Goal: Information Seeking & Learning: Compare options

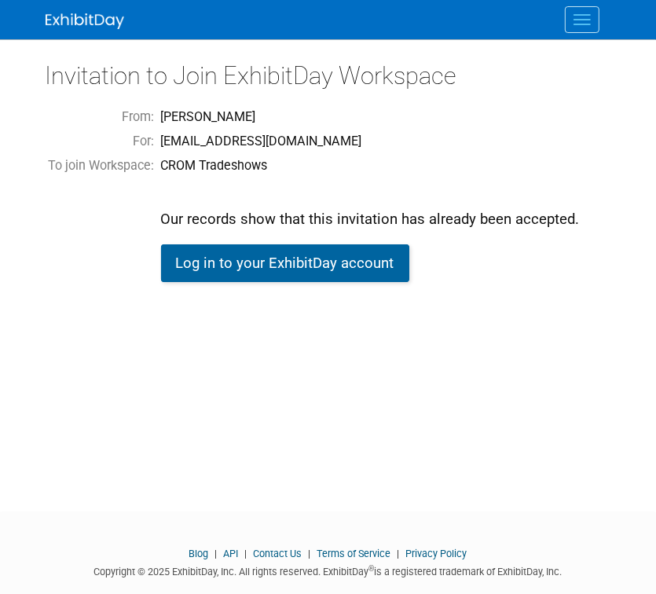
click at [204, 258] on link "Log in to your ExhibitDay account" at bounding box center [285, 263] width 248 height 38
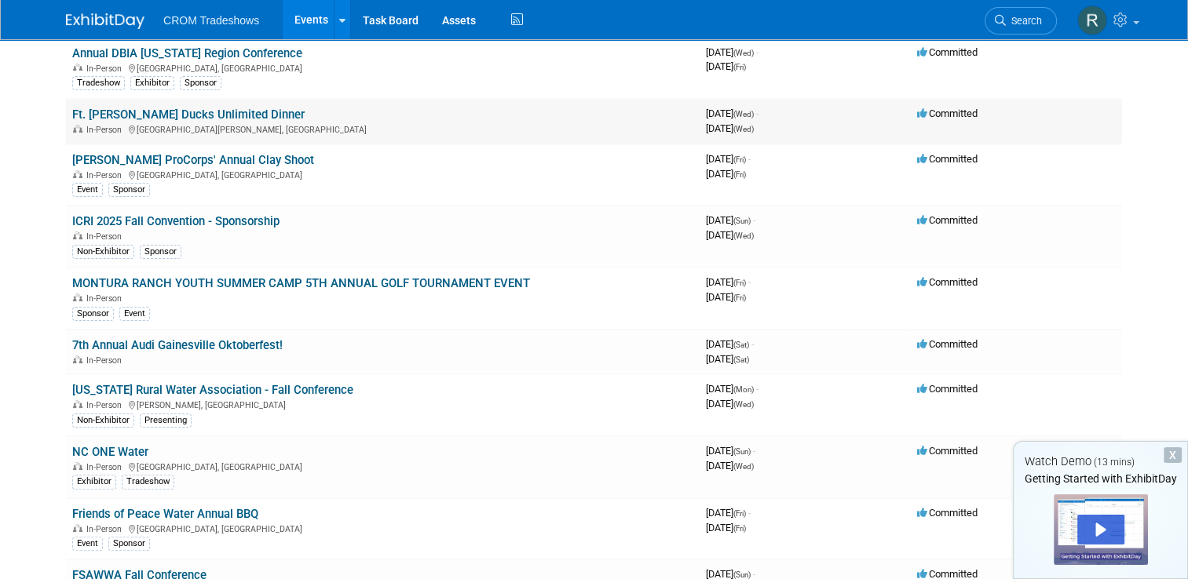
scroll to position [393, 0]
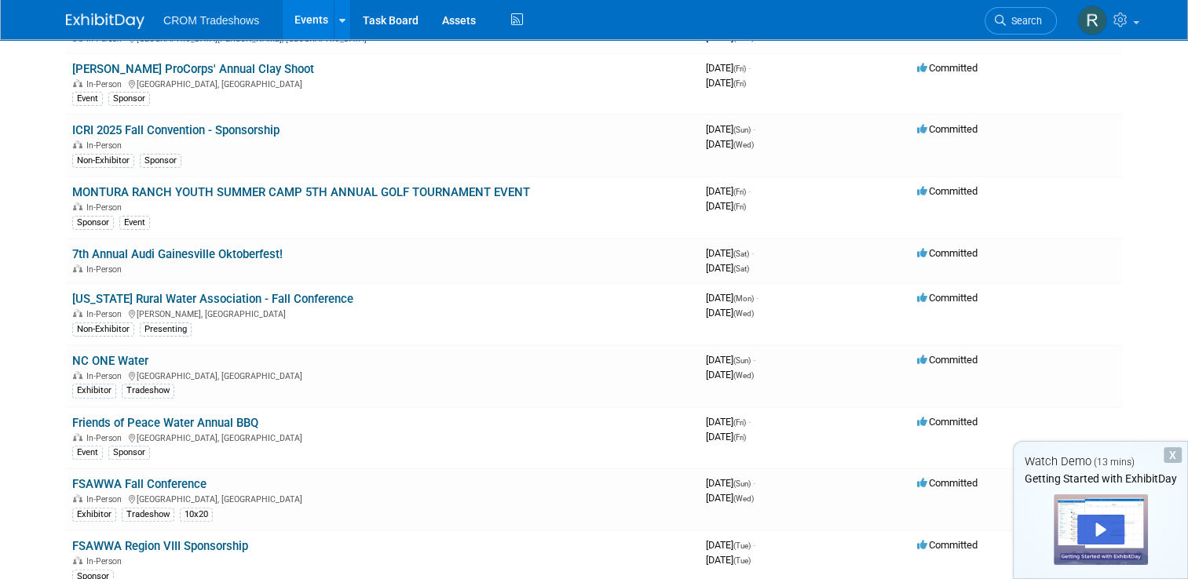
click at [655, 451] on div "X" at bounding box center [1173, 456] width 18 height 16
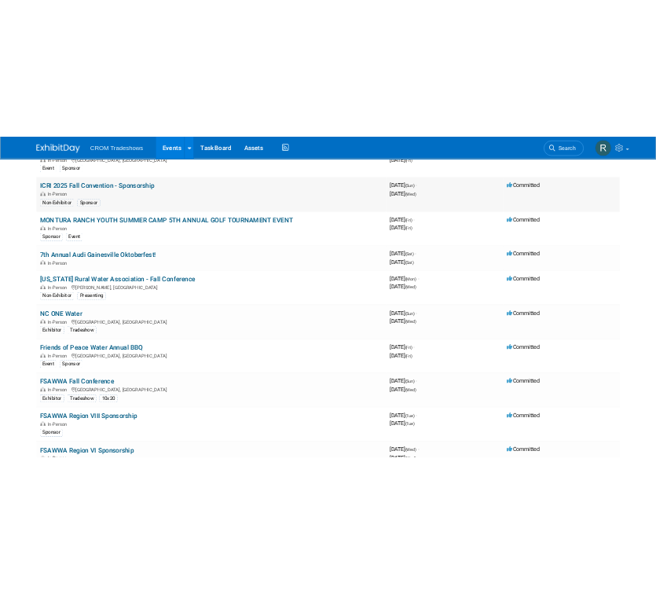
scroll to position [471, 0]
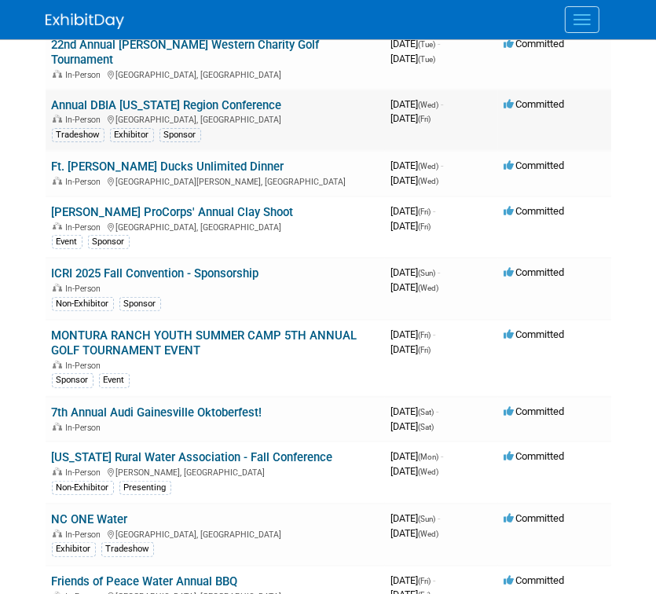
scroll to position [314, 0]
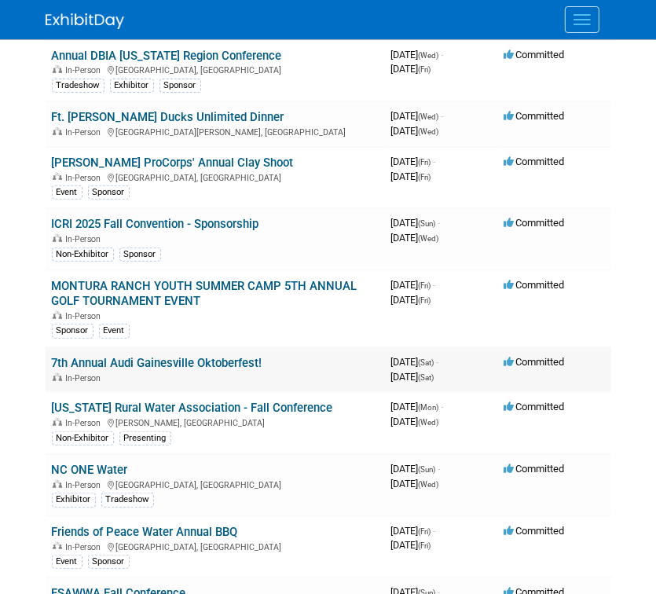
click at [198, 356] on link "7th Annual Audi Gainesville Oktoberfest!" at bounding box center [157, 363] width 210 height 14
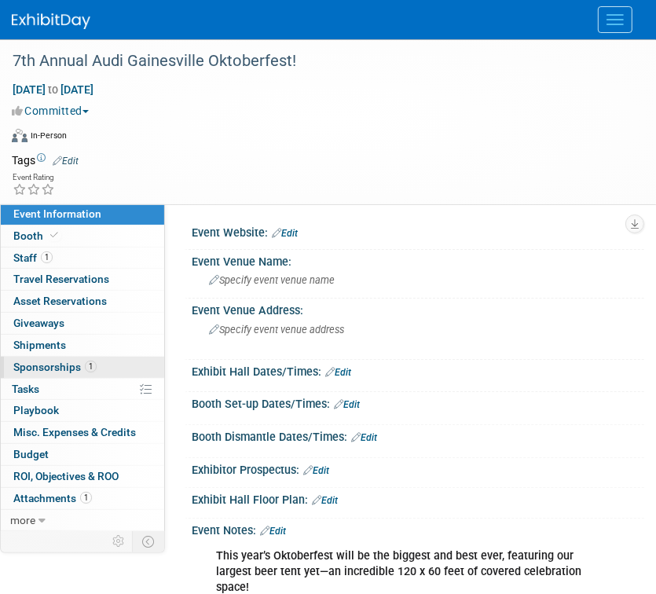
click at [69, 367] on span "Sponsorships 1" at bounding box center [54, 366] width 83 height 13
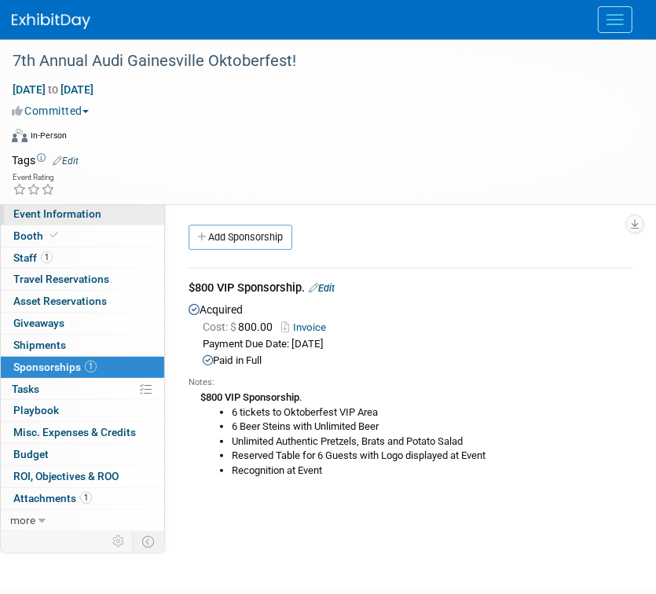
click at [88, 213] on span "Event Information" at bounding box center [57, 213] width 88 height 13
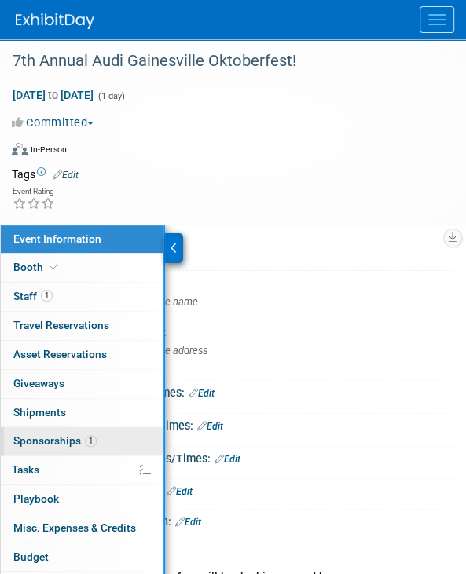
click at [57, 435] on span "Sponsorships 1" at bounding box center [54, 440] width 83 height 13
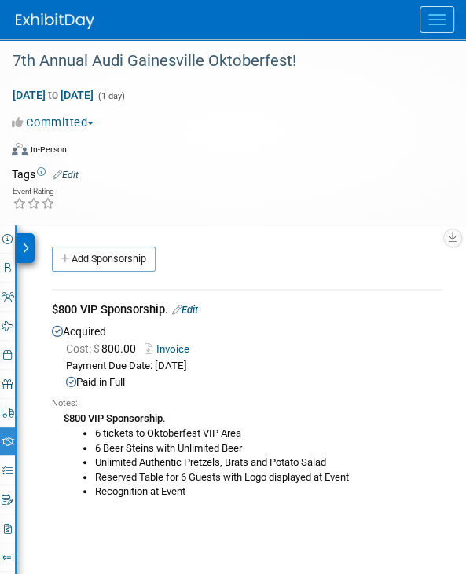
click at [204, 477] on li "Reserved Table for 6 Guests with Logo displayed at Event" at bounding box center [268, 477] width 347 height 15
click at [199, 192] on div "Event Rating" at bounding box center [223, 198] width 446 height 27
click at [20, 245] on div at bounding box center [25, 248] width 18 height 30
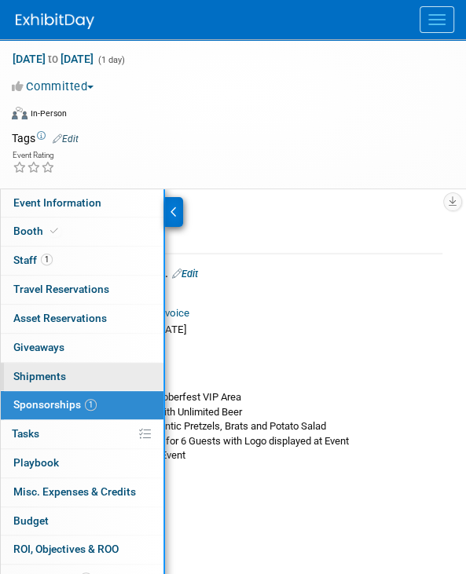
scroll to position [115, 0]
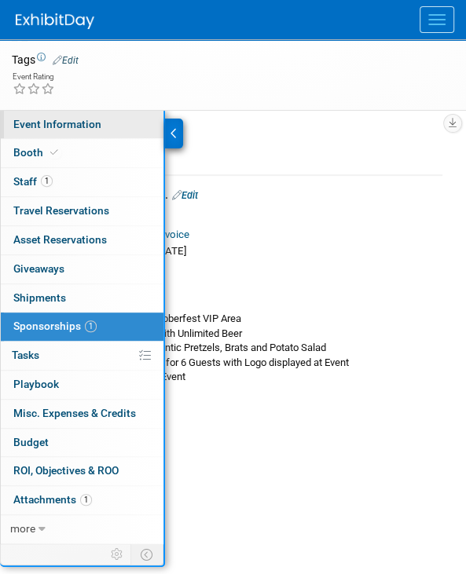
click at [87, 128] on span "Event Information" at bounding box center [57, 124] width 88 height 13
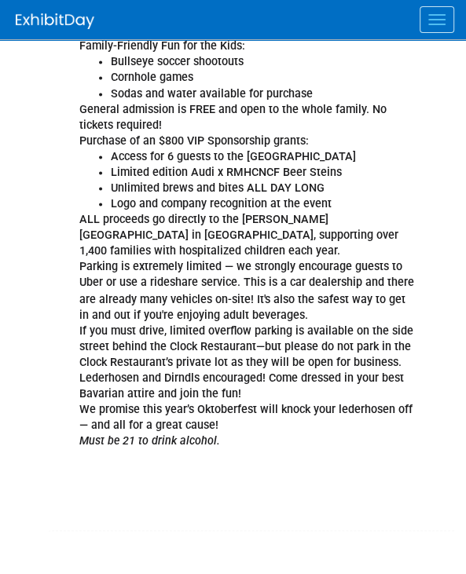
scroll to position [864, 0]
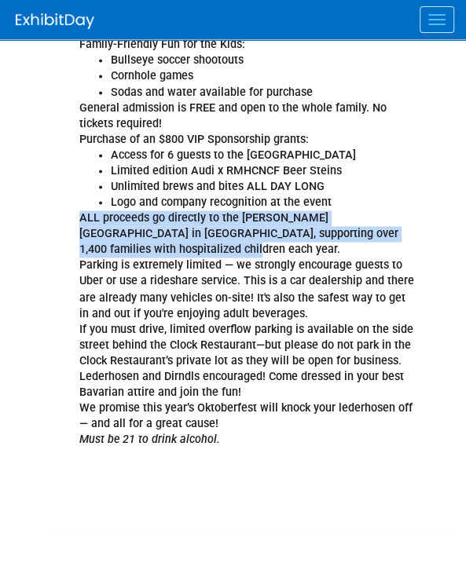
drag, startPoint x: 76, startPoint y: 194, endPoint x: 181, endPoint y: 234, distance: 112.6
click at [181, 234] on div "This year’s Oktoberfest will be the biggest and best ever, featuring our larges…" at bounding box center [246, 109] width 356 height 820
copy b "ALL proceeds go directly to the Ronald McDonald House in Gainesville, supportin…"
drag, startPoint x: 238, startPoint y: 412, endPoint x: 314, endPoint y: 274, distance: 157.8
click at [238, 412] on div "This year’s Oktoberfest will be the biggest and best ever, featuring our larges…" at bounding box center [246, 109] width 356 height 820
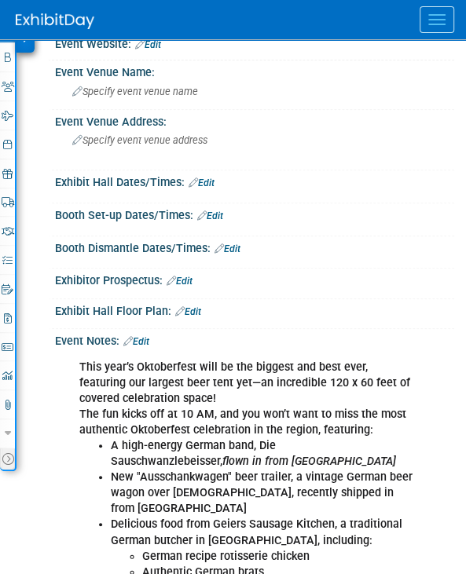
scroll to position [0, 0]
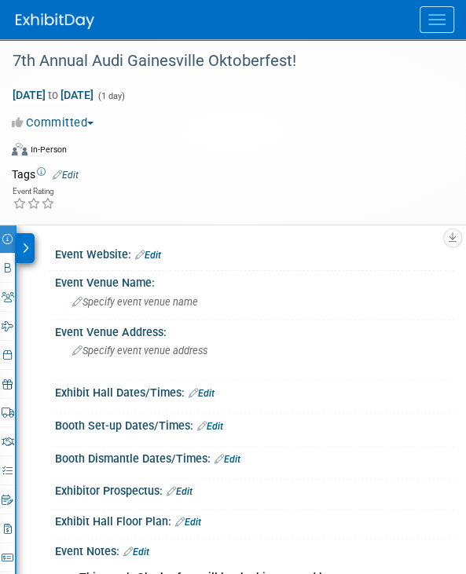
click at [22, 244] on icon at bounding box center [25, 248] width 7 height 11
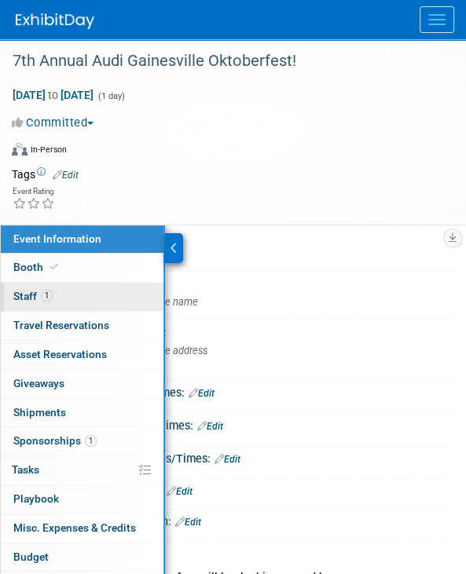
click at [50, 294] on span "1" at bounding box center [47, 296] width 12 height 12
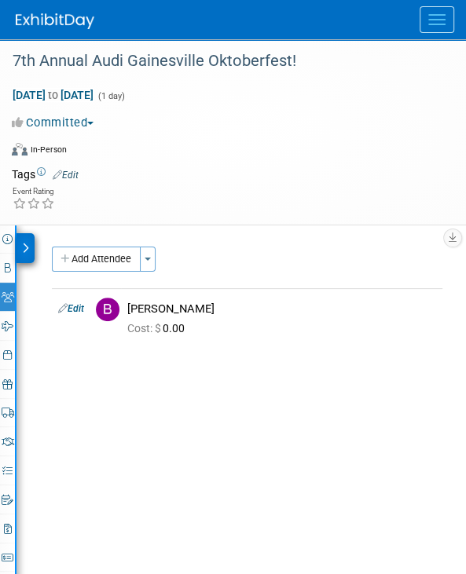
click at [18, 243] on div at bounding box center [25, 248] width 18 height 30
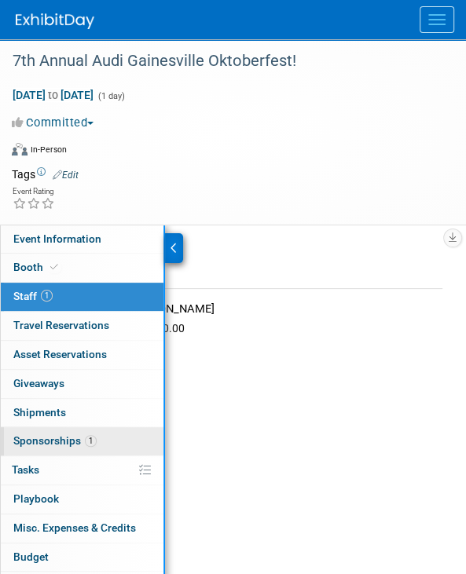
click at [47, 436] on span "Sponsorships 1" at bounding box center [54, 440] width 83 height 13
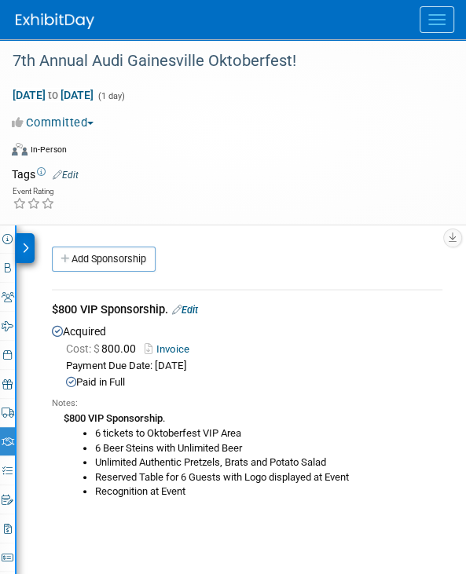
click at [177, 349] on link "Invoice" at bounding box center [169, 349] width 51 height 12
click at [217, 311] on div "$800 VIP Sponsorship. Edit" at bounding box center [247, 311] width 390 height 20
click at [25, 245] on icon at bounding box center [25, 248] width 7 height 11
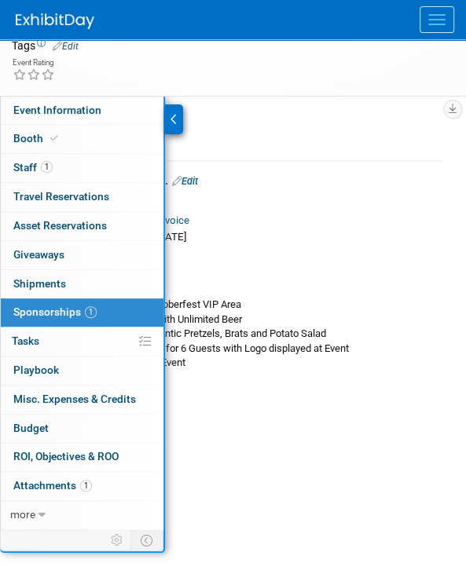
scroll to position [157, 0]
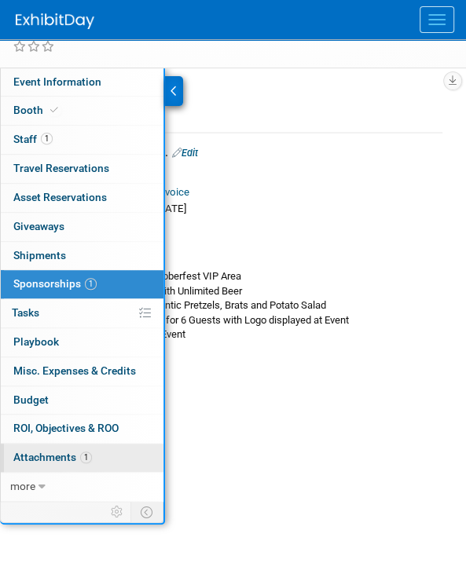
click at [90, 458] on span "Attachments 1" at bounding box center [52, 457] width 79 height 13
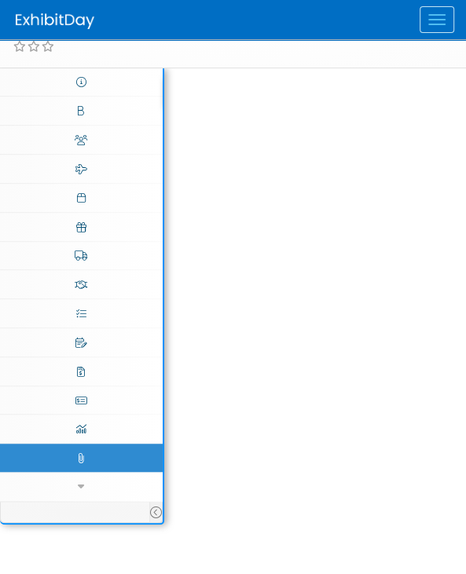
scroll to position [0, 0]
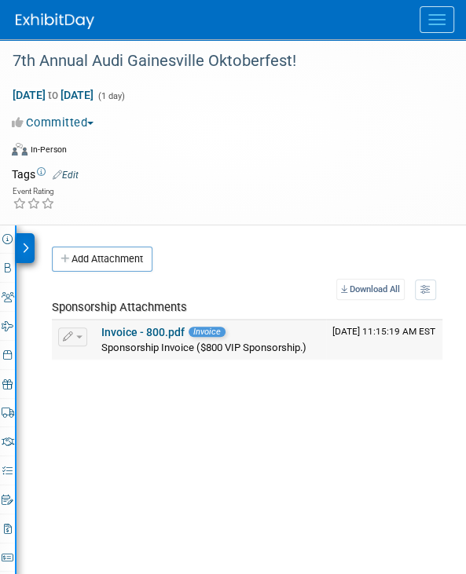
click at [125, 329] on link "Invoice - 800.pdf" at bounding box center [142, 332] width 83 height 13
drag, startPoint x: 370, startPoint y: 572, endPoint x: 355, endPoint y: 555, distance: 22.8
click at [370, 572] on div "Event Information Event Info Booth Booth 1 Staff 1 Staff 0 Travel Reservations …" at bounding box center [233, 451] width 466 height 452
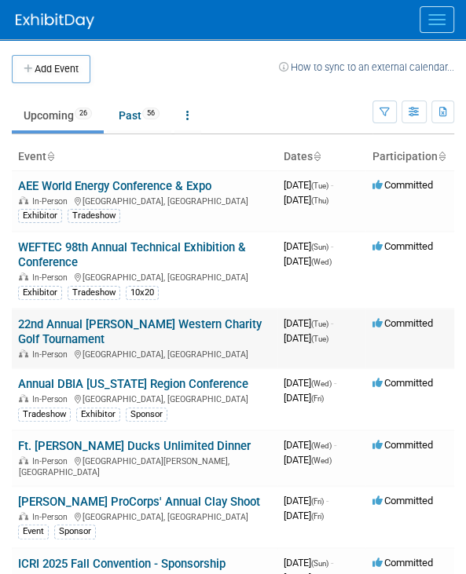
click at [122, 319] on link "22nd Annual [PERSON_NAME] Western Charity Golf Tournament" at bounding box center [139, 331] width 243 height 29
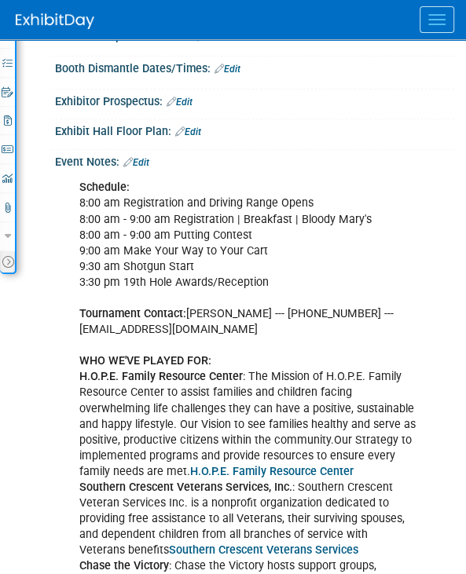
scroll to position [471, 0]
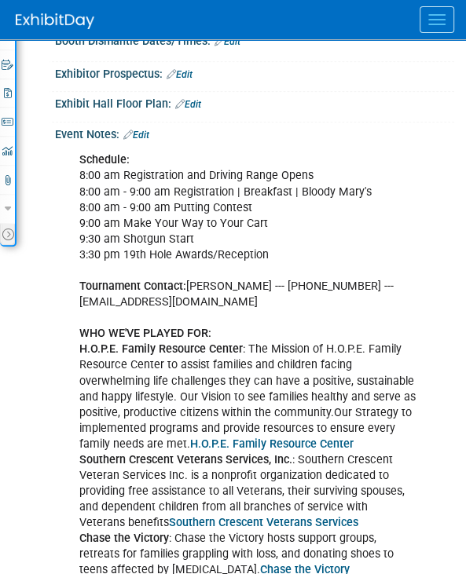
drag, startPoint x: 82, startPoint y: 296, endPoint x: 242, endPoint y: 302, distance: 160.3
copy div "[EMAIL_ADDRESS][DOMAIN_NAME]"
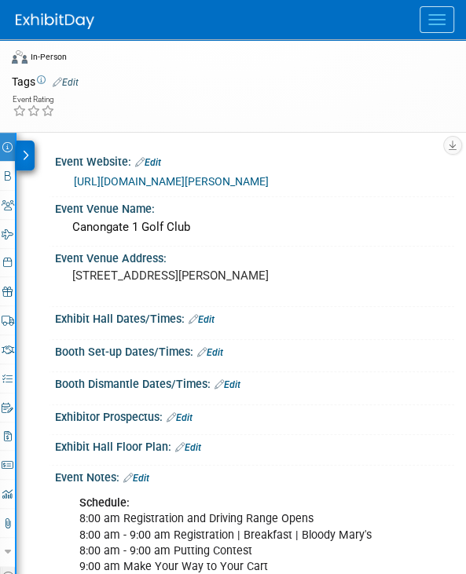
scroll to position [0, 0]
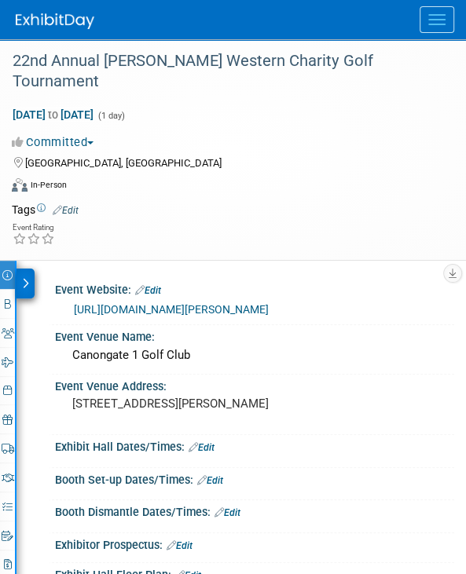
click at [20, 269] on div at bounding box center [25, 284] width 18 height 30
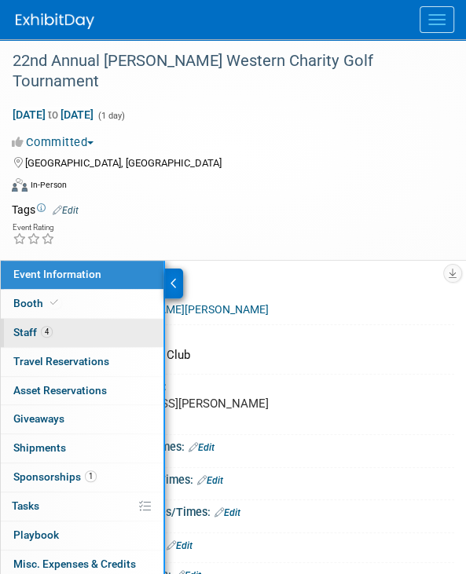
click at [24, 326] on span "Staff 4" at bounding box center [32, 332] width 39 height 13
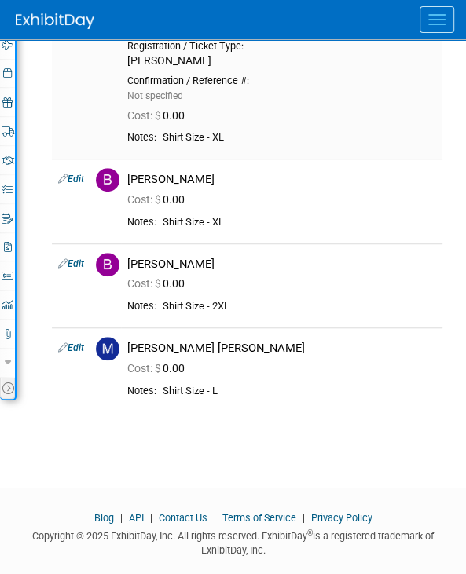
scroll to position [318, 0]
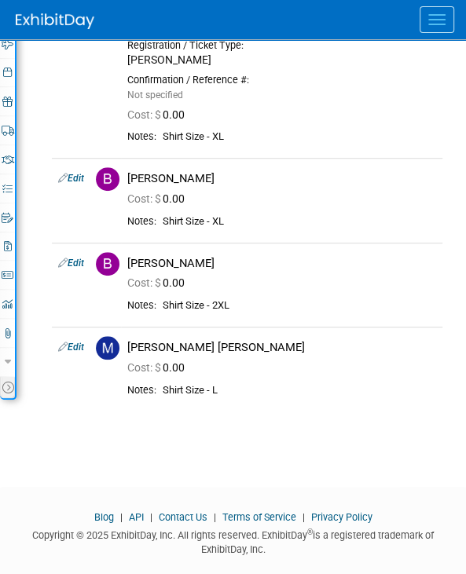
click at [38, 79] on div "Event Information Event Info Booth Booth 4 Staff 4 Staff 0 Travel Reservations …" at bounding box center [233, 185] width 466 height 484
click at [16, 23] on img at bounding box center [55, 21] width 79 height 16
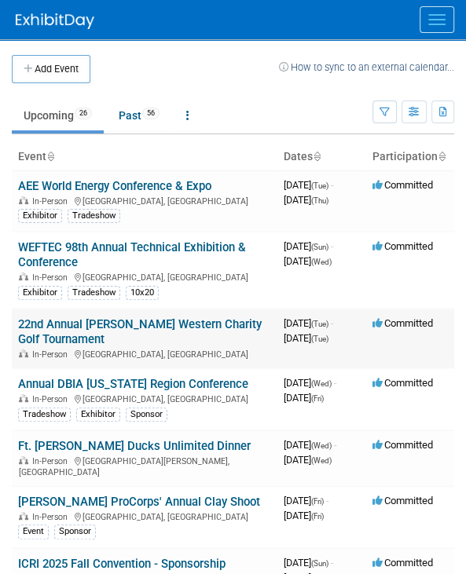
click at [129, 323] on link "22nd Annual [PERSON_NAME] Western Charity Golf Tournament" at bounding box center [139, 331] width 243 height 29
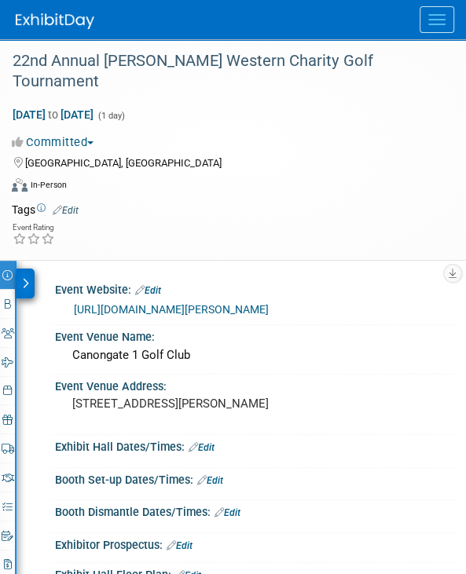
click at [20, 269] on div at bounding box center [25, 284] width 18 height 30
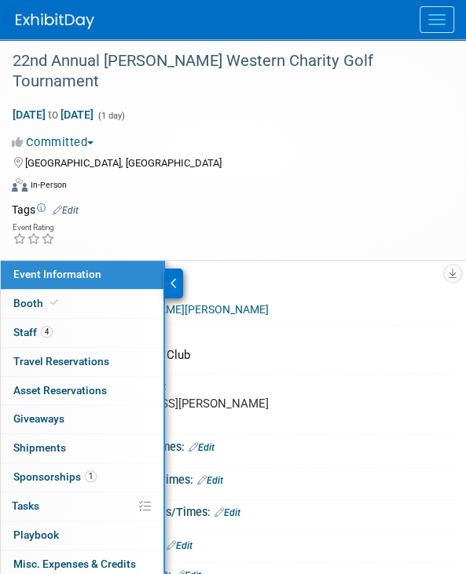
click at [225, 221] on div "Event Rating" at bounding box center [223, 234] width 446 height 27
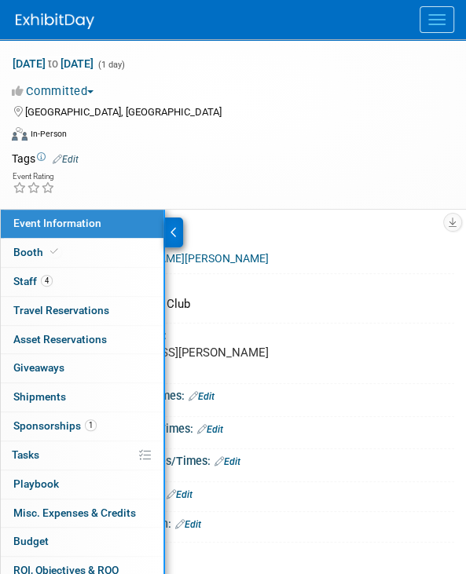
scroll to position [79, 0]
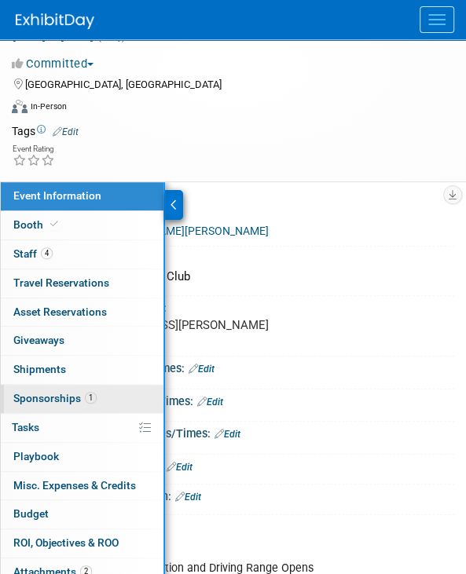
click at [46, 392] on span "Sponsorships 1" at bounding box center [54, 398] width 83 height 13
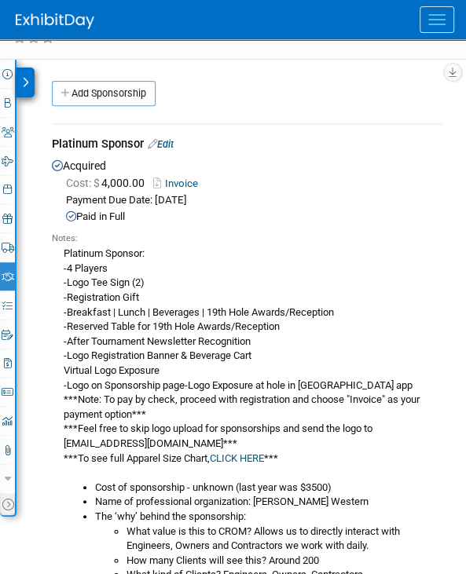
scroll to position [0, 0]
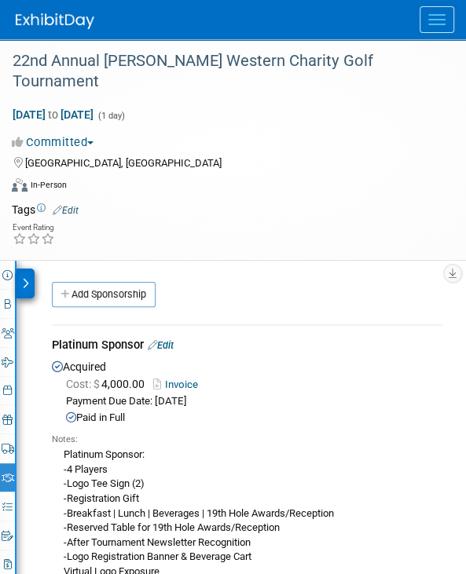
click at [25, 278] on icon at bounding box center [25, 283] width 7 height 11
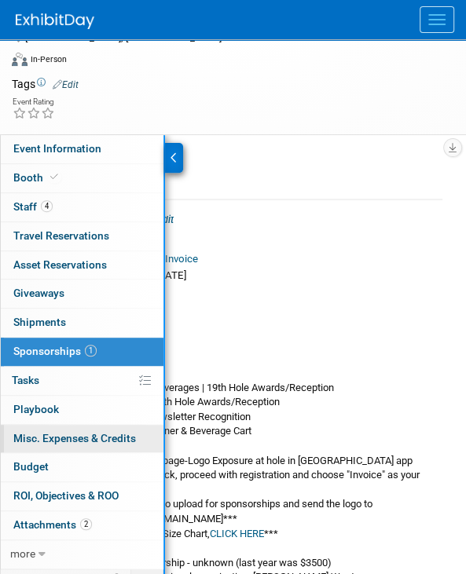
scroll to position [236, 0]
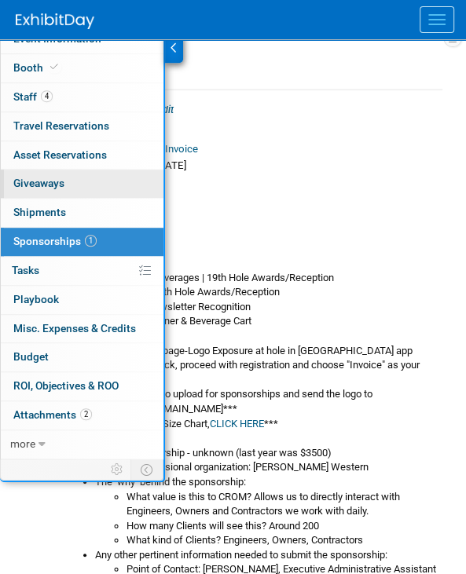
click at [69, 408] on span "Attachments 2" at bounding box center [52, 414] width 79 height 13
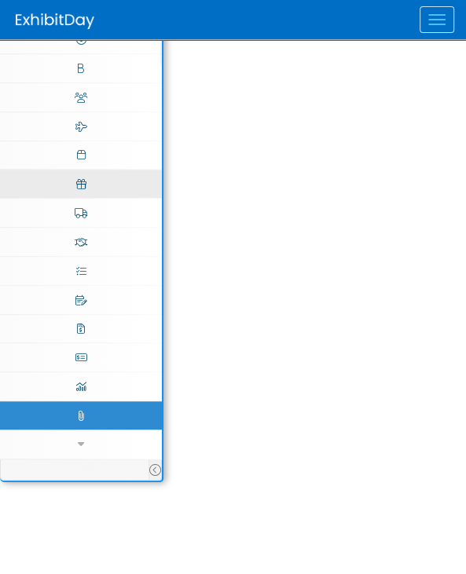
scroll to position [0, 0]
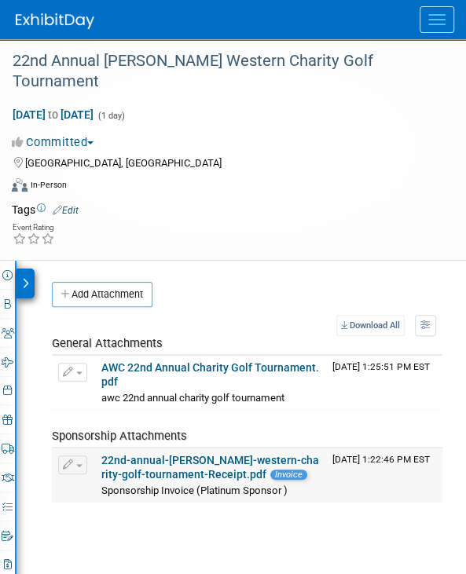
click at [138, 454] on link "22nd-annual-archer-western-charity-golf-tournament-Receipt.pdf" at bounding box center [209, 467] width 217 height 27
click at [28, 278] on icon at bounding box center [25, 283] width 7 height 11
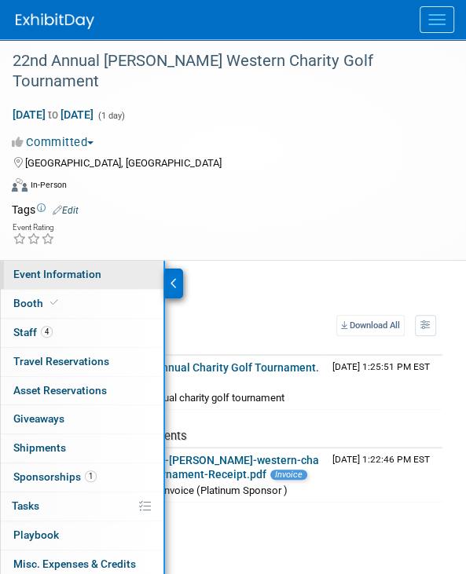
click at [56, 268] on span "Event Information" at bounding box center [57, 274] width 88 height 13
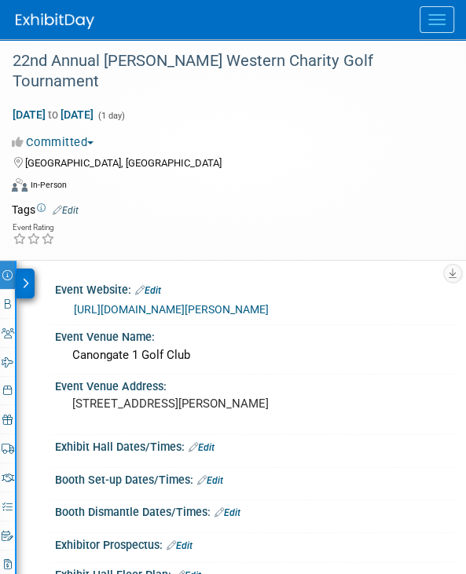
click at [25, 269] on div at bounding box center [25, 284] width 18 height 30
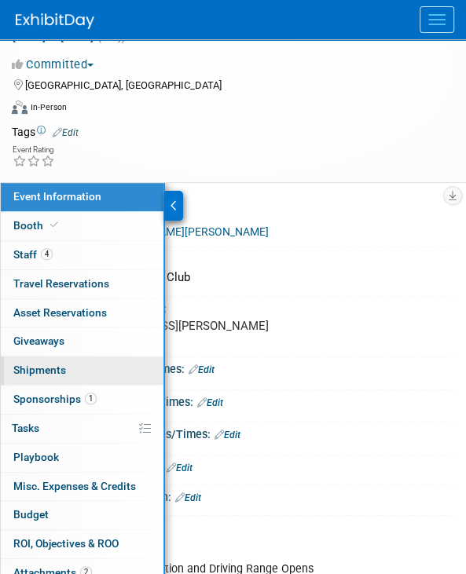
scroll to position [236, 0]
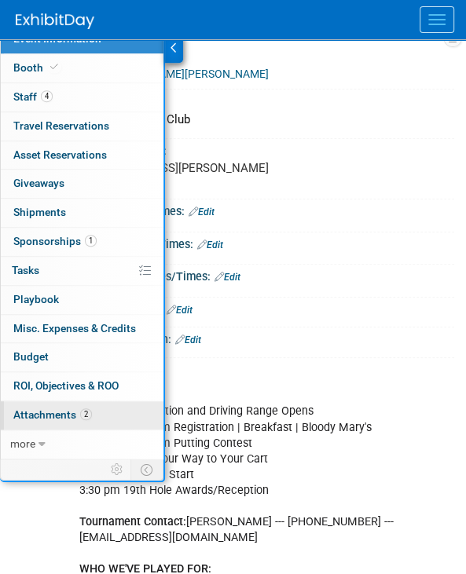
click at [41, 401] on link "2 Attachments 2" at bounding box center [82, 415] width 163 height 28
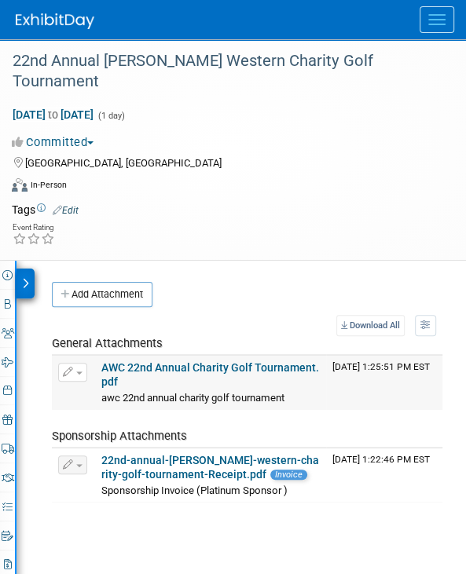
click at [111, 361] on link "AWC 22nd Annual Charity Golf Tournament.pdf" at bounding box center [209, 374] width 217 height 27
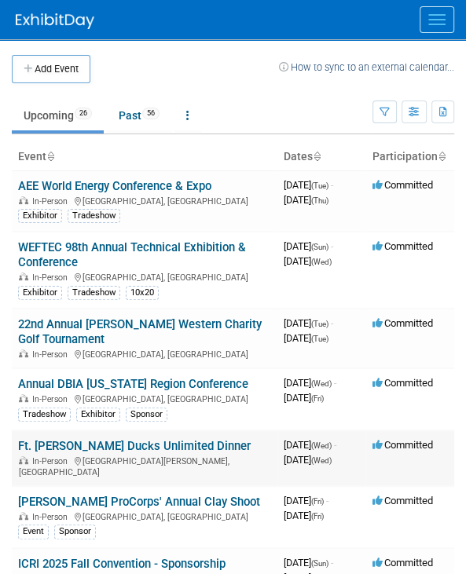
click at [157, 441] on link "Ft. [PERSON_NAME] Ducks Unlimited Dinner" at bounding box center [134, 446] width 232 height 14
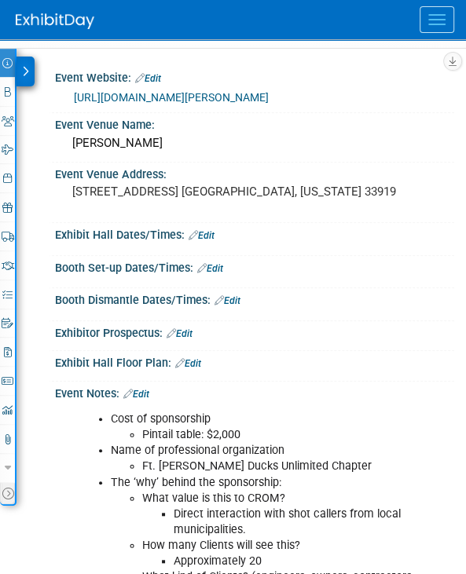
scroll to position [79, 0]
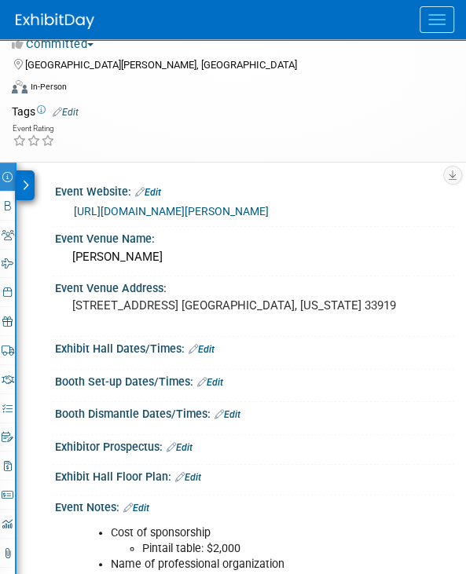
click at [27, 184] on icon at bounding box center [25, 185] width 7 height 11
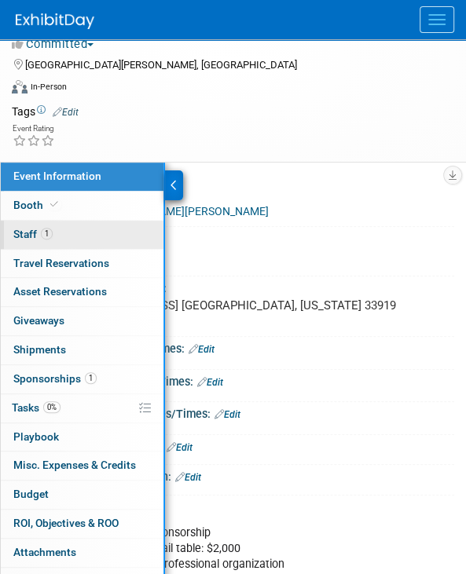
click at [56, 225] on link "1 Staff 1" at bounding box center [82, 235] width 163 height 28
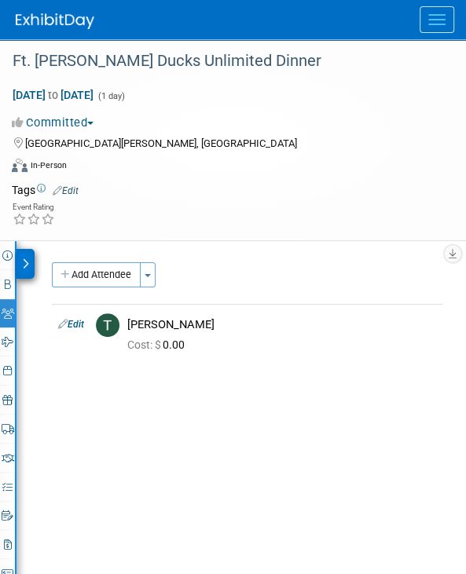
click at [31, 257] on div at bounding box center [25, 264] width 18 height 30
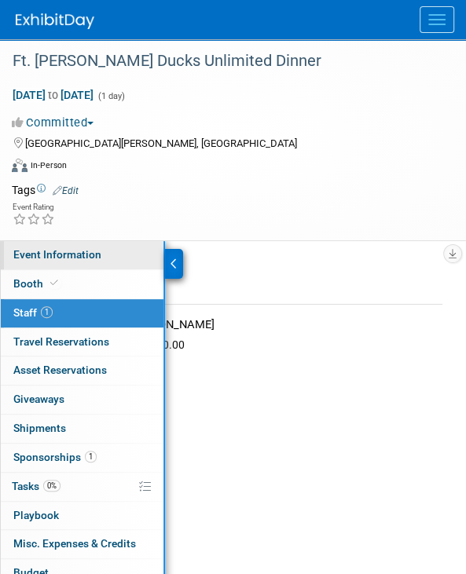
click at [32, 260] on span "Event Information" at bounding box center [57, 254] width 88 height 13
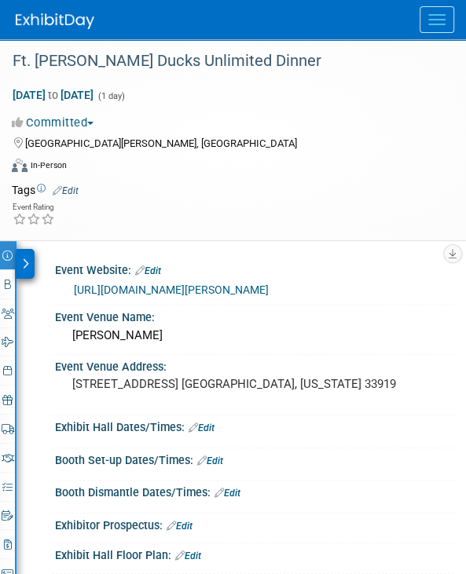
click at [16, 256] on div at bounding box center [25, 264] width 18 height 30
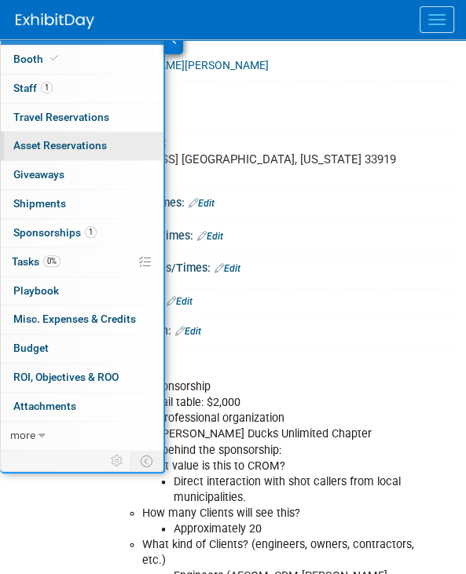
scroll to position [236, 0]
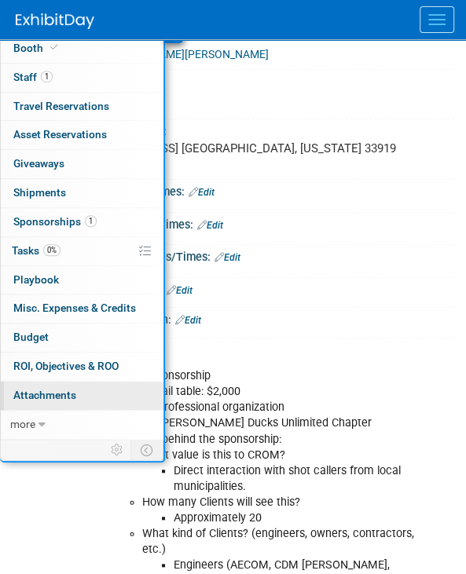
click at [25, 389] on span "Attachments 0" at bounding box center [44, 395] width 63 height 13
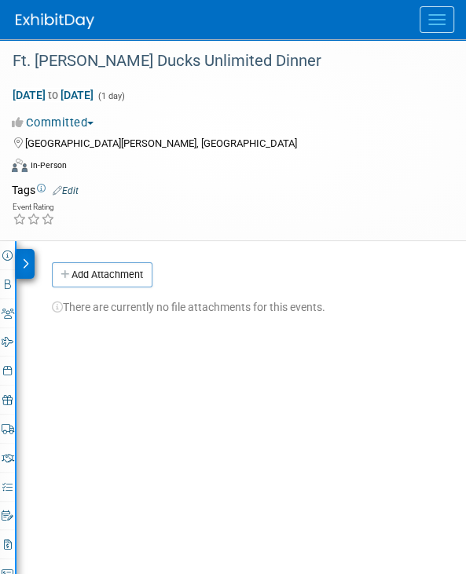
click at [19, 266] on div at bounding box center [25, 264] width 18 height 30
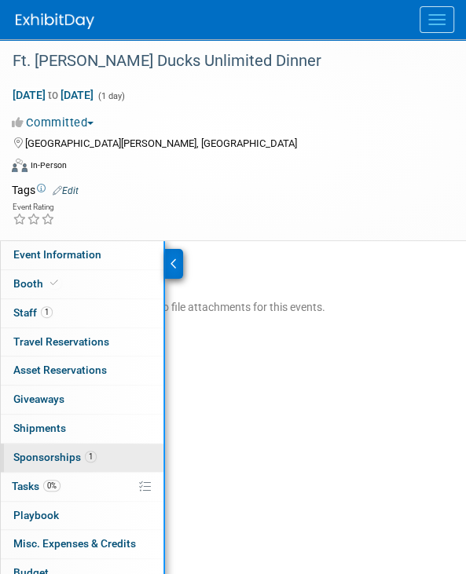
click at [47, 456] on span "Sponsorships 1" at bounding box center [54, 457] width 83 height 13
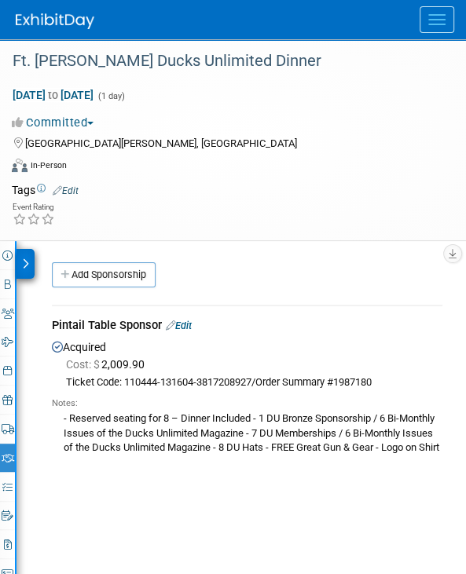
click at [26, 263] on icon at bounding box center [25, 263] width 7 height 11
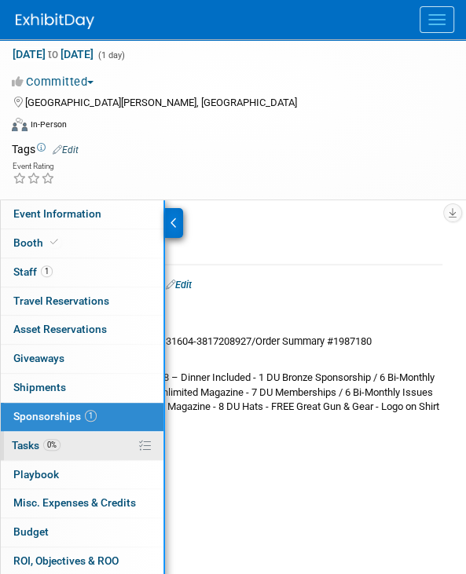
scroll to position [79, 0]
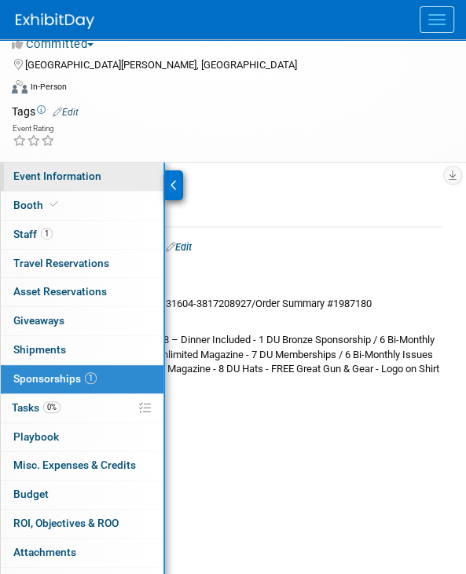
click at [74, 175] on span "Event Information" at bounding box center [57, 176] width 88 height 13
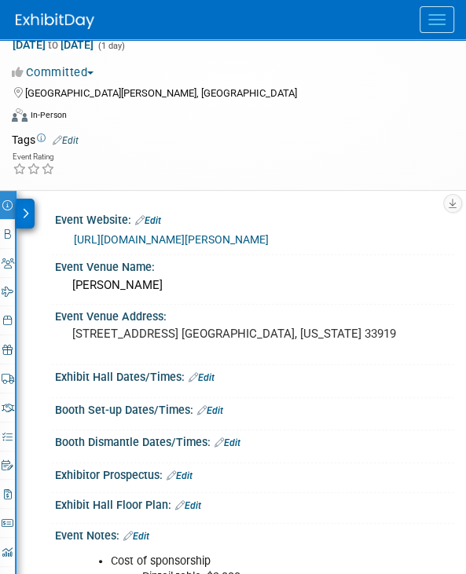
scroll to position [0, 0]
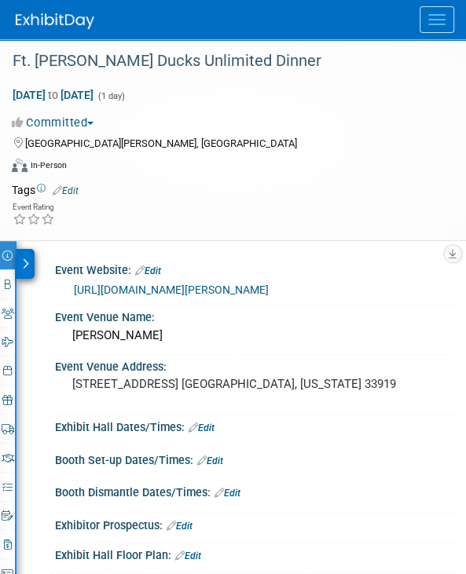
click at [25, 264] on icon at bounding box center [25, 263] width 7 height 11
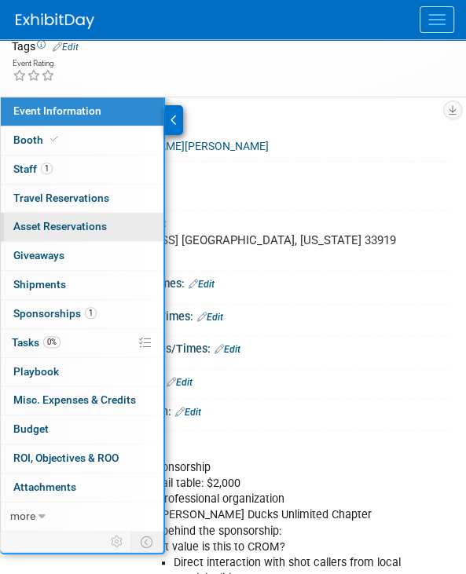
scroll to position [157, 0]
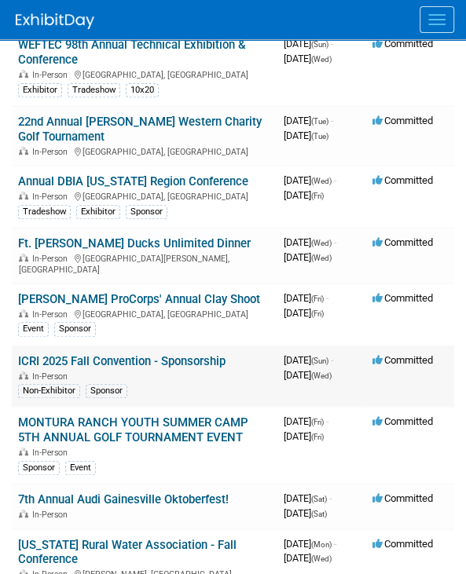
scroll to position [236, 0]
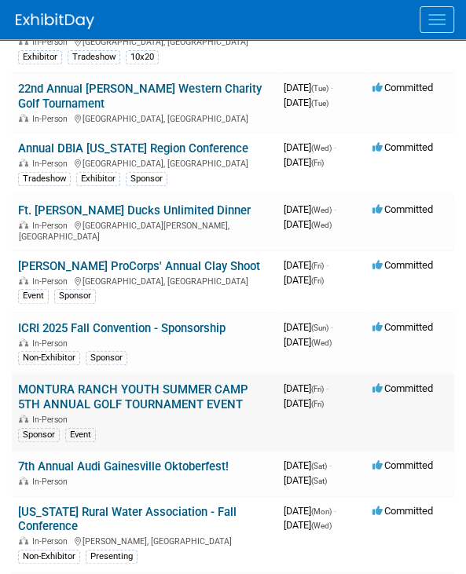
click at [96, 382] on link "MONTURA RANCH YOUTH SUMMER CAMP 5TH ANNUAL GOLF TOURNAMENT EVENT" at bounding box center [133, 396] width 230 height 29
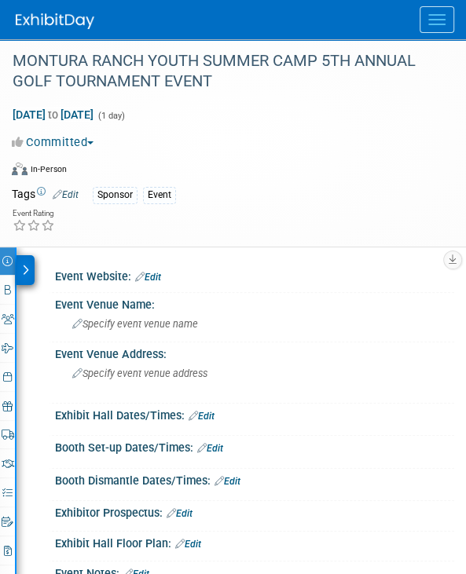
click at [166, 145] on div "Committed Committed Considering Not Going" at bounding box center [223, 141] width 422 height 17
click at [27, 268] on icon at bounding box center [25, 270] width 7 height 11
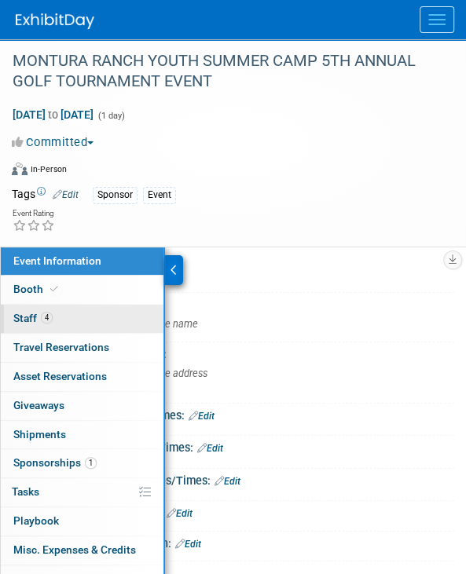
click at [33, 320] on span "Staff 4" at bounding box center [32, 318] width 39 height 13
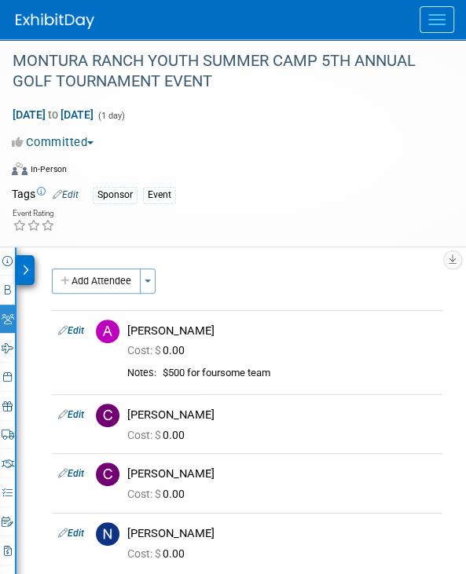
click at [29, 266] on div at bounding box center [25, 270] width 18 height 30
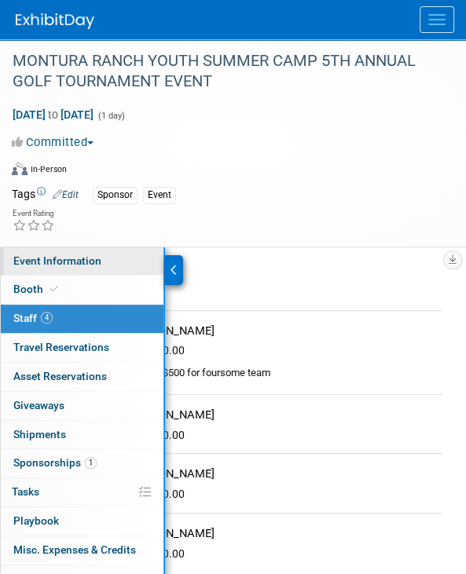
click at [50, 257] on span "Event Information" at bounding box center [57, 260] width 88 height 13
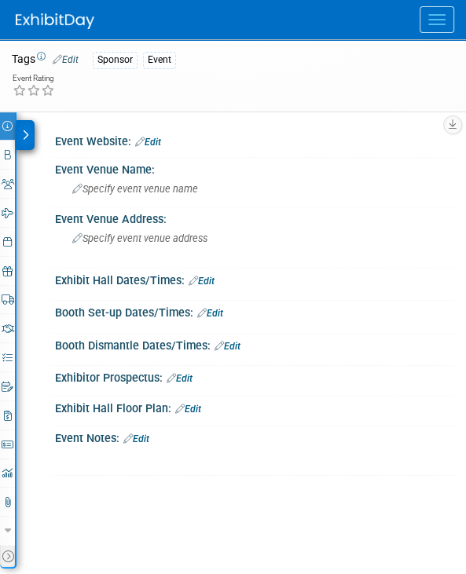
scroll to position [157, 0]
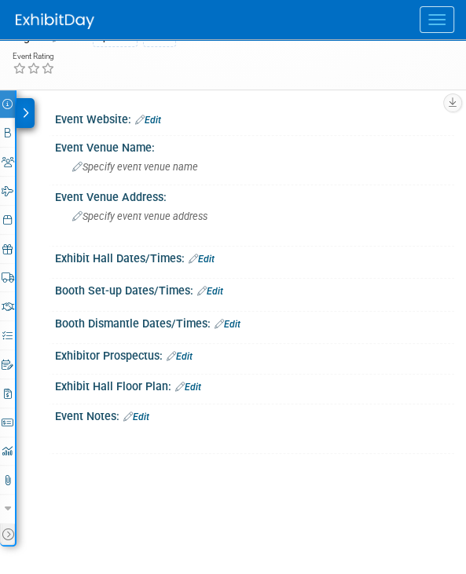
click at [25, 115] on icon at bounding box center [25, 113] width 7 height 11
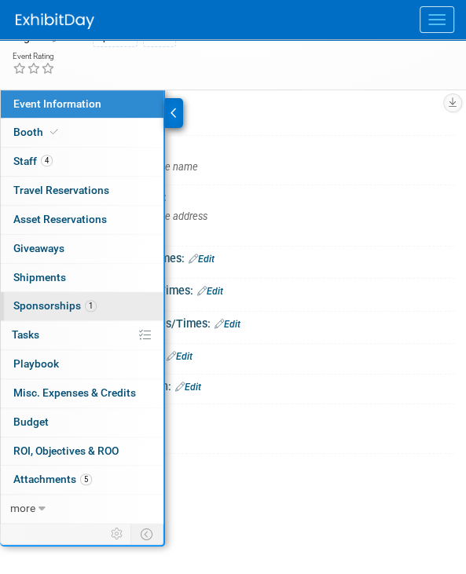
click at [42, 309] on span "Sponsorships 1" at bounding box center [54, 305] width 83 height 13
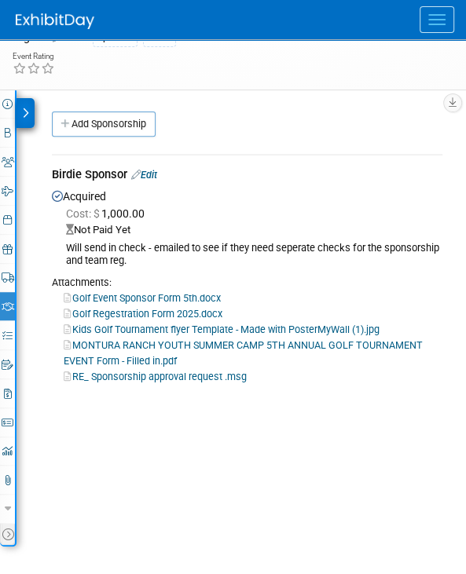
click at [129, 327] on link "Kids Golf Tournament flyer Template - Made with PosterMyWall (1).jpg" at bounding box center [222, 329] width 316 height 12
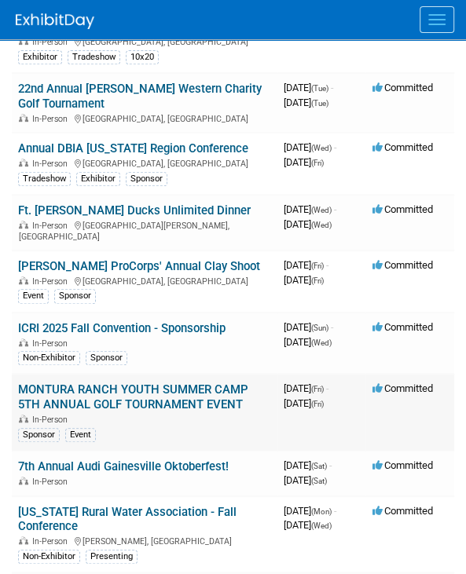
click at [157, 382] on link "MONTURA RANCH YOUTH SUMMER CAMP 5TH ANNUAL GOLF TOURNAMENT EVENT" at bounding box center [133, 396] width 230 height 29
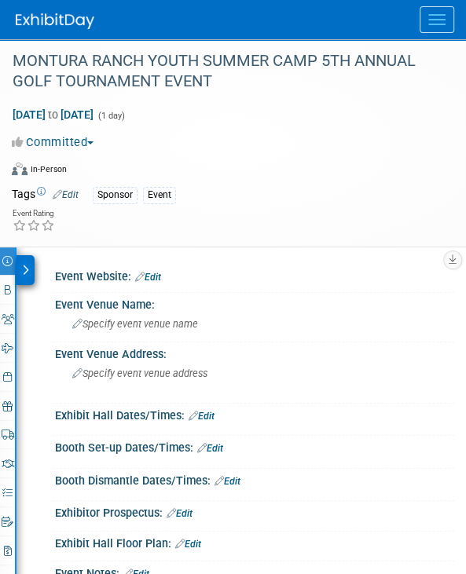
click at [30, 260] on div at bounding box center [25, 270] width 18 height 30
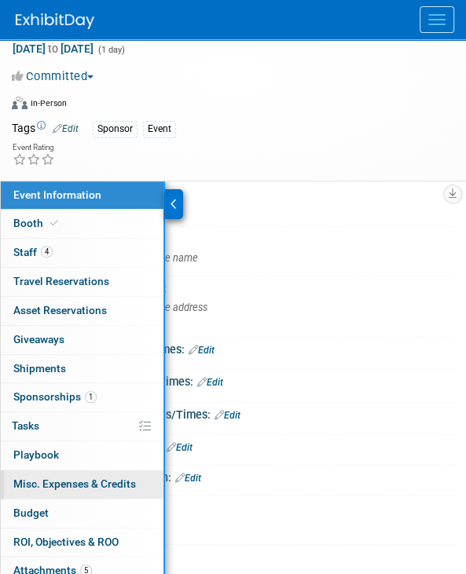
scroll to position [58, 0]
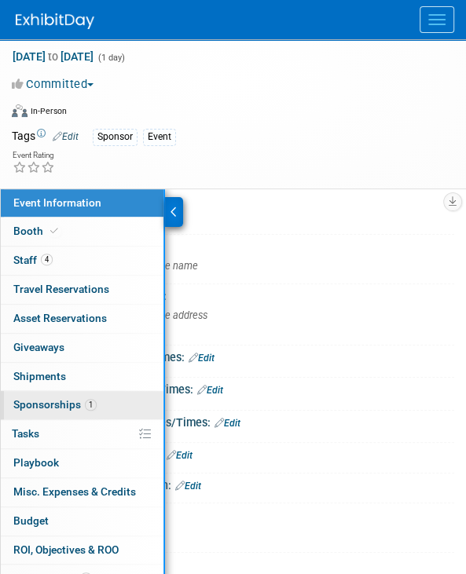
click at [68, 398] on span "Sponsorships 1" at bounding box center [54, 404] width 83 height 13
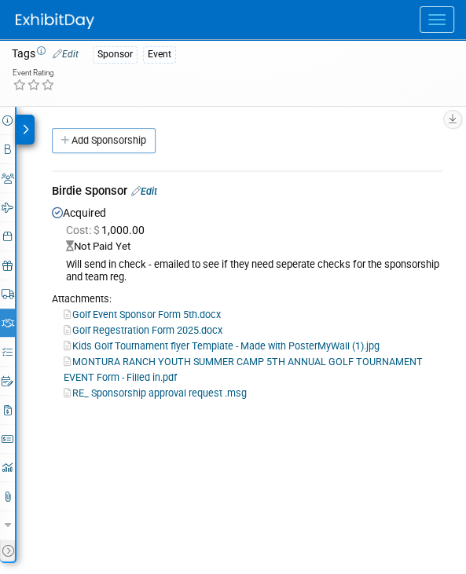
scroll to position [157, 0]
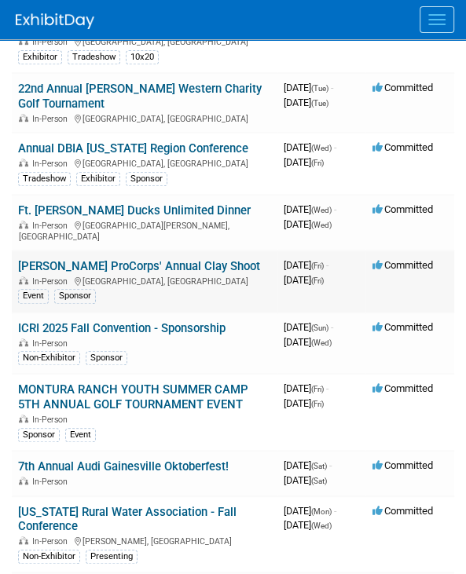
click at [171, 259] on link "[PERSON_NAME] ProCorps' Annual Clay Shoot" at bounding box center [139, 266] width 242 height 14
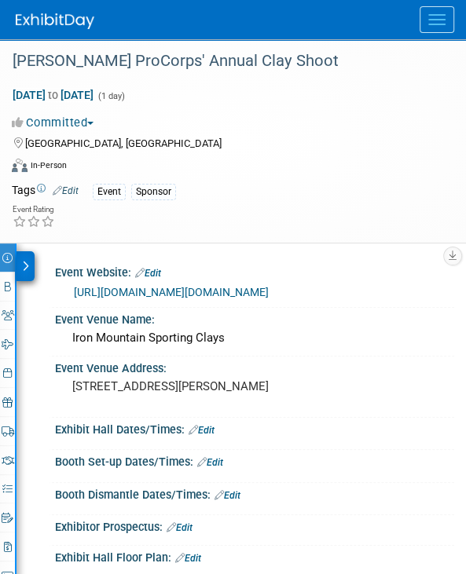
click at [16, 260] on div at bounding box center [25, 266] width 18 height 30
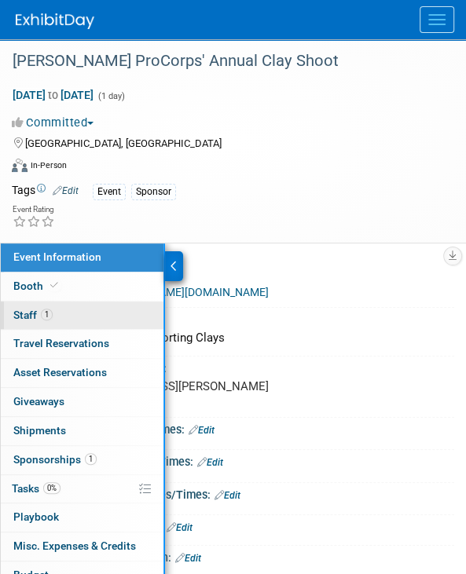
click at [42, 313] on span "1" at bounding box center [47, 315] width 12 height 12
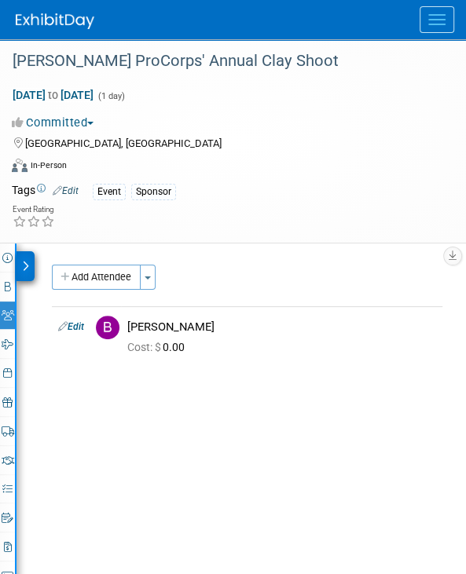
click at [25, 266] on icon at bounding box center [25, 266] width 7 height 11
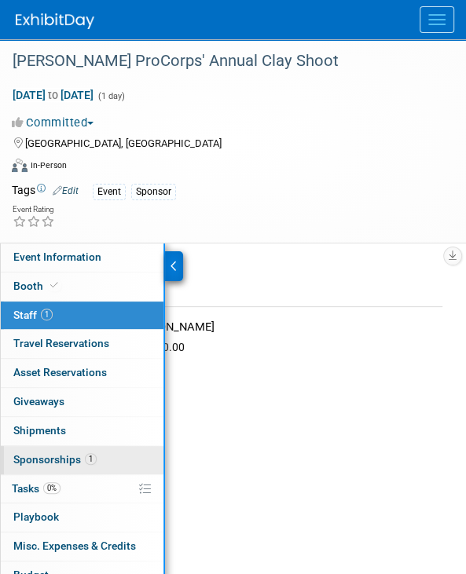
click at [39, 458] on span "Sponsorships 1" at bounding box center [54, 459] width 83 height 13
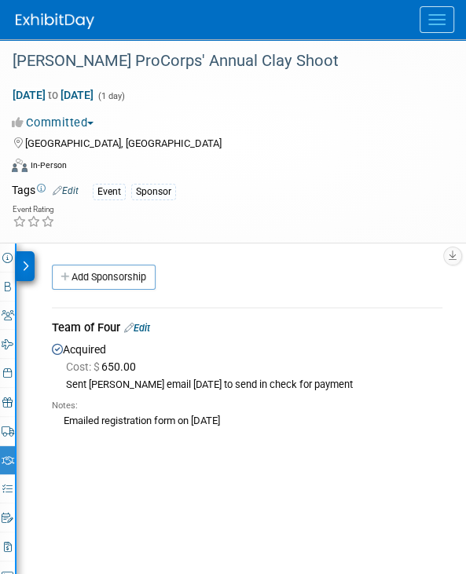
click at [23, 258] on div at bounding box center [25, 266] width 18 height 30
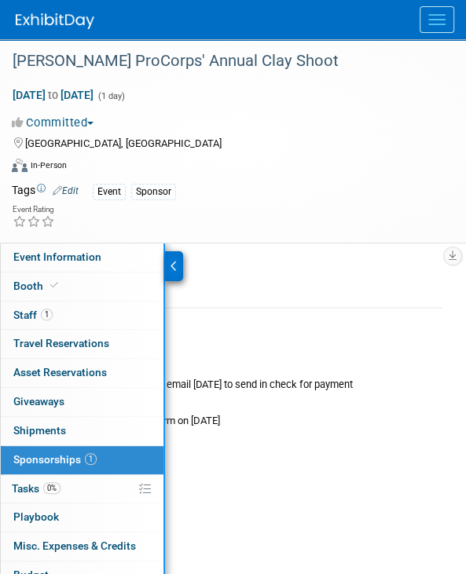
click at [361, 452] on div "Event Information Event Info Booth Booth 1 Staff 1 Staff 0 Travel Reservations …" at bounding box center [233, 469] width 466 height 452
click at [170, 267] on icon at bounding box center [173, 266] width 7 height 11
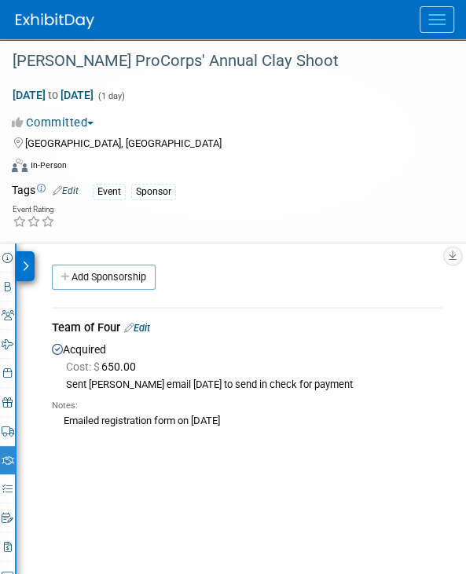
click at [20, 264] on div at bounding box center [25, 266] width 18 height 30
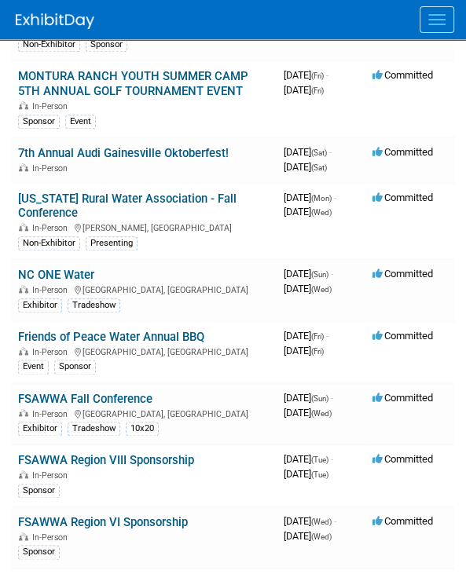
scroll to position [550, 0]
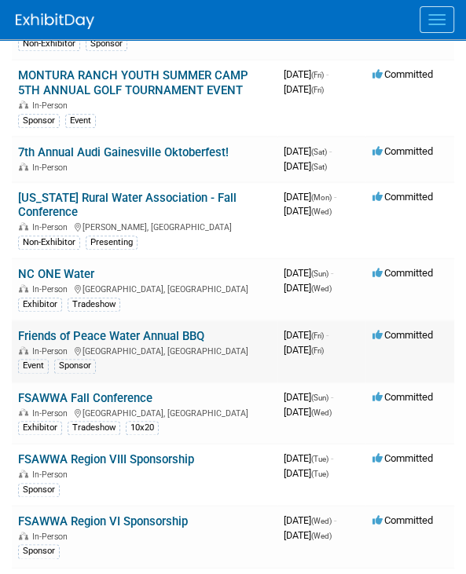
click at [137, 329] on link "Friends of Peace Water Annual BBQ" at bounding box center [111, 336] width 186 height 14
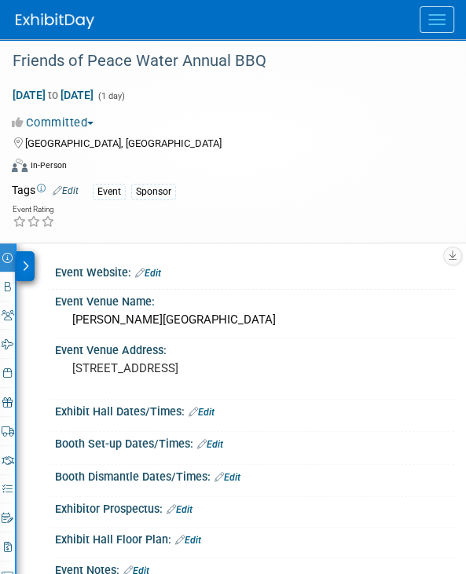
click at [24, 266] on icon at bounding box center [25, 266] width 7 height 11
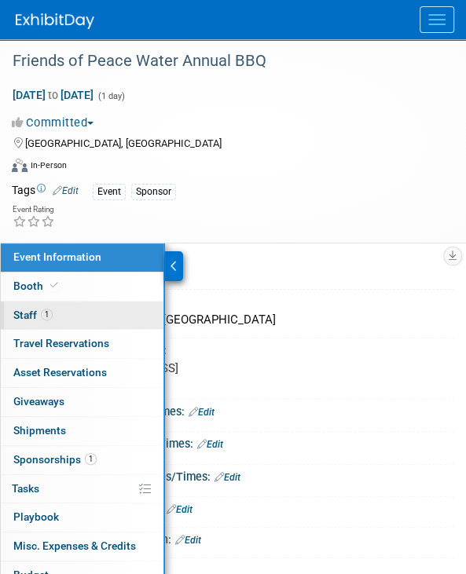
click at [31, 309] on span "Staff 1" at bounding box center [32, 315] width 39 height 13
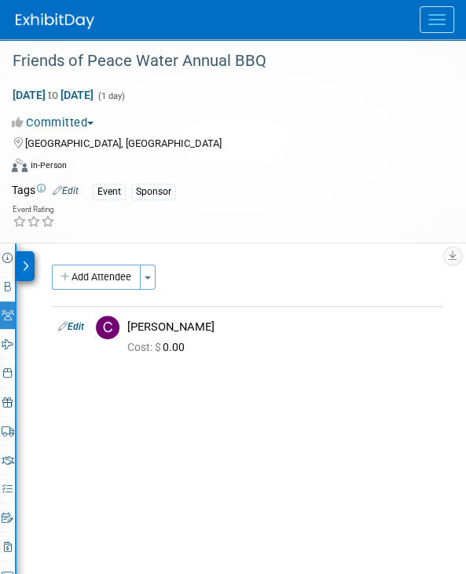
click at [26, 265] on icon at bounding box center [25, 266] width 7 height 11
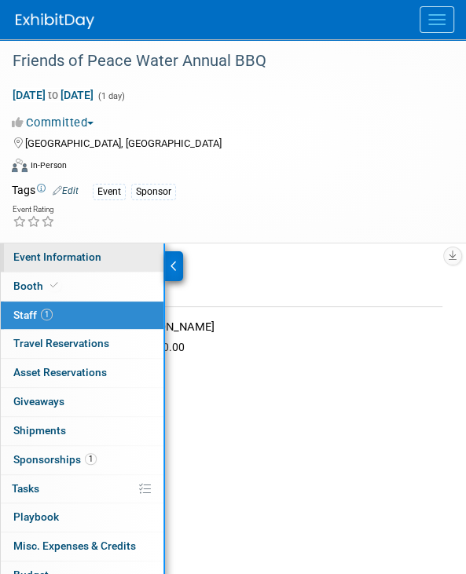
click at [27, 258] on span "Event Information" at bounding box center [57, 256] width 88 height 13
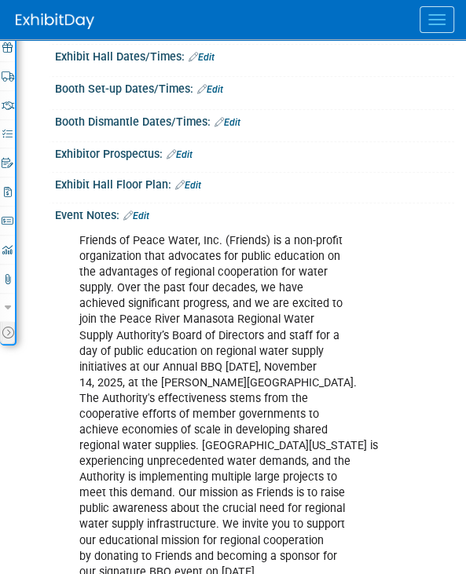
scroll to position [393, 0]
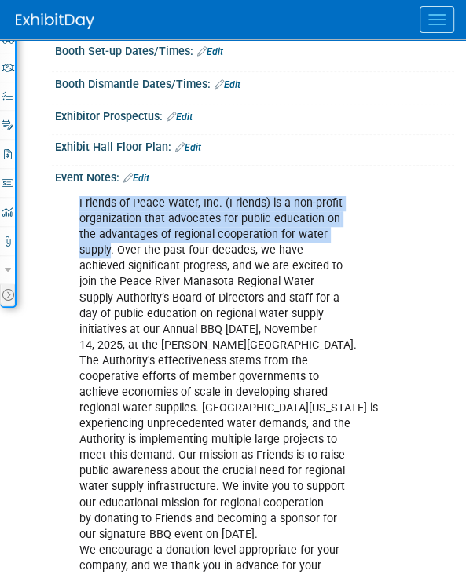
drag, startPoint x: 74, startPoint y: 197, endPoint x: 112, endPoint y: 254, distance: 68.4
click at [112, 254] on div "Friends of Peace Water, Inc. (Friends) is a non-profit organization that advoca…" at bounding box center [246, 448] width 356 height 521
copy div "Friends of Peace Water, Inc. (Friends) is a non-profit organization that advoca…"
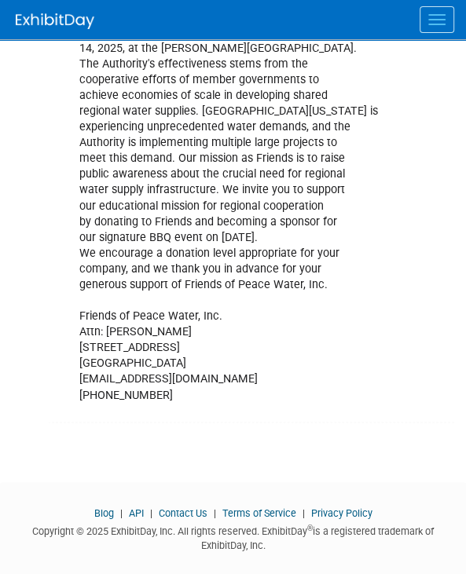
scroll to position [702, 0]
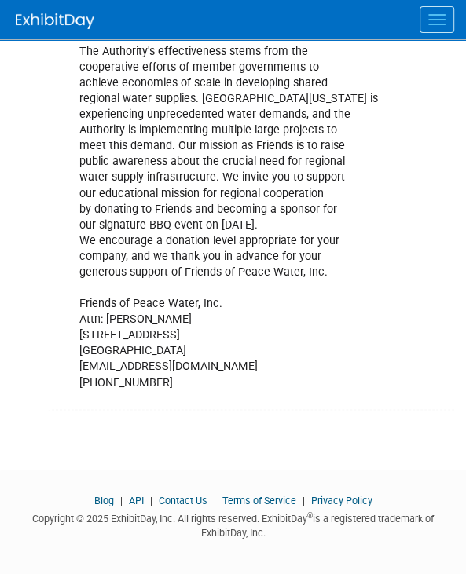
click at [144, 362] on div "Friends of Peace Water, Inc. (Friends) is a non-profit organization that advoca…" at bounding box center [246, 138] width 356 height 521
copy div "AProvencal@earthbalance.com"
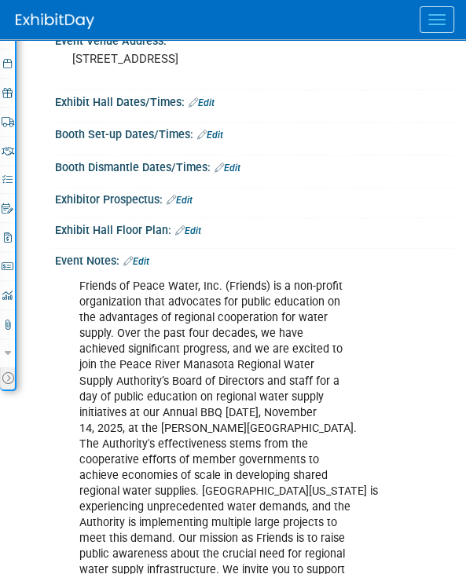
scroll to position [0, 0]
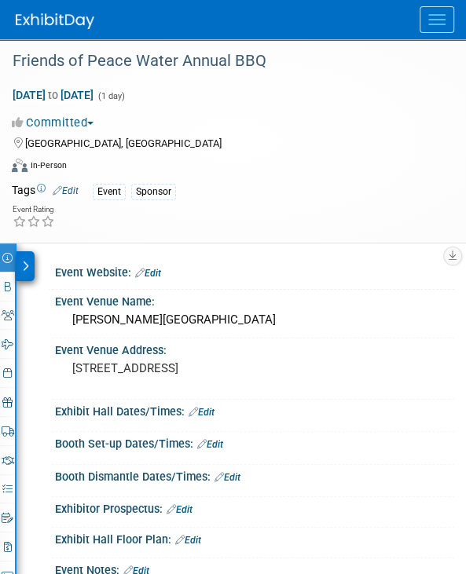
click at [22, 255] on div at bounding box center [25, 266] width 18 height 30
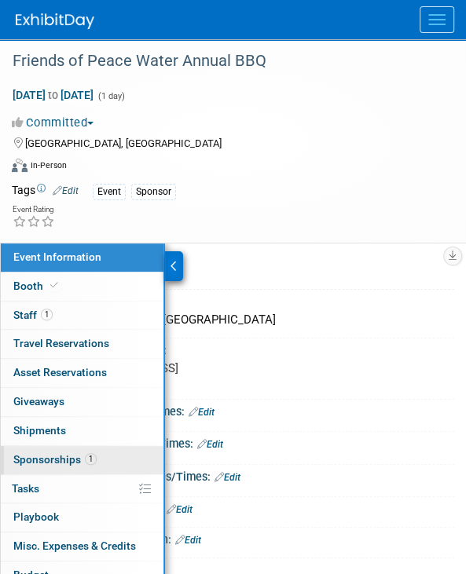
click at [40, 453] on span "Sponsorships 1" at bounding box center [54, 459] width 83 height 13
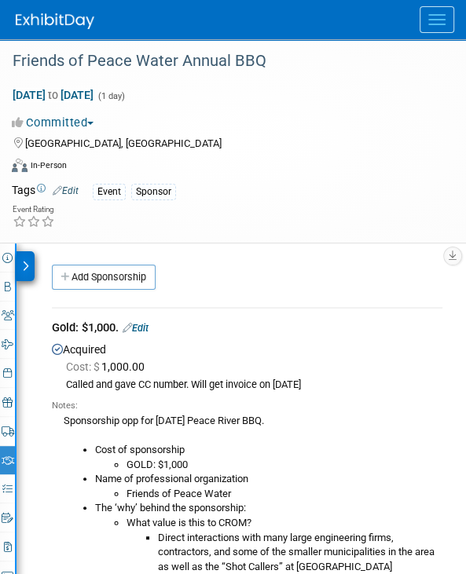
click at [247, 225] on div "Event Rating" at bounding box center [223, 216] width 446 height 27
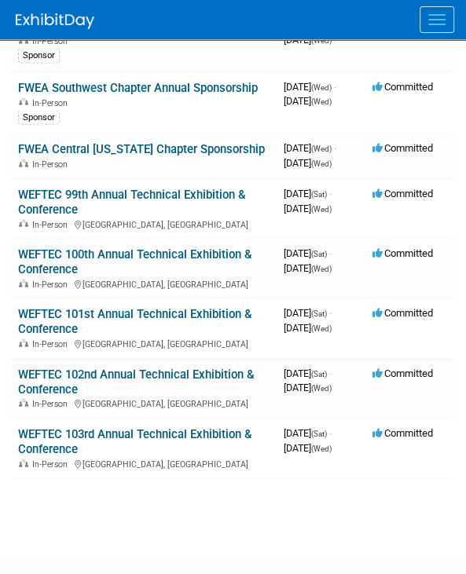
scroll to position [1335, 0]
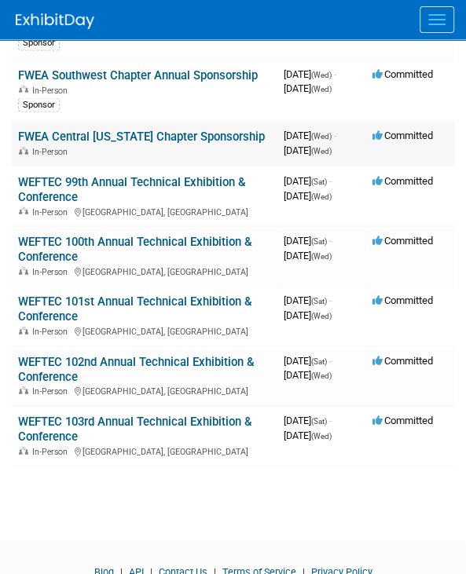
click at [112, 144] on link "FWEA Central [US_STATE] Chapter Sponsorship" at bounding box center [141, 137] width 247 height 14
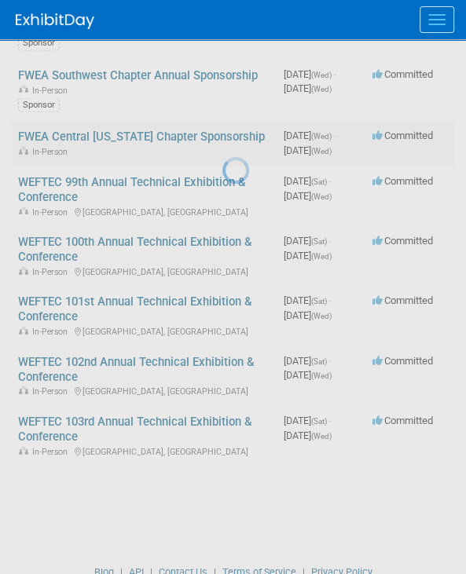
click at [222, 153] on div at bounding box center [233, 287] width 22 height 574
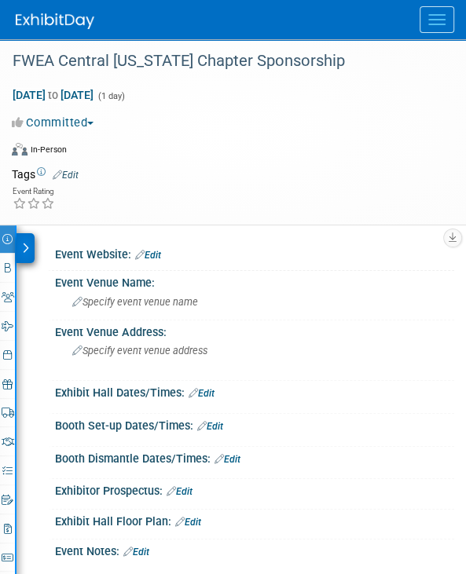
click at [25, 236] on div at bounding box center [25, 248] width 18 height 30
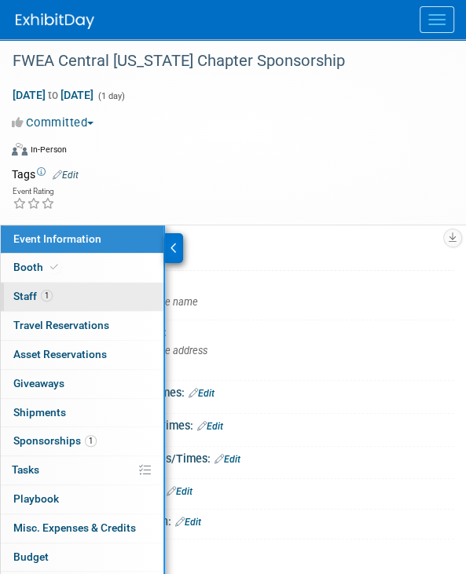
click at [32, 285] on link "1 Staff 1" at bounding box center [82, 297] width 163 height 28
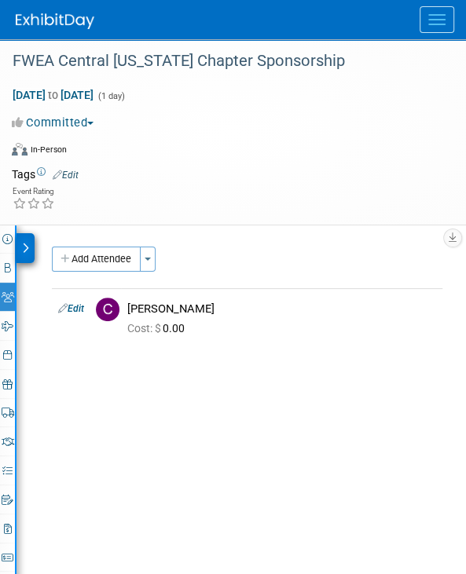
click at [27, 243] on icon at bounding box center [25, 248] width 7 height 11
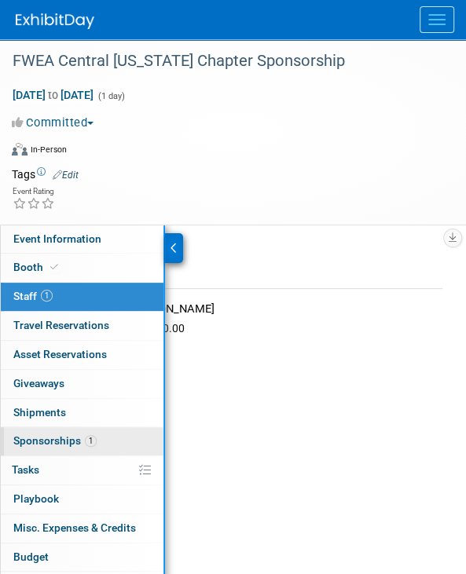
click at [41, 434] on span "Sponsorships 1" at bounding box center [54, 440] width 83 height 13
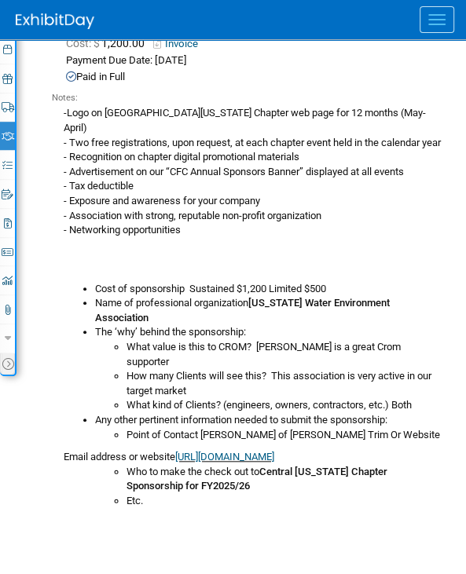
scroll to position [314, 0]
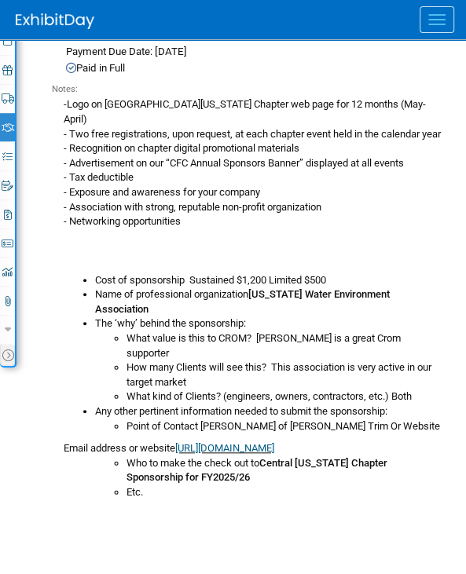
click at [261, 485] on li "Etc." at bounding box center [284, 492] width 316 height 15
click at [358, 489] on div "Notes: -Logo on Central Florida Chapter web page for 12 months (May-April) - Tw…" at bounding box center [247, 293] width 390 height 437
click at [295, 496] on td "Central Florida Annual Sponsorship Sustaining Partnership Edit Acquired Cost: $…" at bounding box center [247, 250] width 390 height 548
click at [217, 442] on link "https://mms.fwea.org/members/evr/reg_event.php?orgcode=FWEA&evid=54096397" at bounding box center [224, 448] width 99 height 12
click at [247, 464] on li "Who to make the check out to Central Florida Chapter Sponsorship for FY2025/26" at bounding box center [284, 470] width 316 height 29
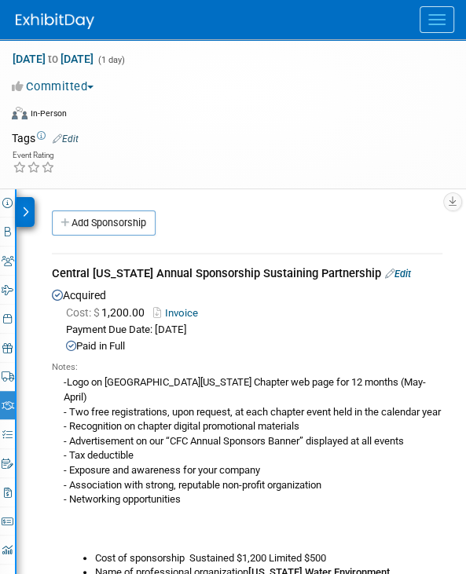
scroll to position [0, 0]
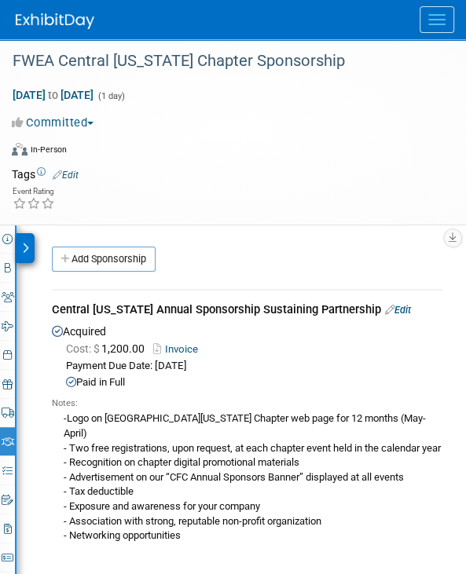
click at [27, 246] on icon at bounding box center [25, 248] width 7 height 11
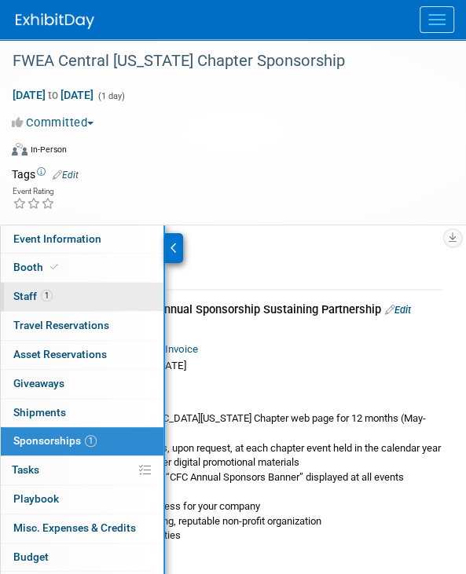
click at [35, 288] on link "1 Staff 1" at bounding box center [82, 297] width 163 height 28
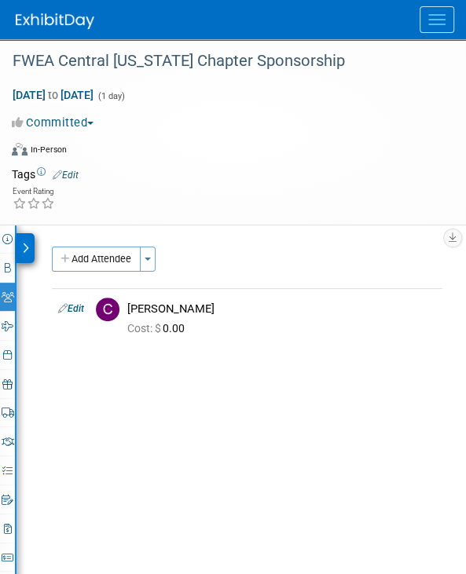
click at [18, 238] on div at bounding box center [25, 248] width 18 height 30
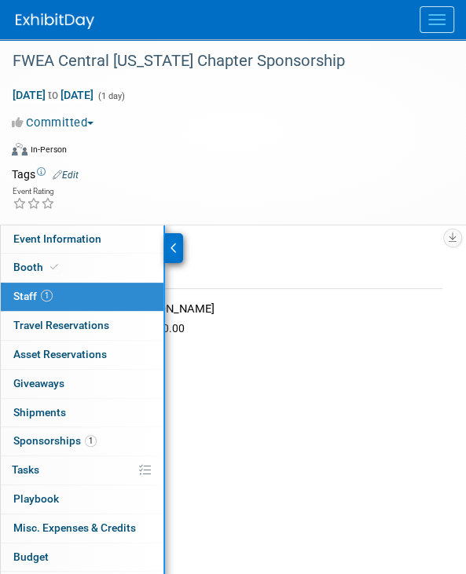
click at [18, 238] on span "Event Information" at bounding box center [57, 238] width 88 height 13
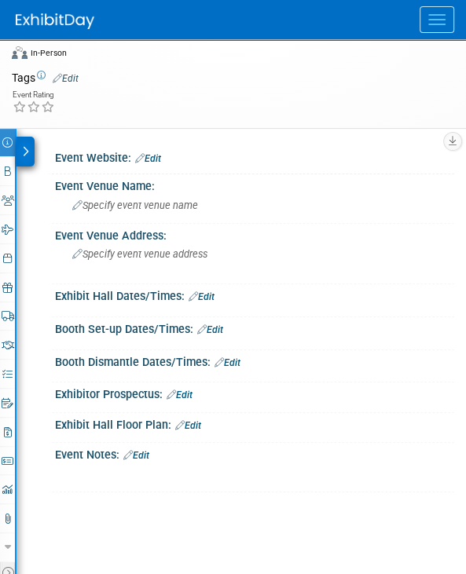
scroll to position [272, 0]
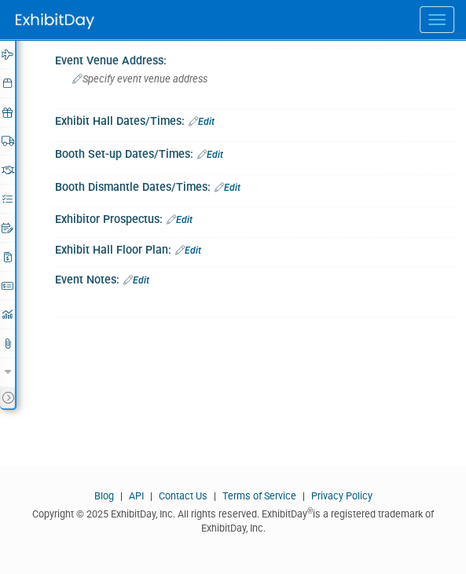
click at [5, 18] on div "CROM Tradeshows Events Add Event Bulk Upload Events Shareable Event Boards Rece…" at bounding box center [233, 20] width 466 height 40
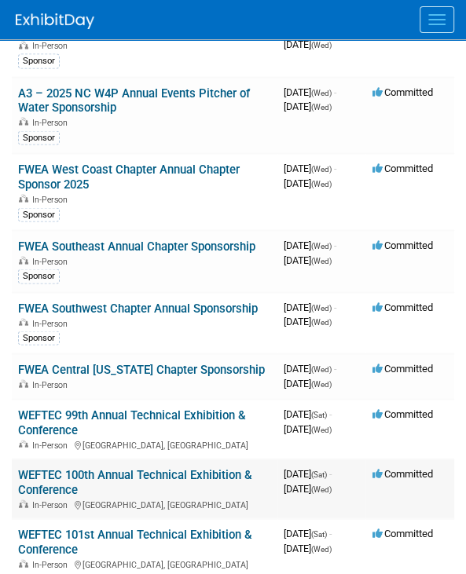
scroll to position [1099, 0]
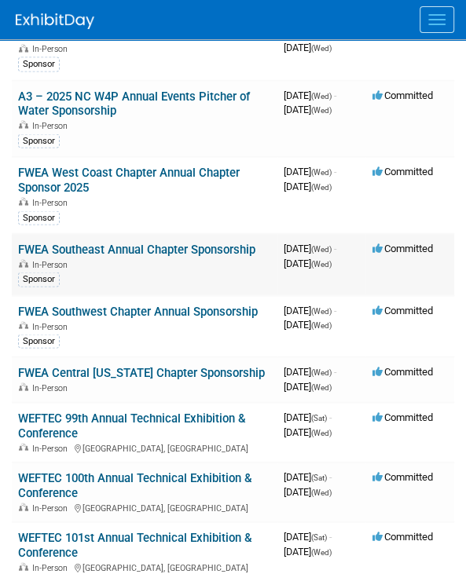
click at [128, 242] on link "FWEA Southeast Annual Chapter Sponsorship" at bounding box center [136, 249] width 237 height 14
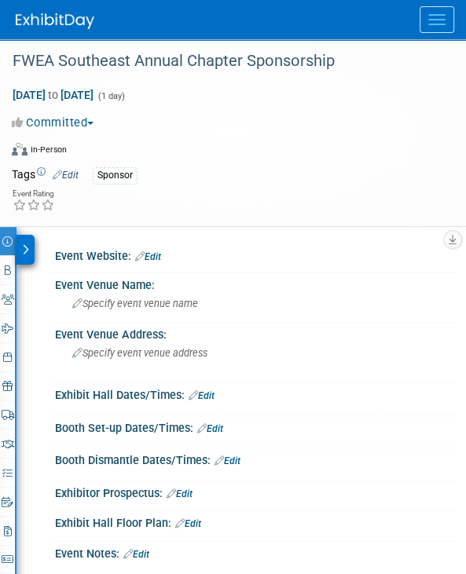
click at [25, 247] on icon at bounding box center [25, 249] width 7 height 11
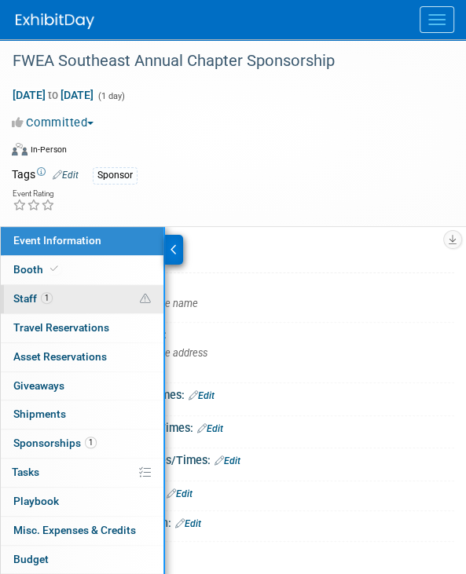
click at [34, 298] on span "Staff 1" at bounding box center [32, 298] width 39 height 13
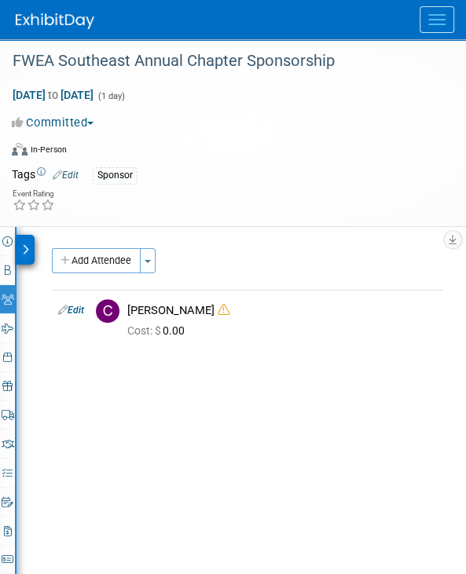
click at [18, 239] on div at bounding box center [25, 250] width 18 height 30
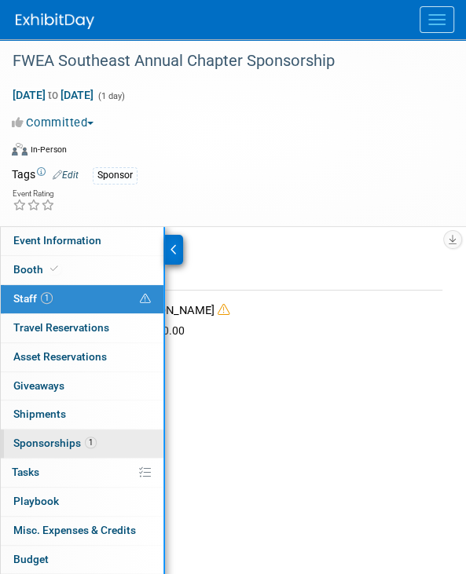
click at [49, 440] on span "Sponsorships 1" at bounding box center [54, 443] width 83 height 13
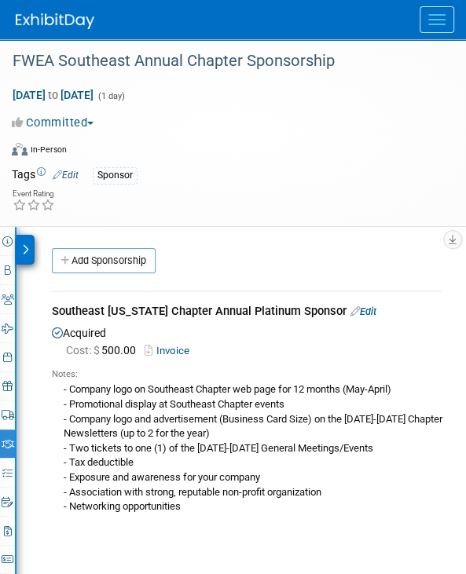
click at [22, 251] on icon at bounding box center [25, 249] width 7 height 11
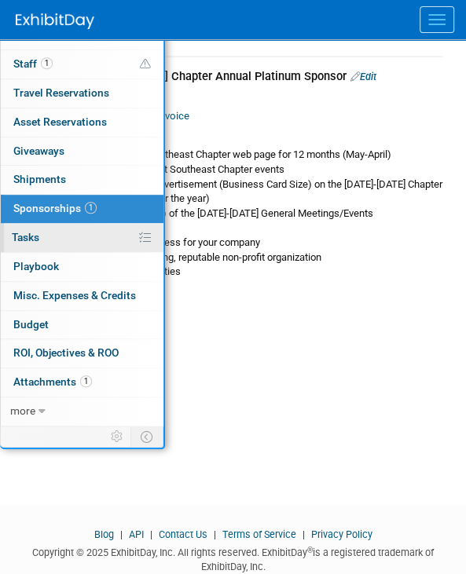
scroll to position [236, 0]
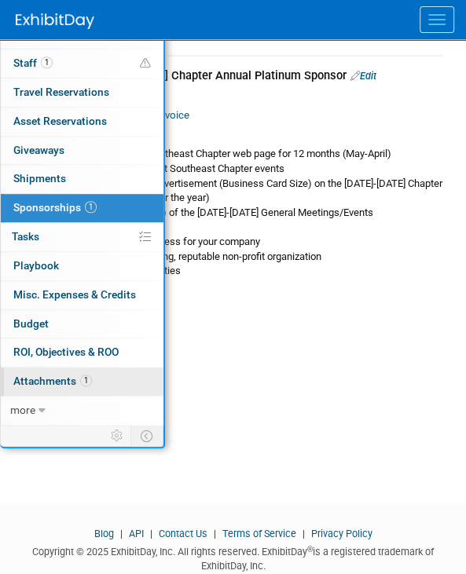
click at [53, 368] on link "1 Attachments 1" at bounding box center [82, 381] width 163 height 28
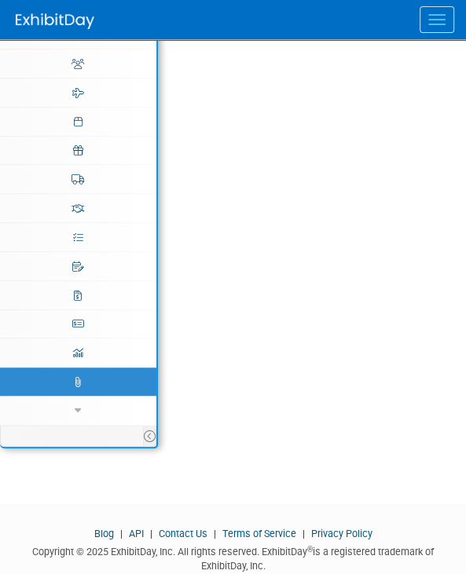
scroll to position [0, 0]
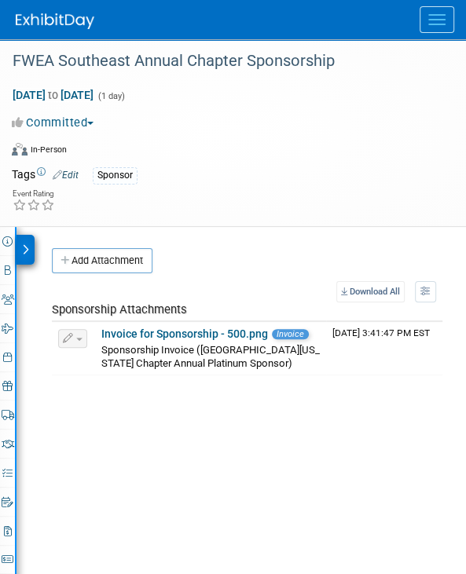
click at [30, 247] on div at bounding box center [25, 250] width 18 height 30
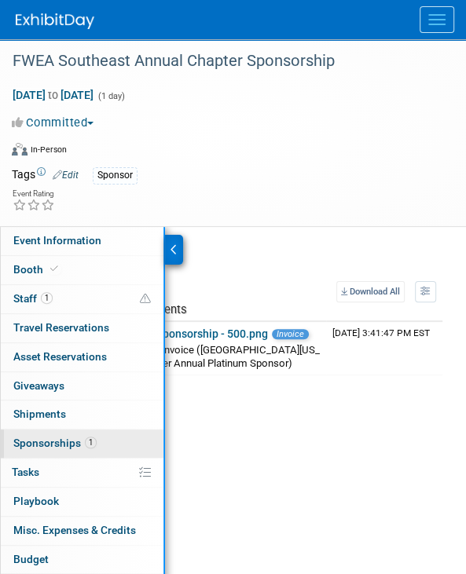
click at [28, 437] on span "Sponsorships 1" at bounding box center [54, 443] width 83 height 13
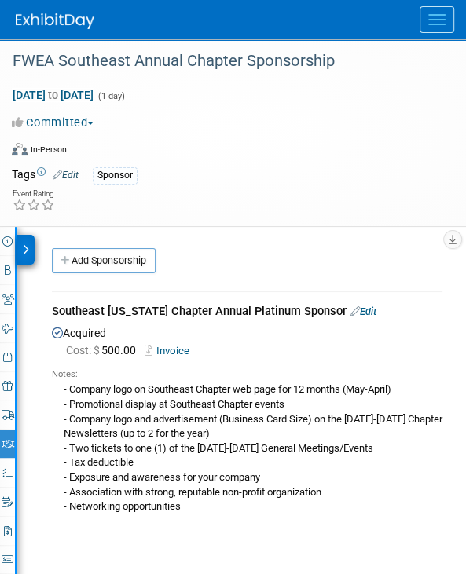
click at [31, 250] on div at bounding box center [25, 250] width 18 height 30
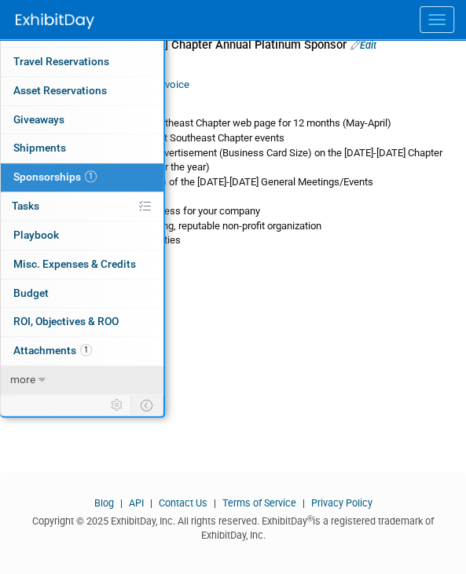
scroll to position [273, 0]
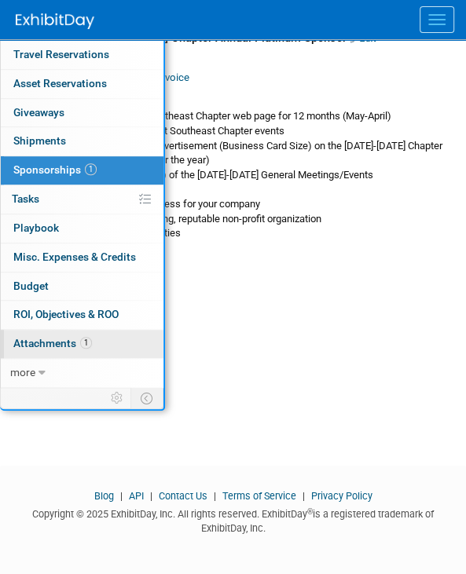
click at [48, 339] on span "Attachments 1" at bounding box center [52, 343] width 79 height 13
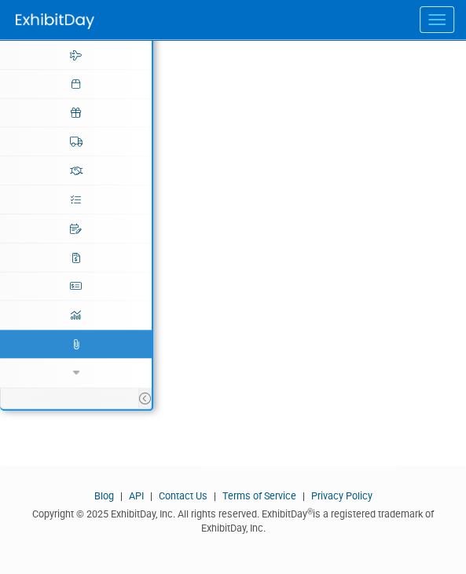
scroll to position [0, 0]
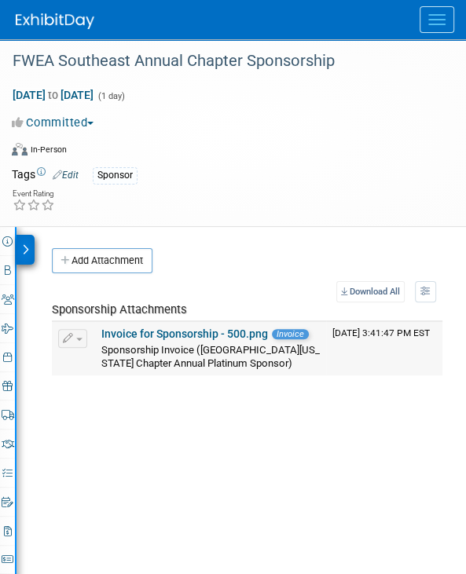
click at [113, 334] on link "Invoice for Sponsorship - 500.png" at bounding box center [184, 333] width 166 height 13
click at [28, 253] on icon at bounding box center [25, 249] width 7 height 11
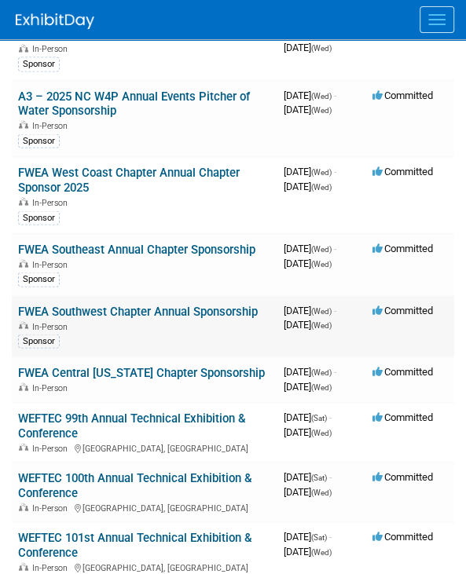
click at [82, 318] on link "FWEA Southwest Chapter Annual Sponsorship" at bounding box center [137, 311] width 239 height 14
click at [0, 0] on div at bounding box center [0, 0] width 0 height 0
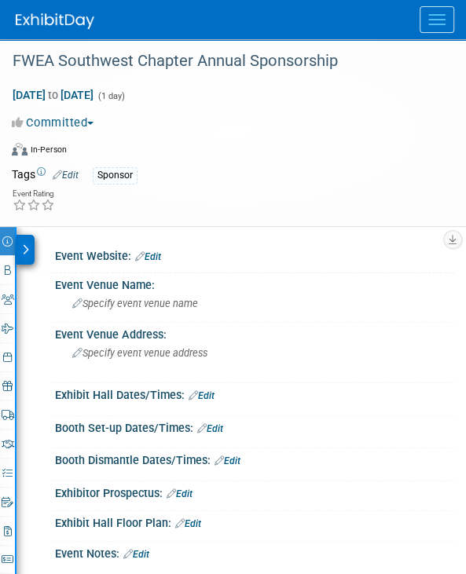
click at [21, 247] on div at bounding box center [25, 250] width 18 height 30
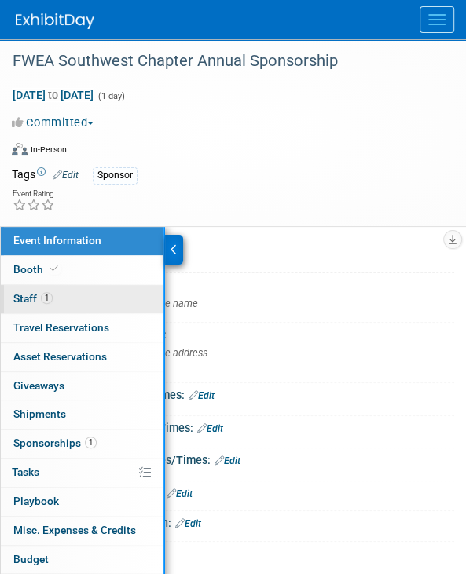
click at [22, 292] on span "Staff 1" at bounding box center [32, 298] width 39 height 13
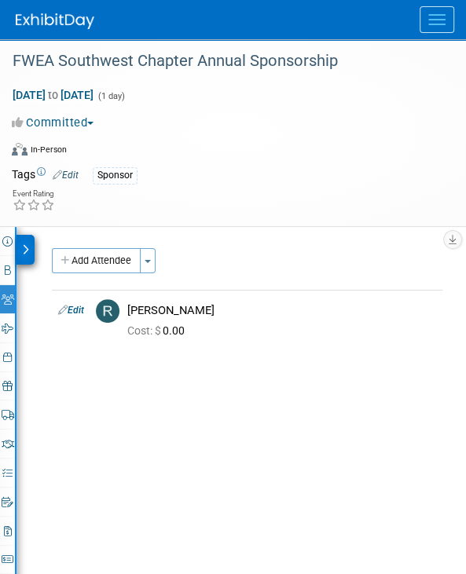
click at [21, 247] on div at bounding box center [25, 250] width 18 height 30
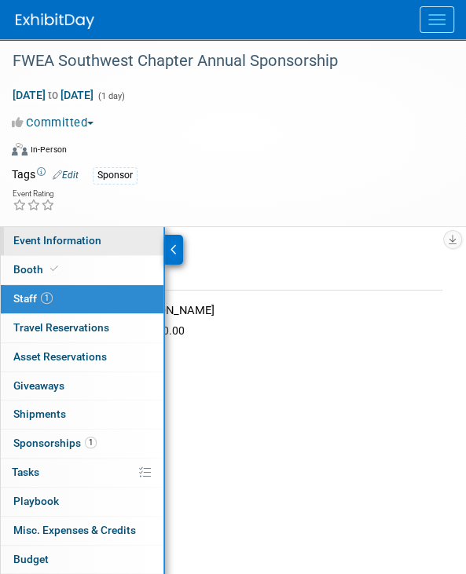
click at [19, 241] on span "Event Information" at bounding box center [57, 240] width 88 height 13
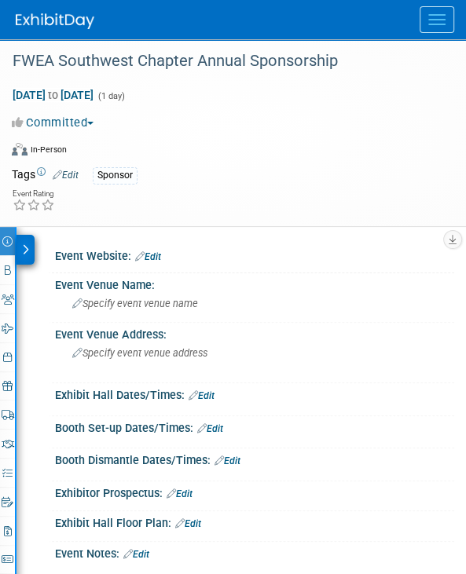
click at [20, 250] on div at bounding box center [25, 250] width 18 height 30
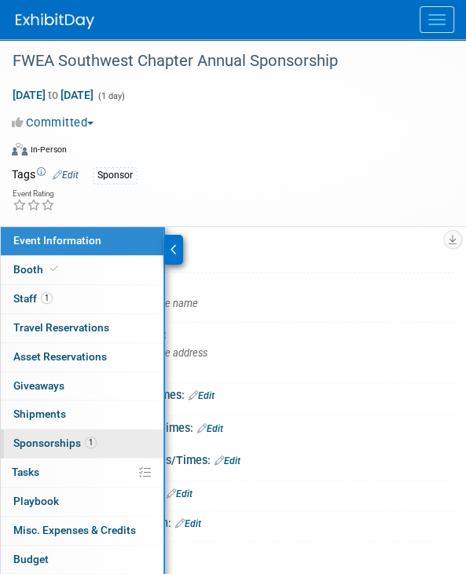
click at [43, 441] on span "Sponsorships 1" at bounding box center [54, 443] width 83 height 13
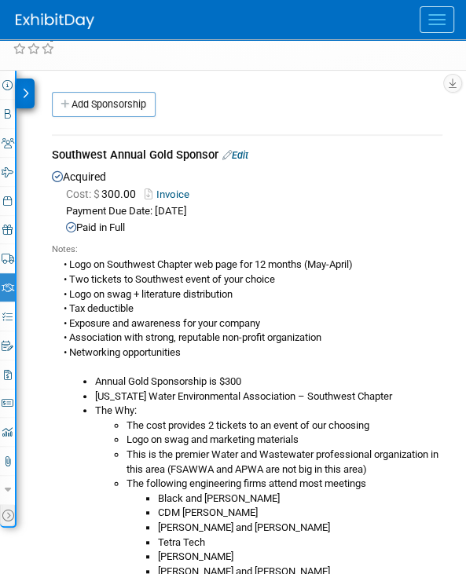
scroll to position [157, 0]
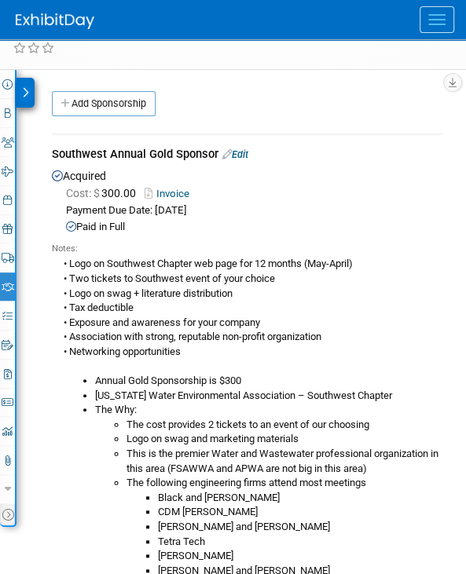
click at [22, 90] on icon at bounding box center [25, 92] width 7 height 11
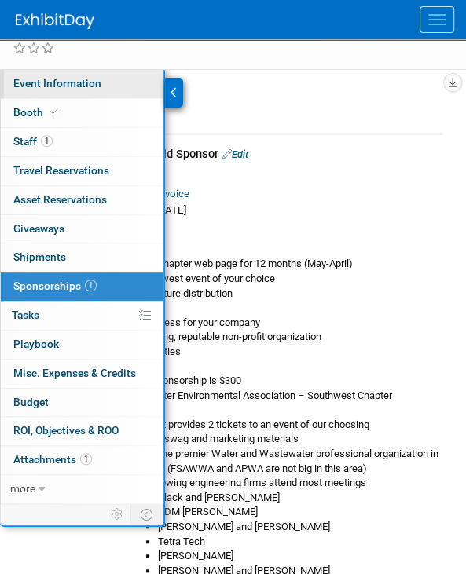
click at [50, 87] on span "Event Information" at bounding box center [57, 83] width 88 height 13
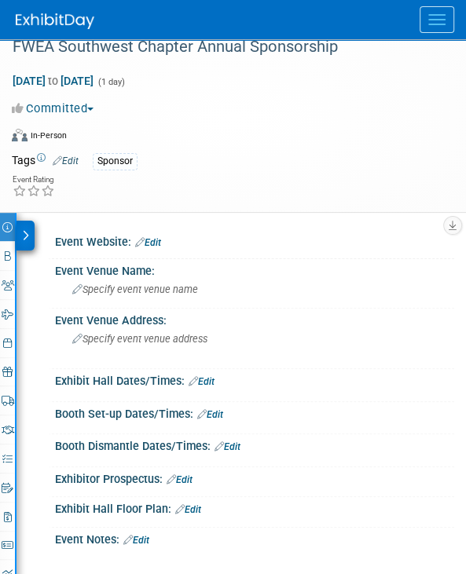
scroll to position [0, 0]
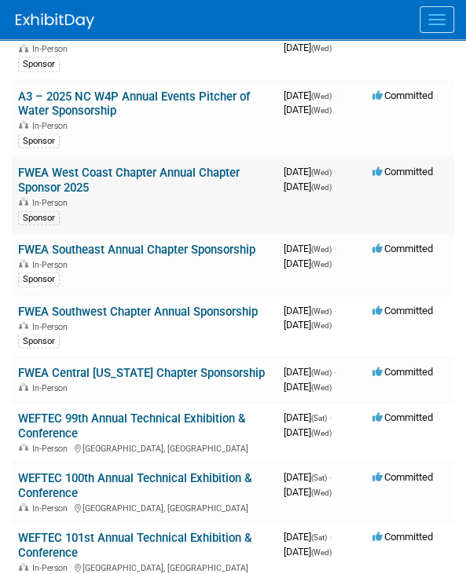
click at [96, 165] on link "FWEA West Coast Chapter Annual Chapter Sponsor 2025" at bounding box center [128, 179] width 221 height 29
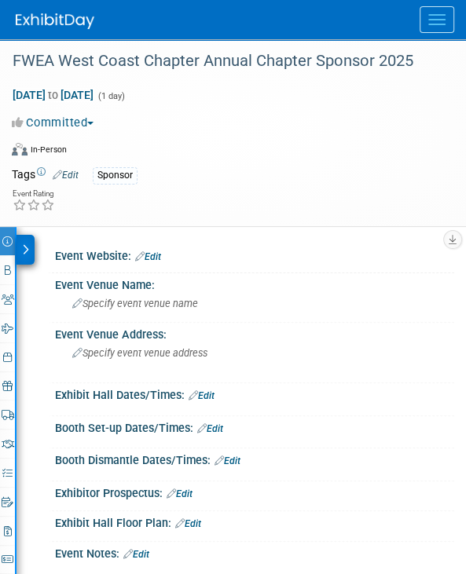
click at [25, 247] on icon at bounding box center [25, 249] width 7 height 11
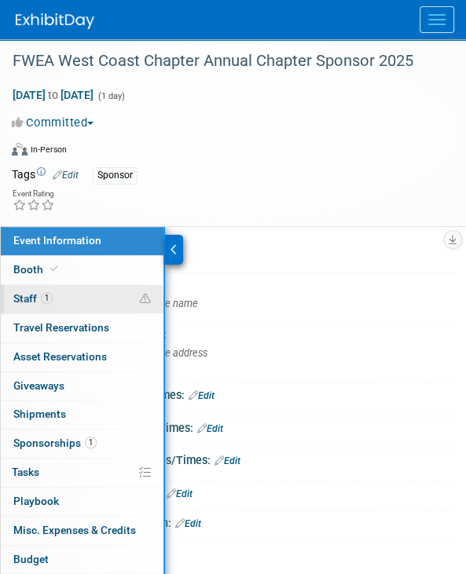
click at [20, 292] on span "Staff 1" at bounding box center [32, 298] width 39 height 13
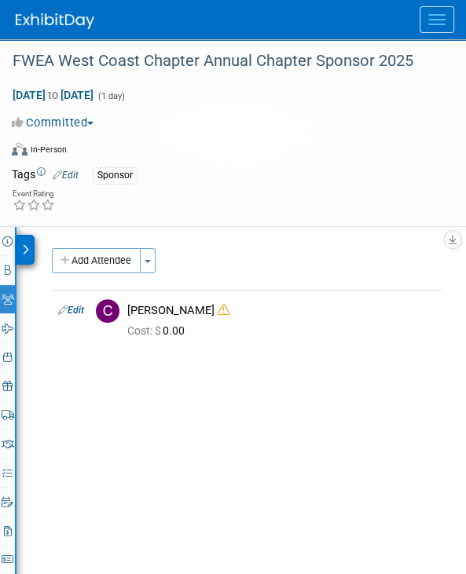
click at [25, 237] on div at bounding box center [25, 250] width 18 height 30
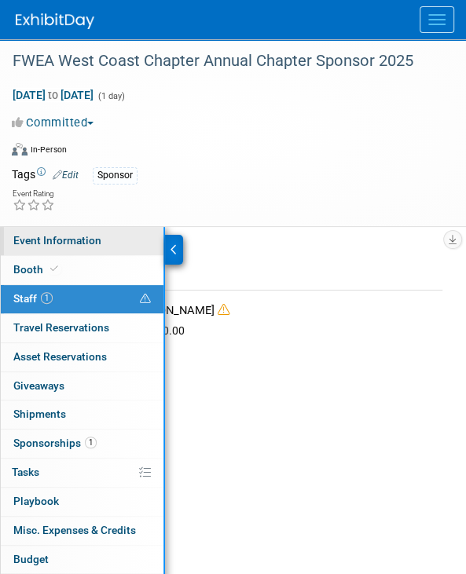
click at [37, 243] on span "Event Information" at bounding box center [57, 240] width 88 height 13
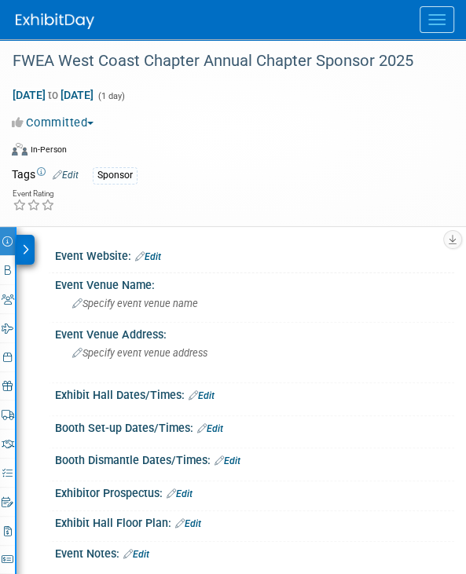
click at [24, 241] on div at bounding box center [25, 250] width 18 height 30
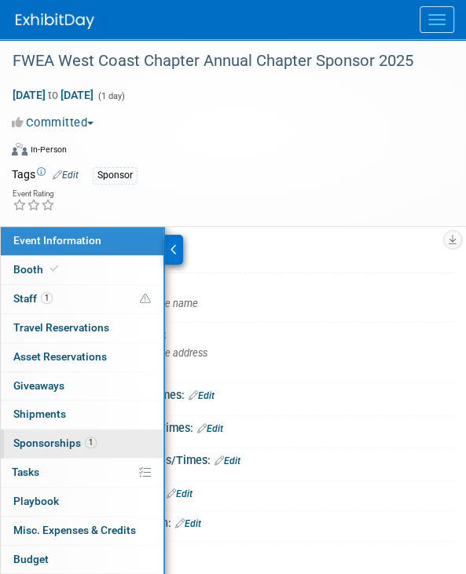
click at [23, 439] on span "Sponsorships 1" at bounding box center [54, 443] width 83 height 13
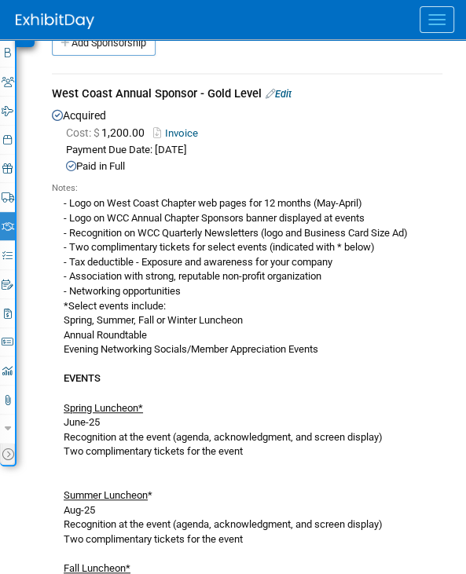
scroll to position [236, 0]
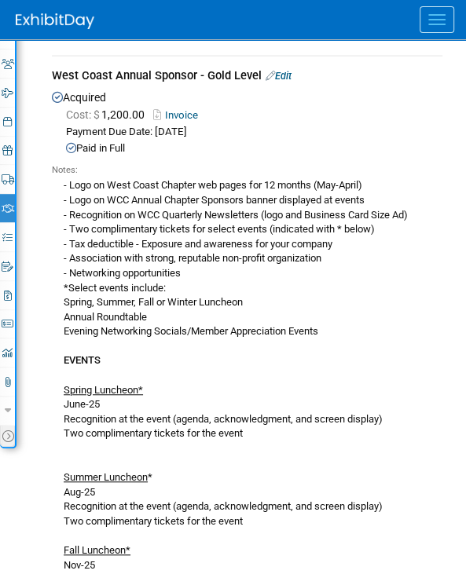
drag, startPoint x: 152, startPoint y: 109, endPoint x: 147, endPoint y: 101, distance: 9.2
click at [151, 109] on span "Cost: $ 1,200.00" at bounding box center [108, 114] width 85 height 13
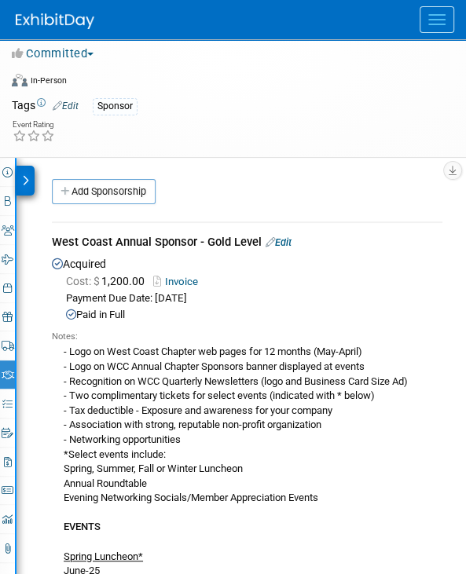
scroll to position [0, 0]
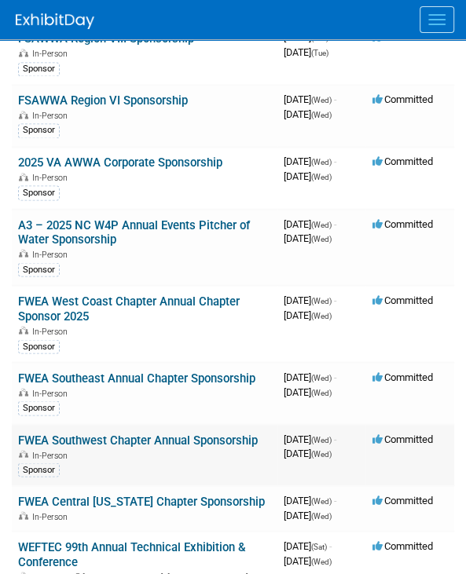
scroll to position [942, 0]
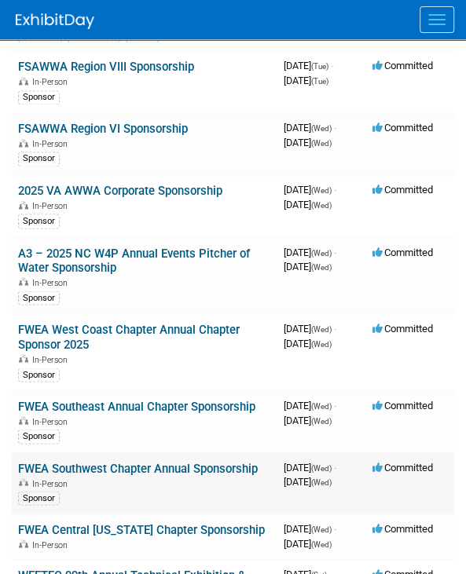
click at [94, 184] on link "2025 VA AWWA Corporate Sponsorship" at bounding box center [120, 191] width 204 height 14
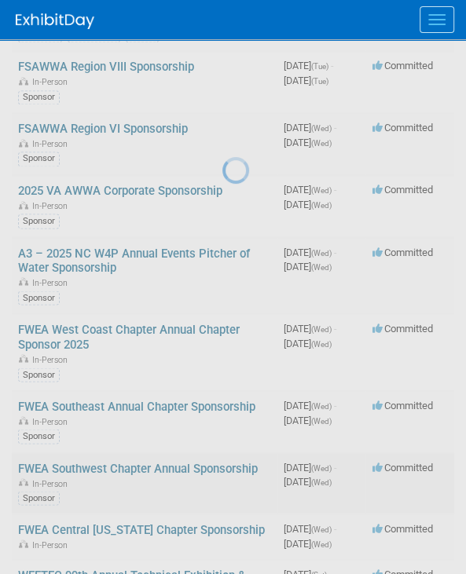
click at [222, 181] on div at bounding box center [233, 287] width 22 height 574
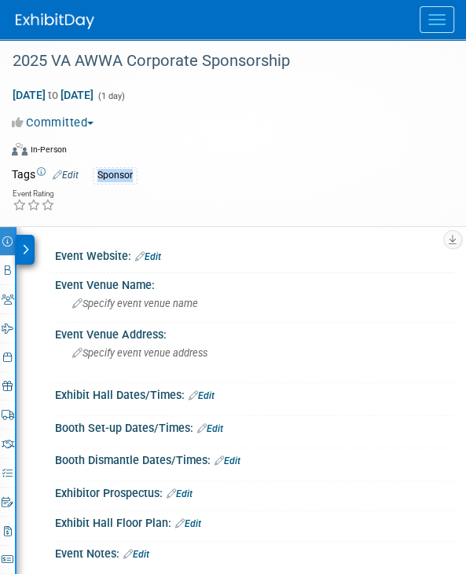
click at [27, 244] on icon at bounding box center [25, 249] width 7 height 11
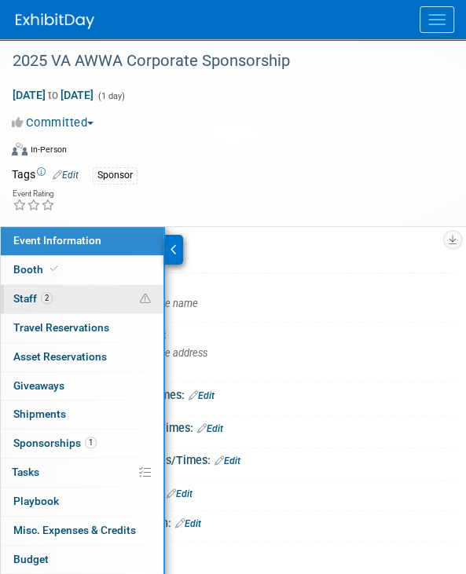
click at [28, 293] on span "Staff 2" at bounding box center [32, 298] width 39 height 13
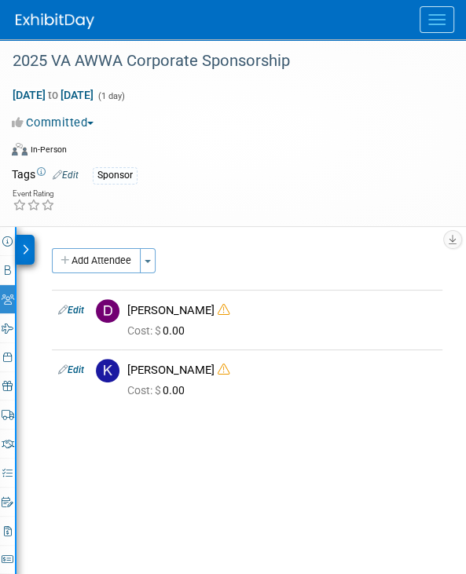
click at [25, 247] on icon at bounding box center [25, 249] width 7 height 11
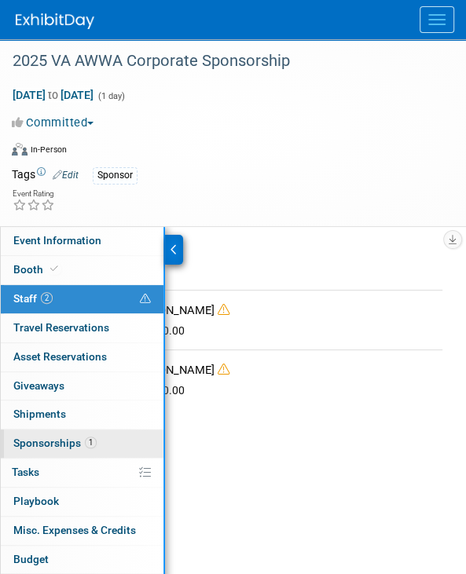
click at [47, 442] on span "Sponsorships 1" at bounding box center [54, 443] width 83 height 13
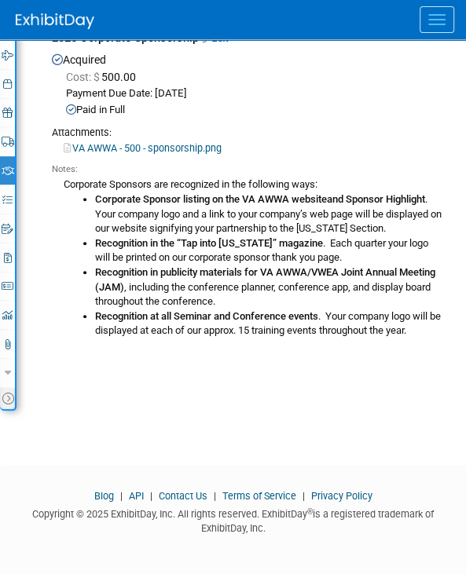
scroll to position [116, 0]
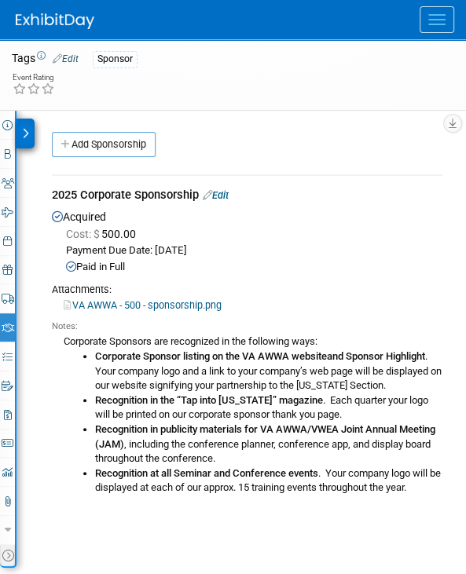
click at [23, 125] on div at bounding box center [25, 134] width 18 height 30
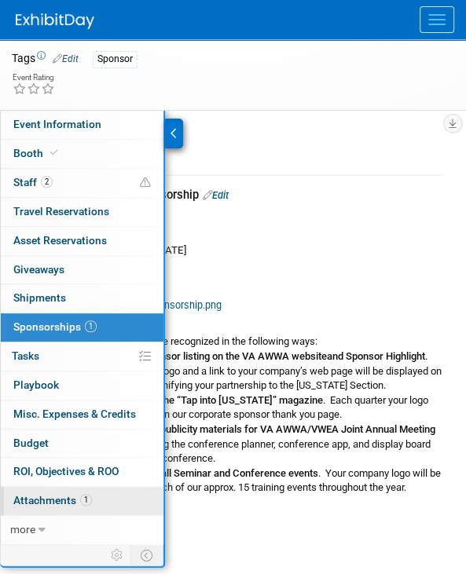
click at [60, 494] on span "Attachments 1" at bounding box center [52, 500] width 79 height 13
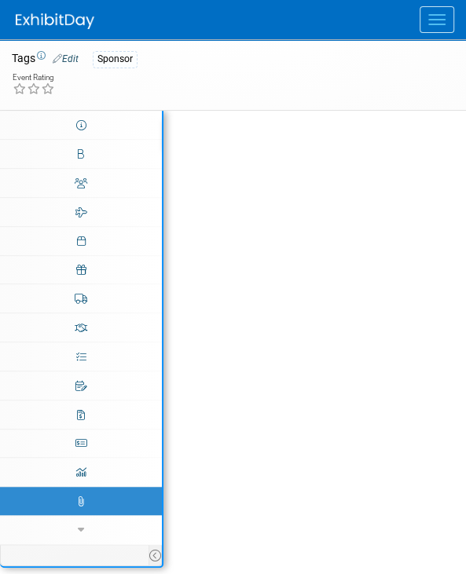
scroll to position [0, 0]
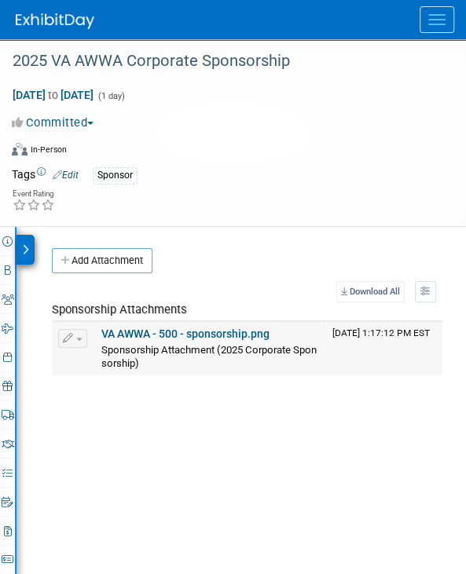
click at [152, 330] on link "VA AWWA - 500 - sponsorship.png" at bounding box center [185, 333] width 168 height 13
click at [20, 253] on div at bounding box center [25, 250] width 18 height 30
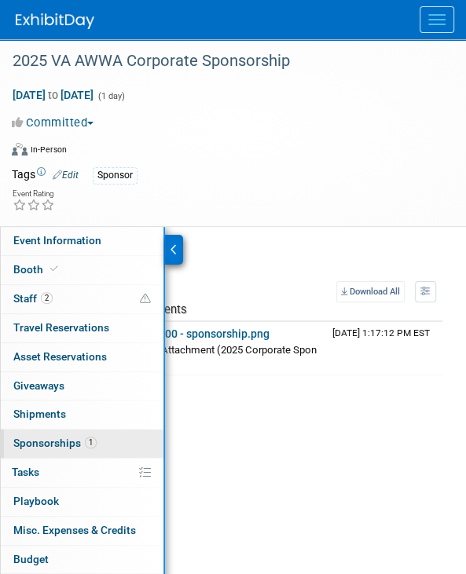
click at [51, 443] on span "Sponsorships 1" at bounding box center [54, 443] width 83 height 13
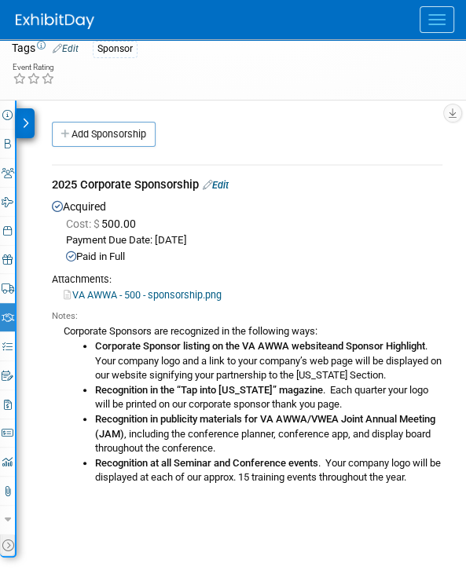
scroll to position [157, 0]
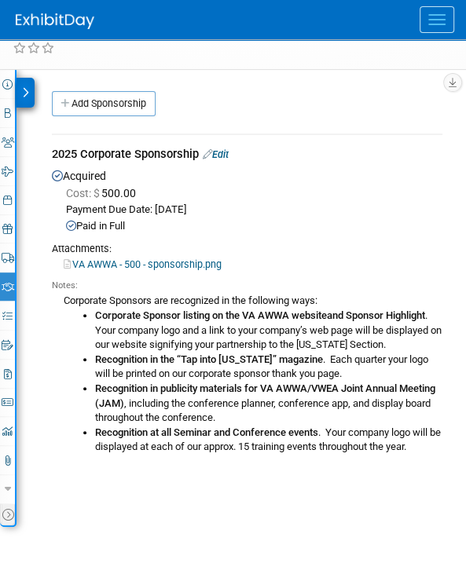
drag, startPoint x: 254, startPoint y: 188, endPoint x: 122, endPoint y: 155, distance: 135.2
click at [254, 188] on div "Cost: $ 500.00" at bounding box center [254, 193] width 376 height 16
click at [24, 89] on icon at bounding box center [25, 92] width 7 height 11
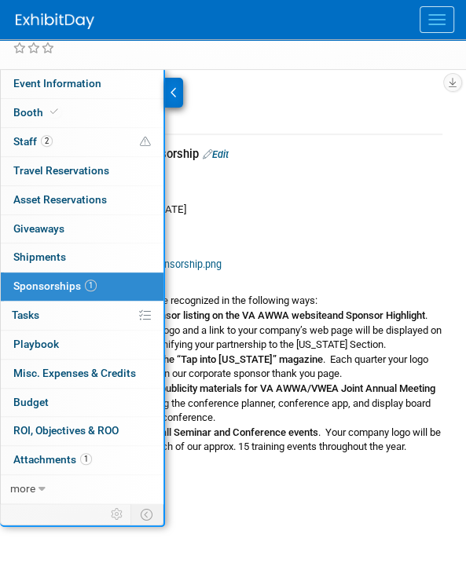
click at [239, 159] on div "2025 Corporate Sponsorship Edit" at bounding box center [247, 156] width 390 height 20
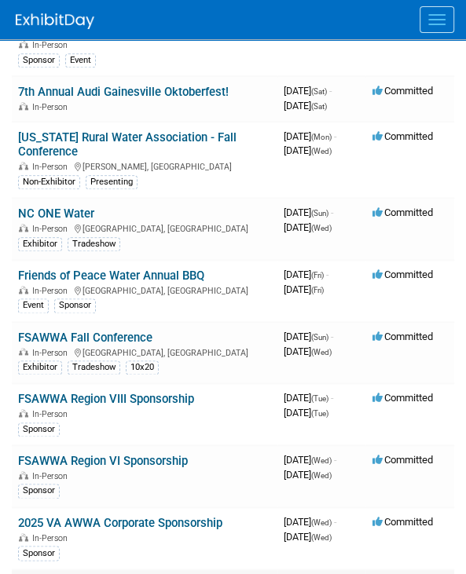
scroll to position [550, 0]
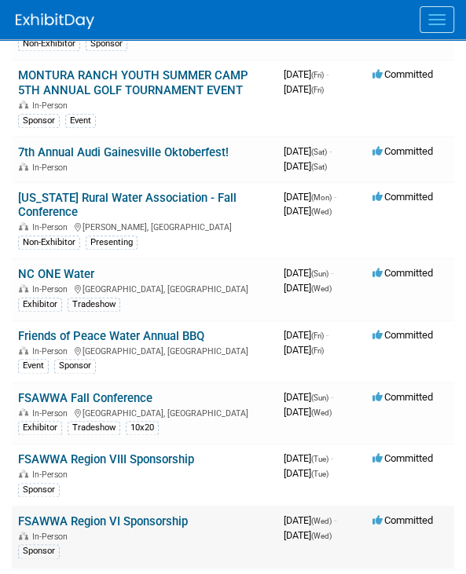
click at [60, 514] on link "FSAWWA Region VI Sponsorship" at bounding box center [103, 521] width 170 height 14
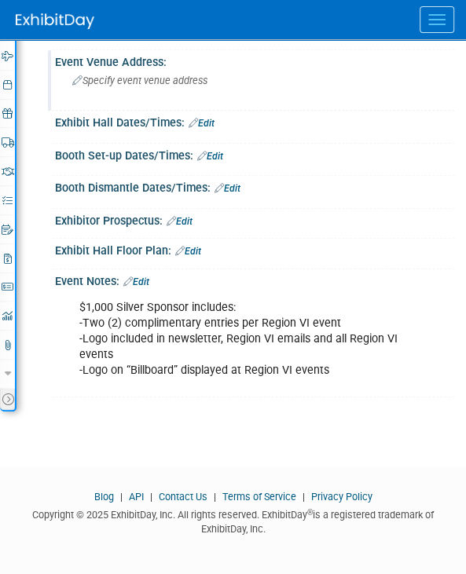
scroll to position [273, 0]
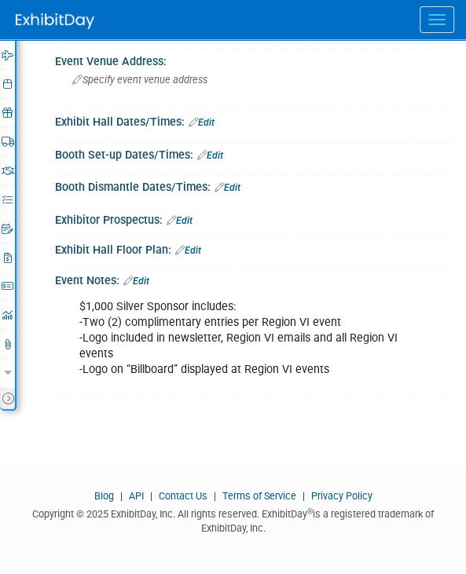
click at [441, 20] on button "Menu" at bounding box center [436, 19] width 35 height 27
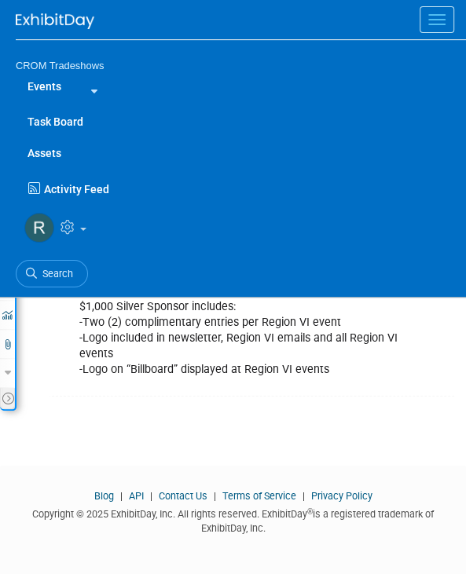
click at [441, 20] on button "Menu" at bounding box center [436, 19] width 35 height 27
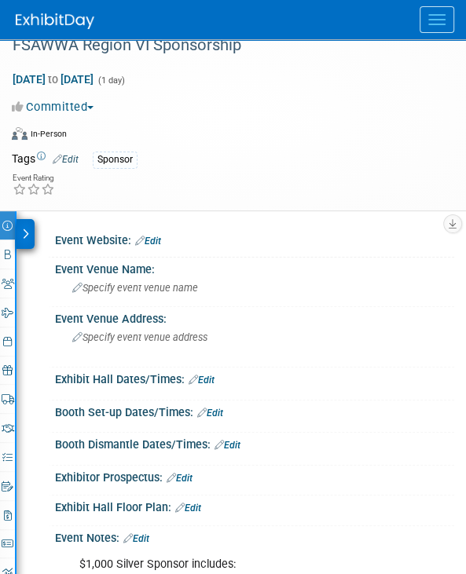
scroll to position [0, 0]
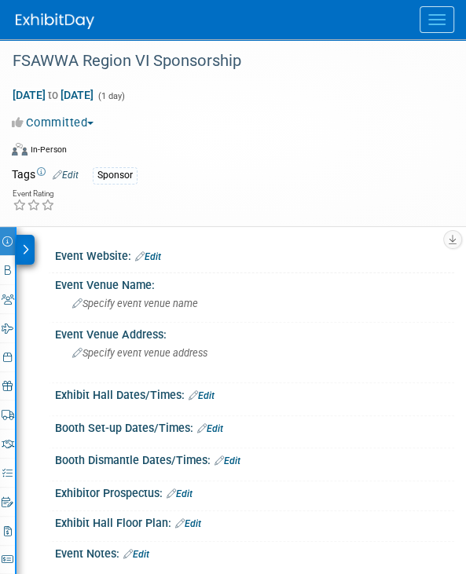
click at [25, 243] on div at bounding box center [25, 250] width 18 height 30
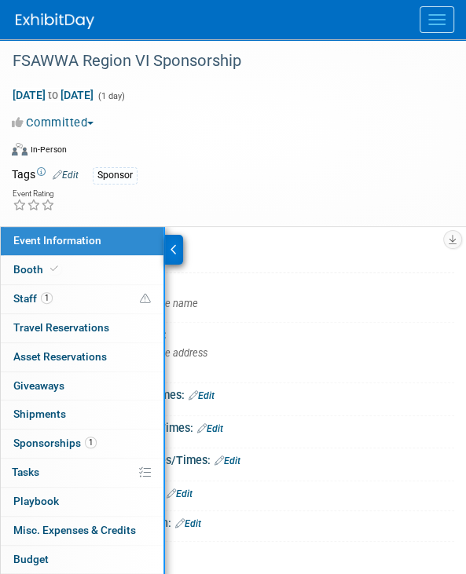
click at [388, 167] on div "Sponsor" at bounding box center [264, 175] width 342 height 17
click at [428, 19] on span "Menu" at bounding box center [436, 20] width 17 height 2
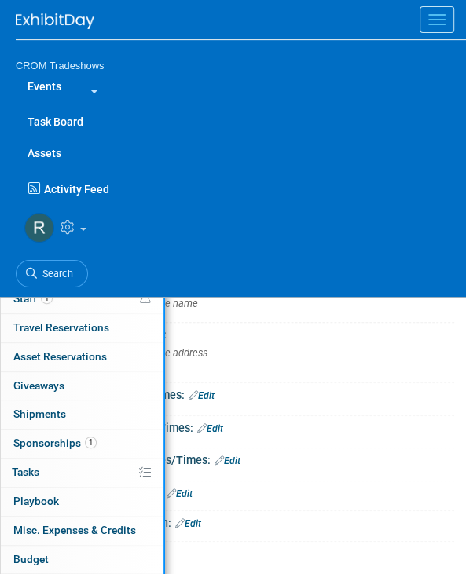
click at [437, 313] on div "Specify event venue name" at bounding box center [254, 303] width 375 height 24
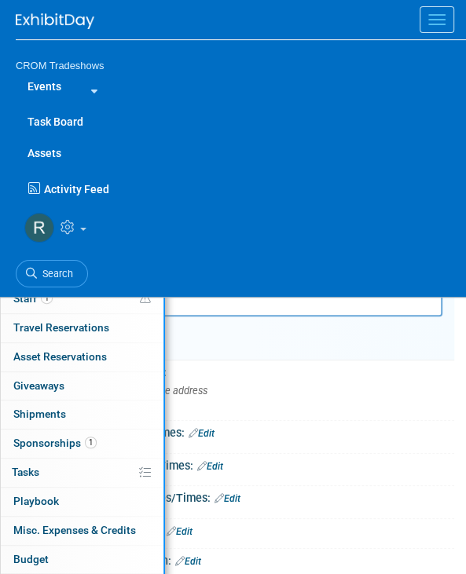
click at [413, 329] on div "X" at bounding box center [254, 335] width 375 height 38
click at [427, 10] on button "Menu" at bounding box center [436, 19] width 35 height 27
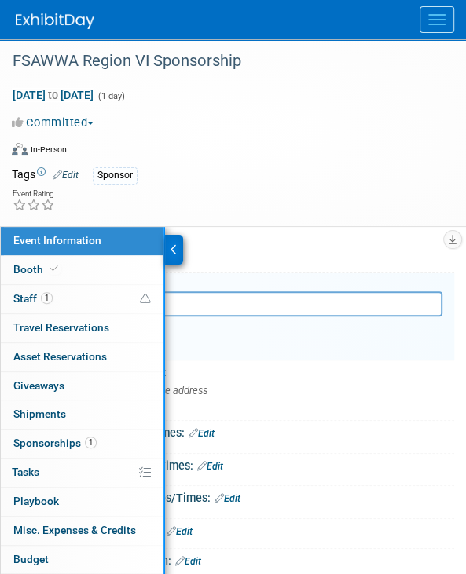
click at [174, 243] on div at bounding box center [174, 250] width 18 height 30
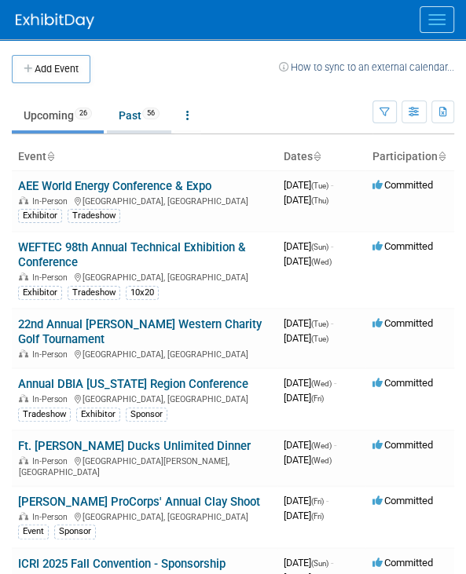
click at [141, 117] on link "Past 56" at bounding box center [139, 115] width 64 height 30
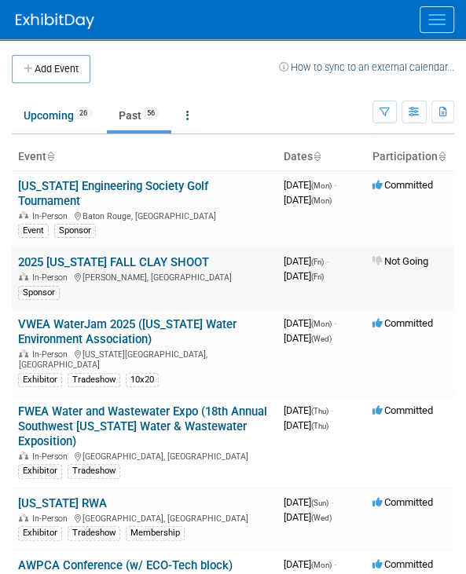
click at [78, 260] on link "2025 [US_STATE] FALL CLAY SHOOT" at bounding box center [113, 262] width 191 height 14
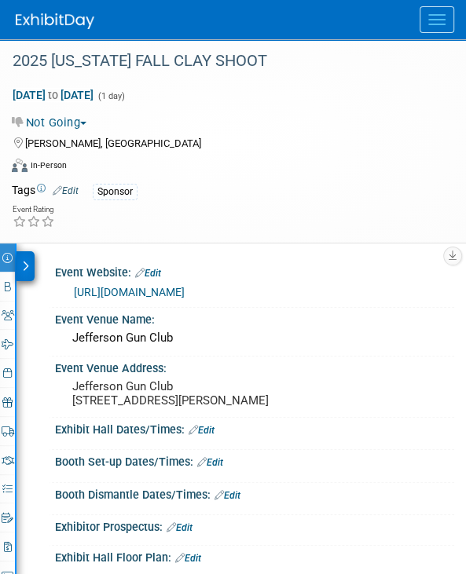
drag, startPoint x: 20, startPoint y: 258, endPoint x: 21, endPoint y: 266, distance: 7.9
click at [20, 258] on div at bounding box center [25, 266] width 18 height 30
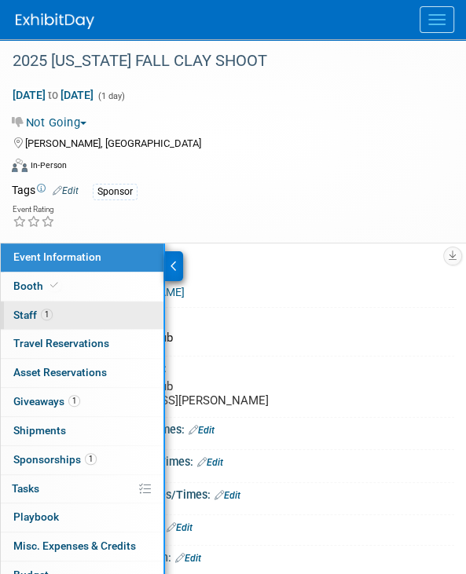
click at [22, 313] on span "Staff 1" at bounding box center [32, 315] width 39 height 13
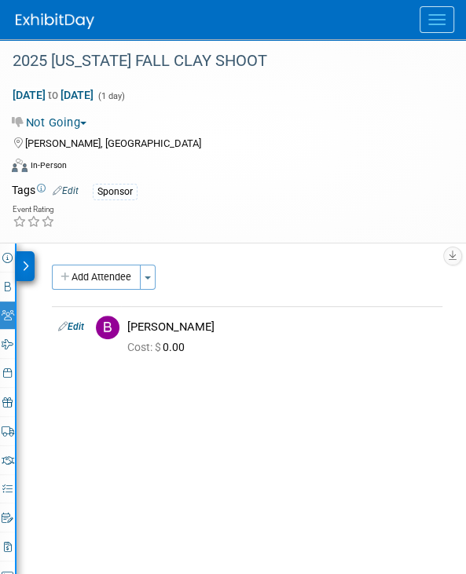
click at [24, 269] on icon at bounding box center [25, 266] width 7 height 11
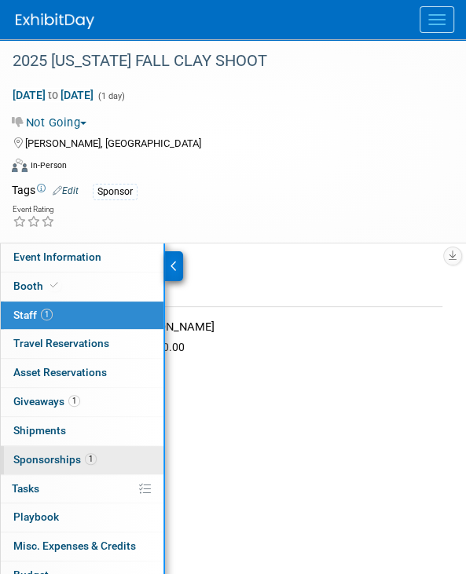
click at [27, 458] on span "Sponsorships 1" at bounding box center [54, 459] width 83 height 13
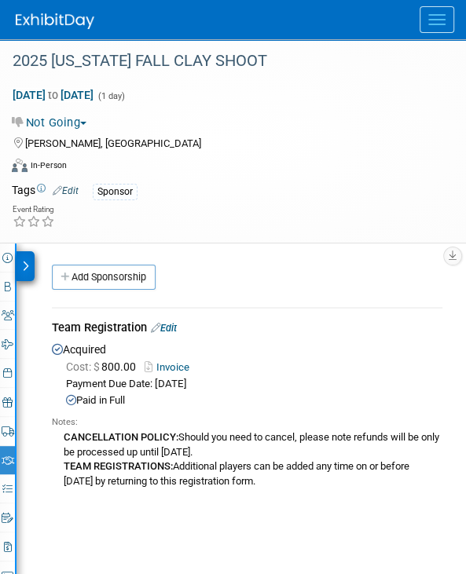
click at [26, 261] on icon at bounding box center [25, 266] width 7 height 11
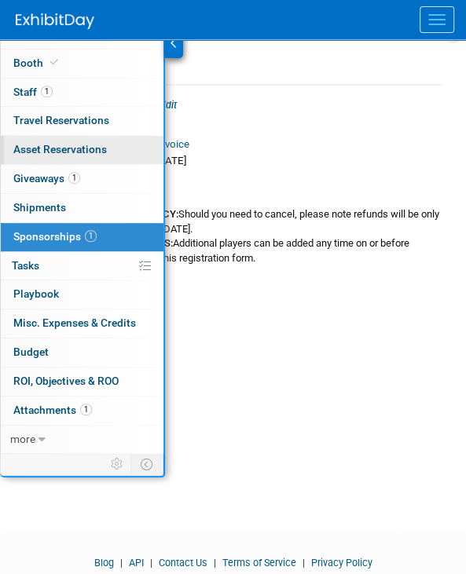
scroll to position [236, 0]
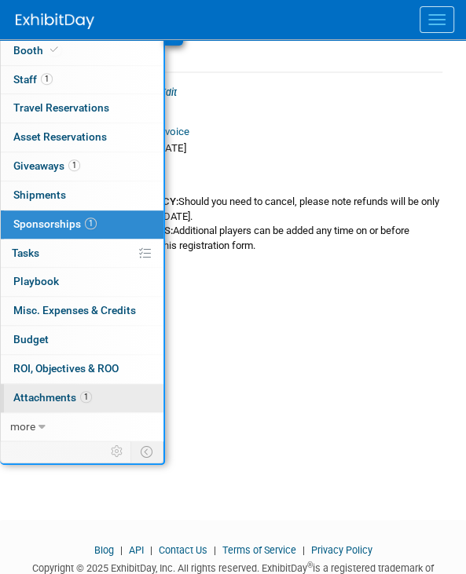
click at [38, 396] on span "Attachments 1" at bounding box center [52, 397] width 79 height 13
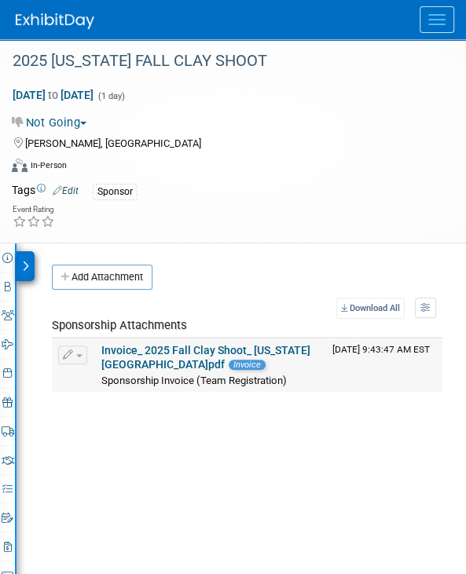
click at [108, 344] on link "Invoice_ 2025 Fall Clay Shoot_ Kentucky.pdf" at bounding box center [205, 357] width 209 height 27
click at [27, 262] on icon at bounding box center [25, 266] width 7 height 11
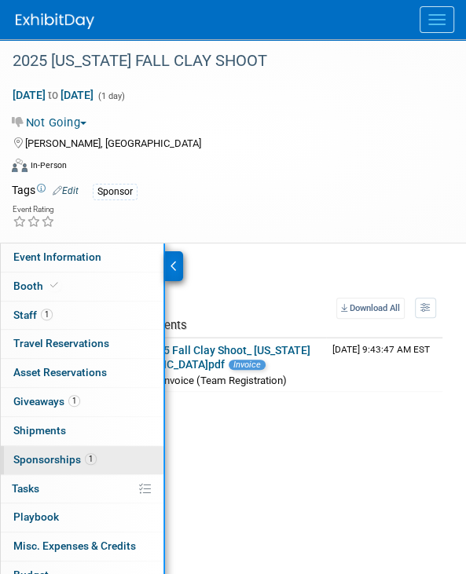
click at [35, 455] on span "Sponsorships 1" at bounding box center [54, 459] width 83 height 13
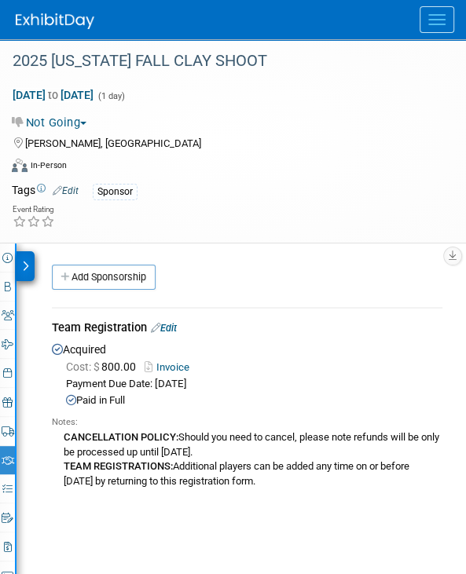
click at [25, 258] on div at bounding box center [25, 266] width 18 height 30
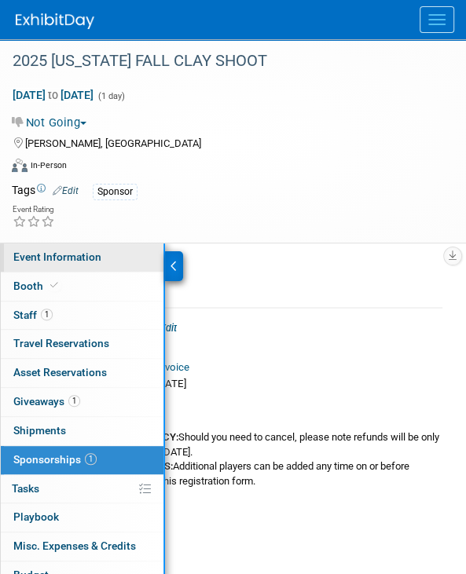
click at [25, 252] on span "Event Information" at bounding box center [57, 256] width 88 height 13
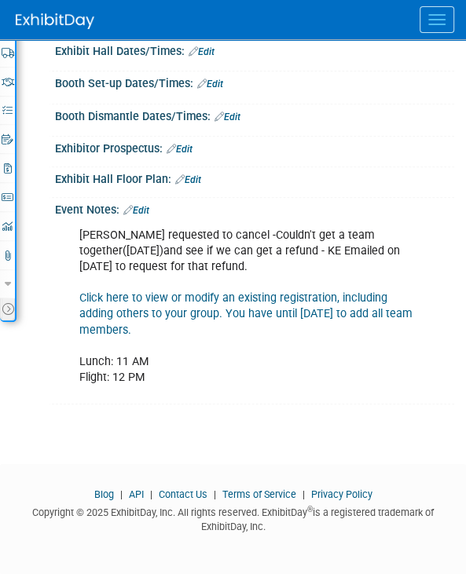
scroll to position [387, 0]
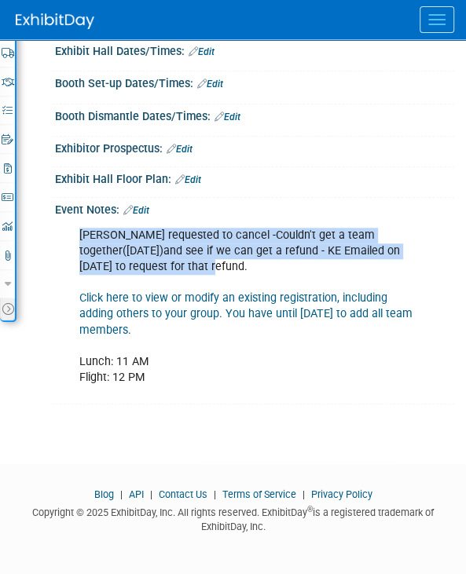
drag, startPoint x: 78, startPoint y: 236, endPoint x: 253, endPoint y: 268, distance: 178.0
click at [253, 268] on div "Branden requested to cancel -Couldn't get a team together(9/5/25)and see if we …" at bounding box center [246, 307] width 356 height 174
copy div "Branden requested to cancel -Couldn't get a team together(9/5/25)and see if we …"
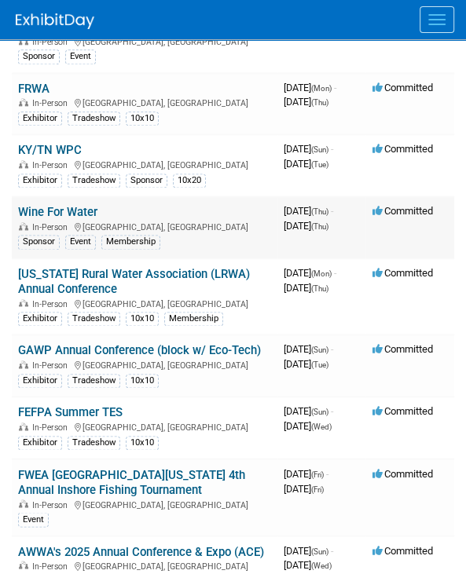
scroll to position [707, 0]
click at [76, 206] on link "Wine For Water" at bounding box center [57, 212] width 79 height 14
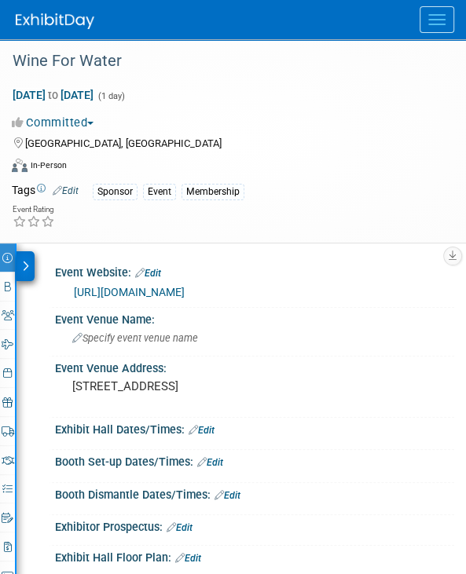
click at [24, 261] on icon at bounding box center [25, 266] width 7 height 11
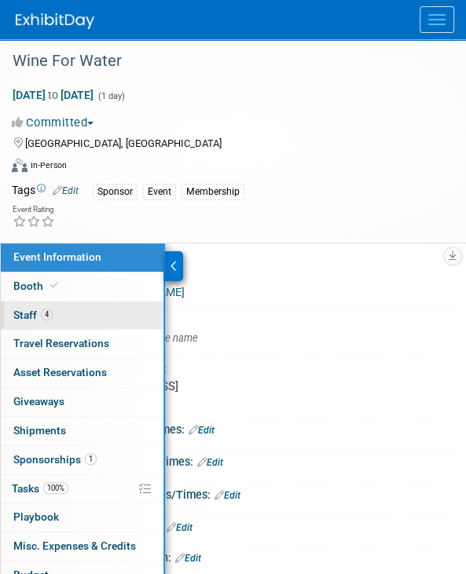
click at [35, 311] on span "Staff 4" at bounding box center [32, 315] width 39 height 13
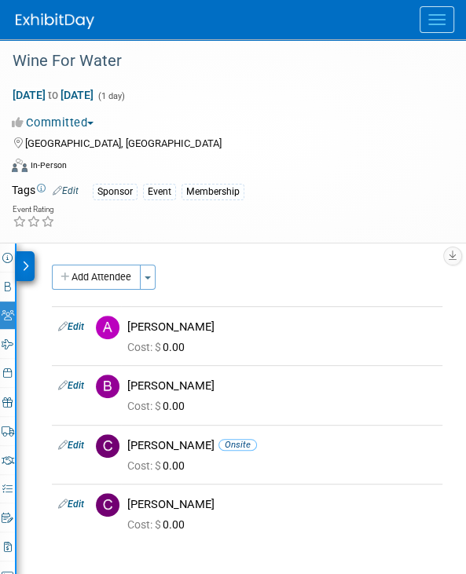
click at [19, 260] on div at bounding box center [25, 266] width 18 height 30
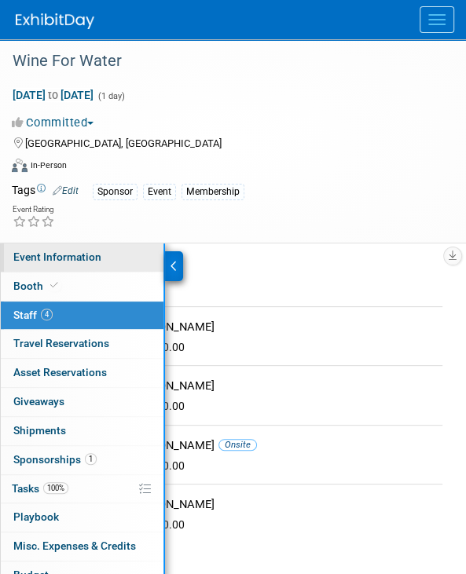
click at [25, 257] on span "Event Information" at bounding box center [57, 256] width 88 height 13
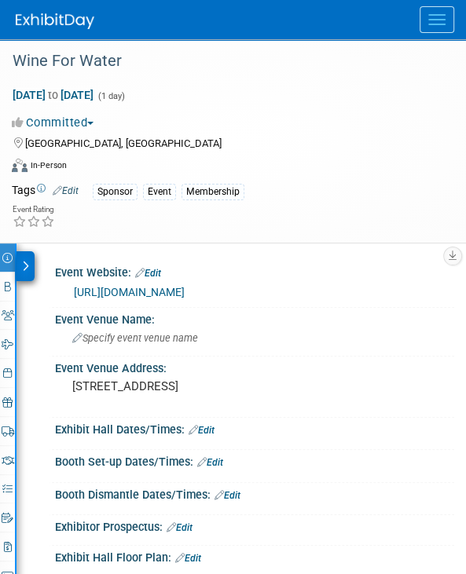
click at [26, 263] on icon at bounding box center [25, 266] width 7 height 11
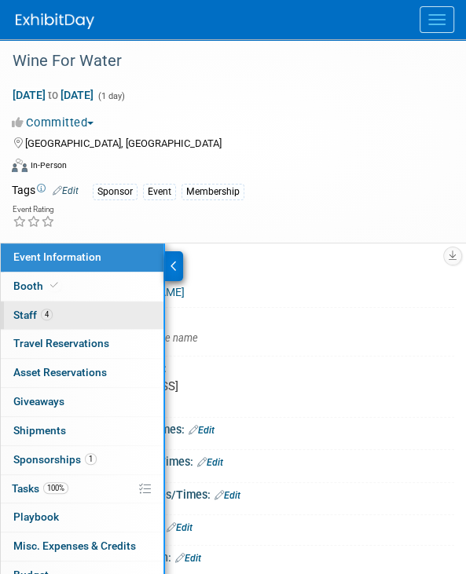
click at [27, 312] on span "Staff 4" at bounding box center [32, 315] width 39 height 13
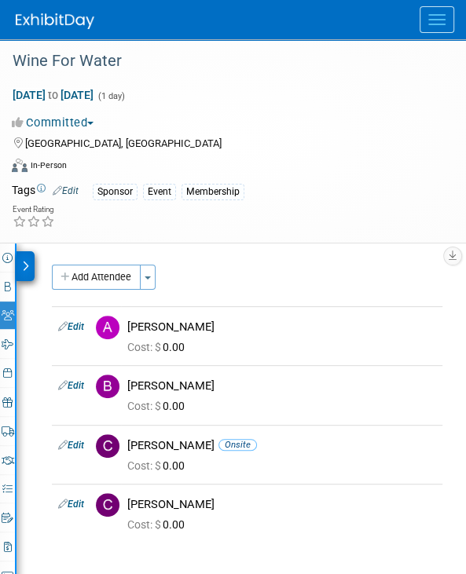
click at [26, 262] on icon at bounding box center [25, 266] width 7 height 11
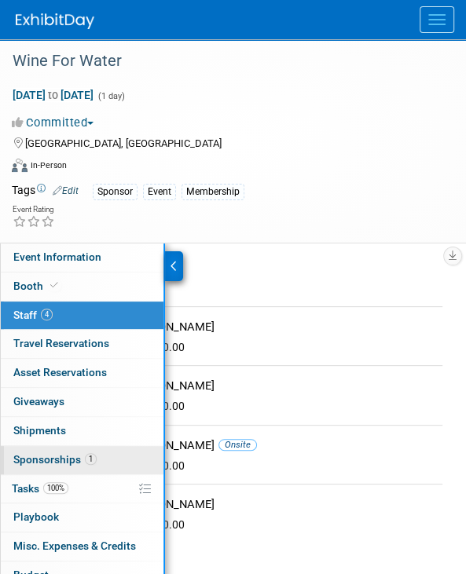
click at [65, 457] on span "Sponsorships 1" at bounding box center [54, 459] width 83 height 13
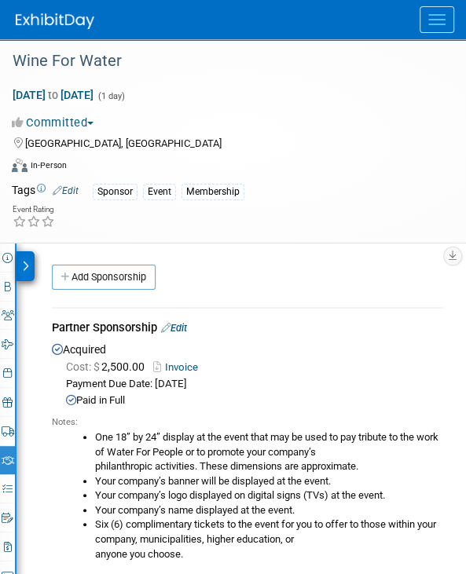
click at [260, 493] on li "Your company’s logo displayed on digital signs (TVs) at the event." at bounding box center [268, 495] width 347 height 15
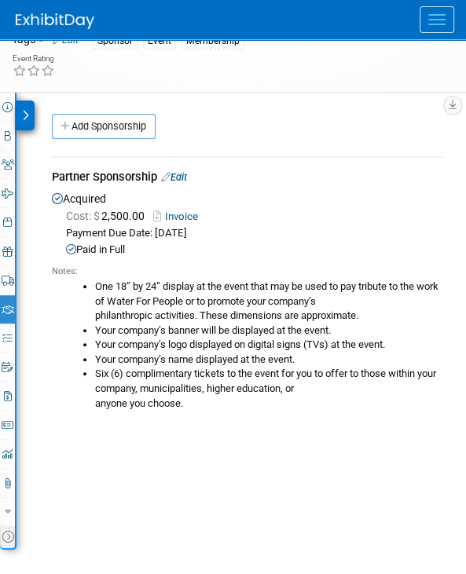
scroll to position [157, 0]
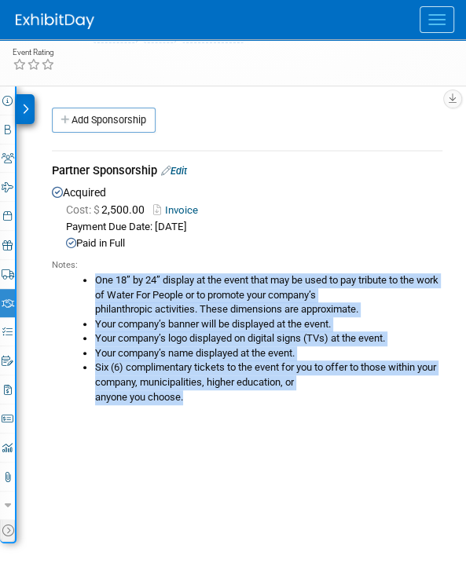
drag, startPoint x: 89, startPoint y: 269, endPoint x: 308, endPoint y: 404, distance: 257.3
click at [308, 404] on div "Notes: One 18” by 24” display at the event that may be used to pay tribute to t…" at bounding box center [247, 334] width 390 height 166
click at [119, 352] on li "Your company’s name displayed at the event." at bounding box center [268, 353] width 347 height 15
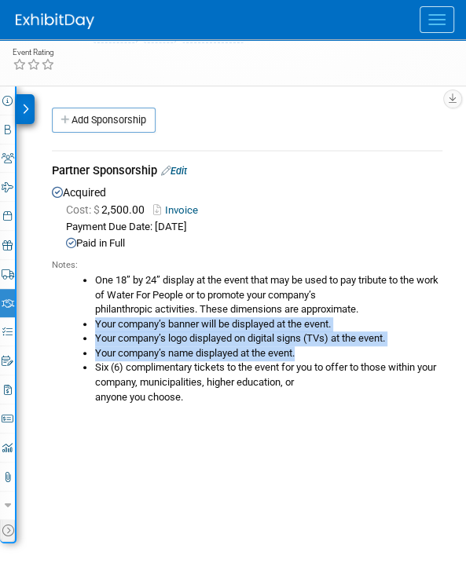
drag, startPoint x: 91, startPoint y: 321, endPoint x: 301, endPoint y: 347, distance: 211.2
click at [301, 347] on ul "One 18” by 24” display at the event that may be used to pay tribute to the work…" at bounding box center [253, 338] width 378 height 131
copy ul "Your company’s banner will be displayed at the event. Your company’s logo displ…"
click at [254, 458] on div "Event Information Event Info Booth Booth 4 Staff 4 Staff 0 Travel Reservations …" at bounding box center [233, 312] width 466 height 452
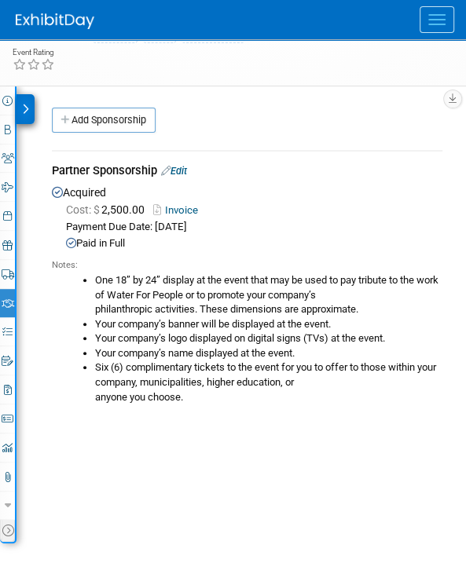
click at [25, 109] on icon at bounding box center [25, 109] width 7 height 11
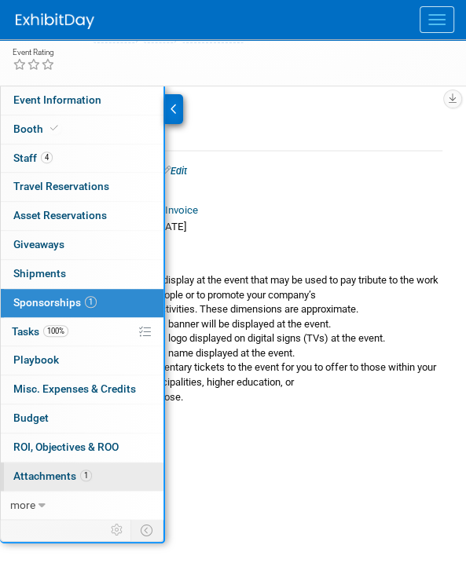
click at [46, 469] on span "Attachments 1" at bounding box center [52, 475] width 79 height 13
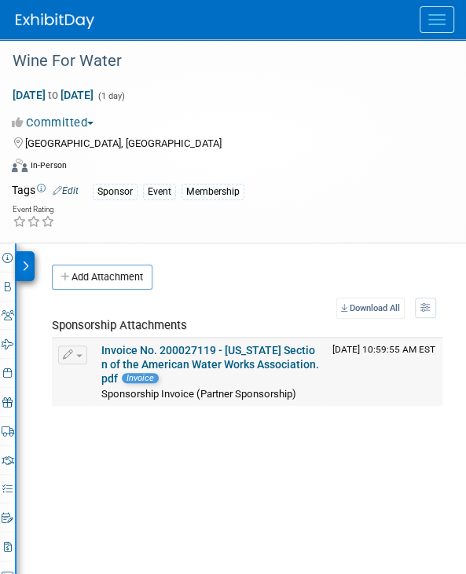
click at [113, 345] on link "Invoice No. 200027119 - [US_STATE] Section of the American Water Works Associat…" at bounding box center [209, 364] width 217 height 41
click at [25, 264] on icon at bounding box center [25, 266] width 7 height 11
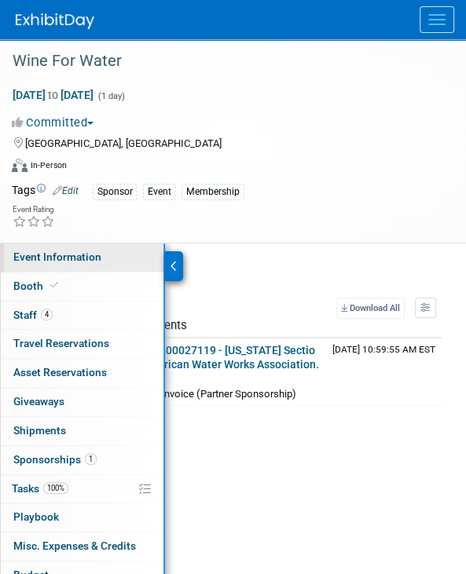
click at [29, 258] on span "Event Information" at bounding box center [57, 256] width 88 height 13
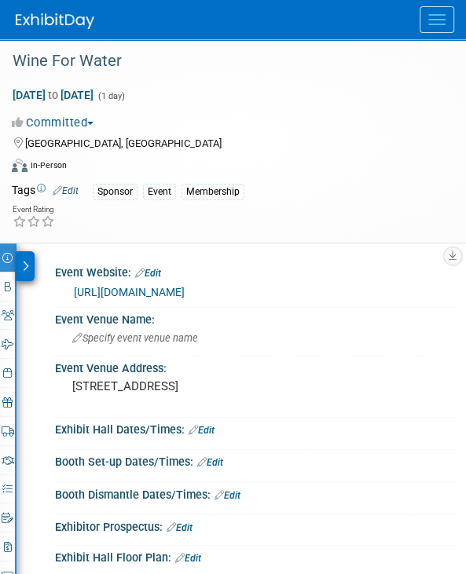
click at [126, 21] on div at bounding box center [241, 19] width 450 height 39
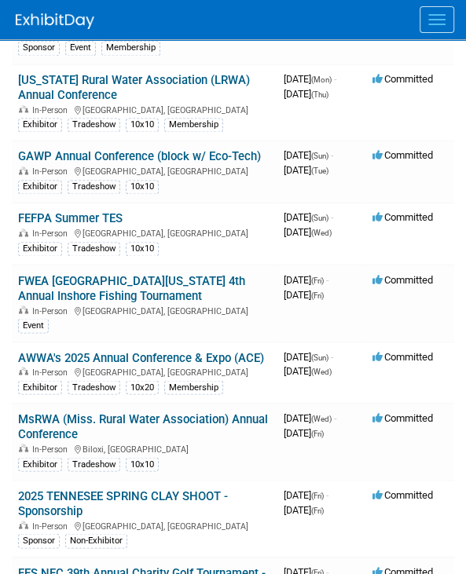
scroll to position [864, 0]
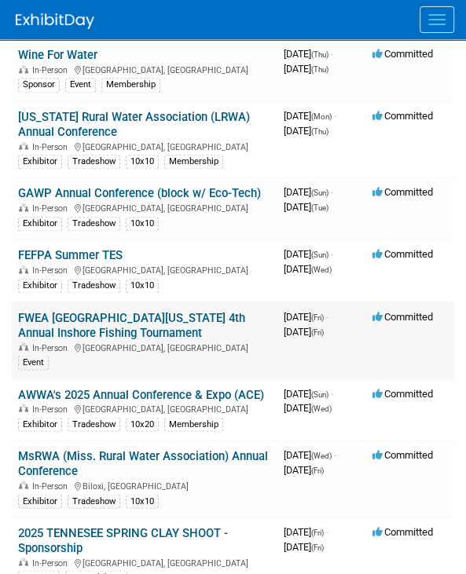
click at [53, 327] on link "FWEA [GEOGRAPHIC_DATA][US_STATE] 4th Annual Inshore Fishing Tournament" at bounding box center [131, 324] width 227 height 29
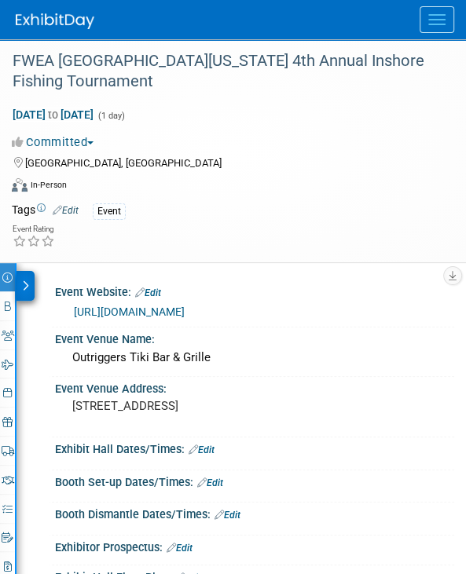
click at [25, 286] on icon at bounding box center [25, 285] width 7 height 11
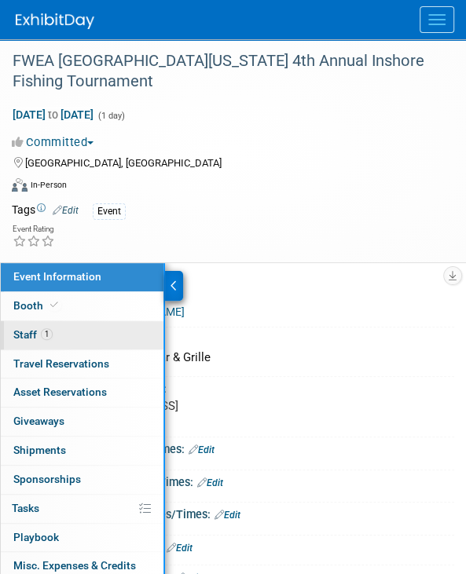
click at [30, 326] on link "1 Staff 1" at bounding box center [82, 335] width 163 height 28
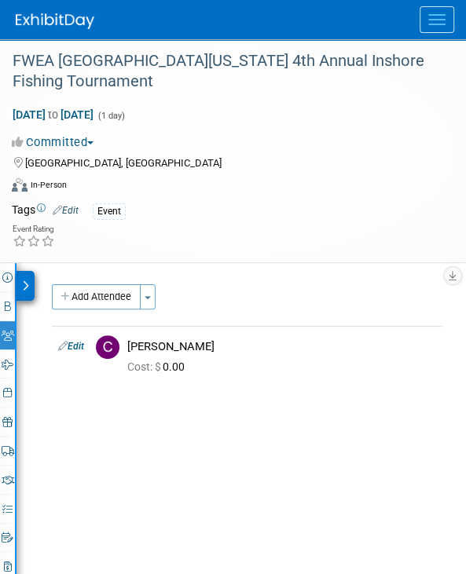
click at [22, 276] on div at bounding box center [25, 286] width 18 height 30
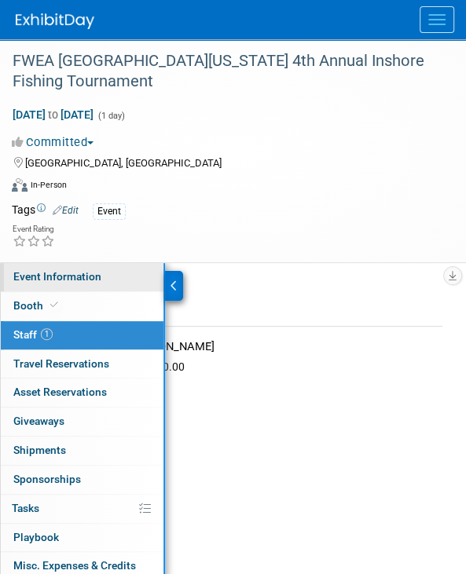
click at [31, 272] on span "Event Information" at bounding box center [57, 276] width 88 height 13
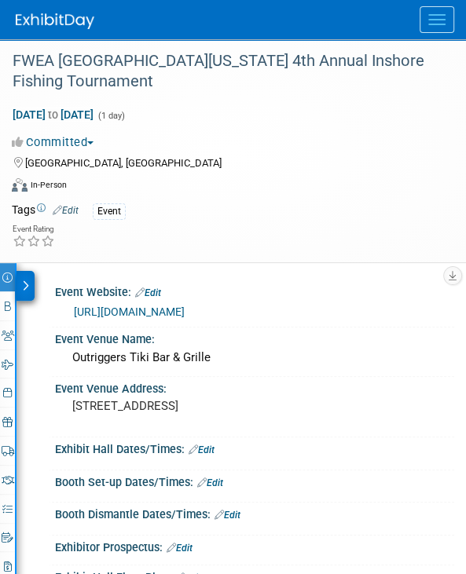
click at [28, 288] on icon at bounding box center [25, 285] width 7 height 11
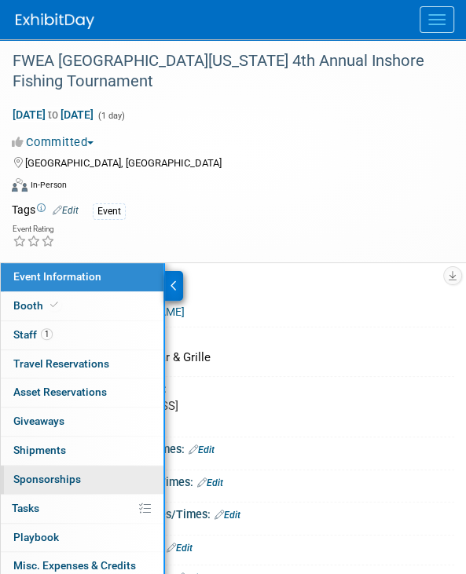
click at [46, 466] on link "0 Sponsorships 0" at bounding box center [82, 480] width 163 height 28
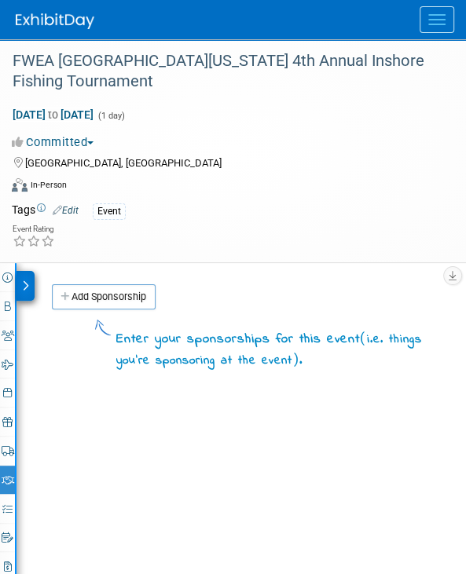
drag, startPoint x: 293, startPoint y: 158, endPoint x: 242, endPoint y: 134, distance: 56.2
click at [293, 158] on div "[GEOGRAPHIC_DATA], [GEOGRAPHIC_DATA]" at bounding box center [223, 161] width 422 height 19
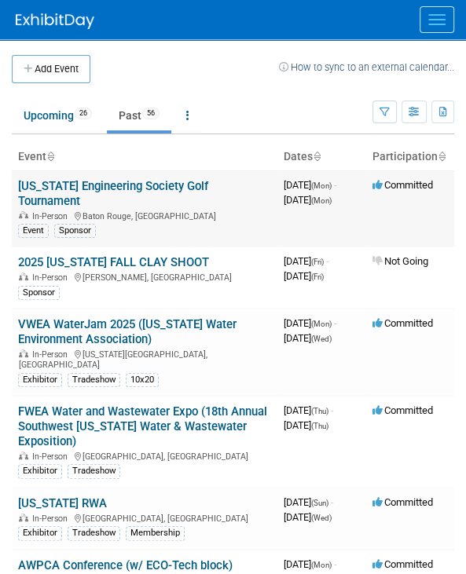
click at [139, 183] on link "[US_STATE] Engineering Society Golf Tournament" at bounding box center [113, 193] width 190 height 29
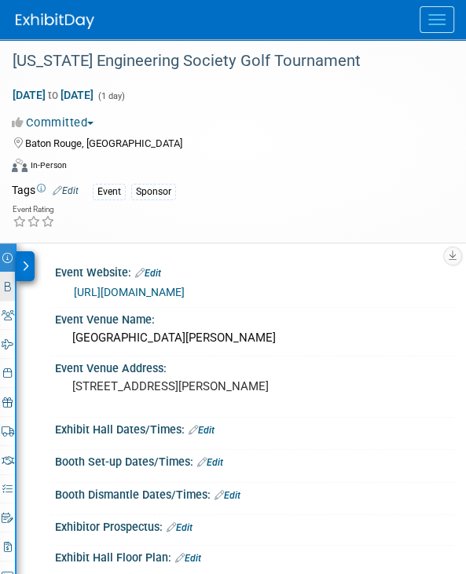
drag, startPoint x: 22, startPoint y: 267, endPoint x: 22, endPoint y: 276, distance: 8.6
click at [22, 267] on icon at bounding box center [25, 266] width 7 height 11
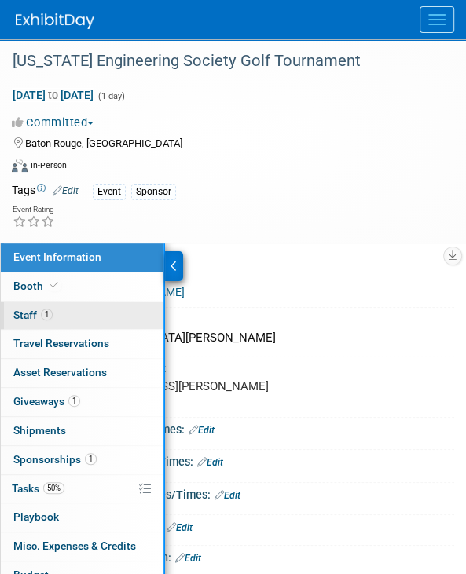
click at [43, 316] on span "1" at bounding box center [47, 315] width 12 height 12
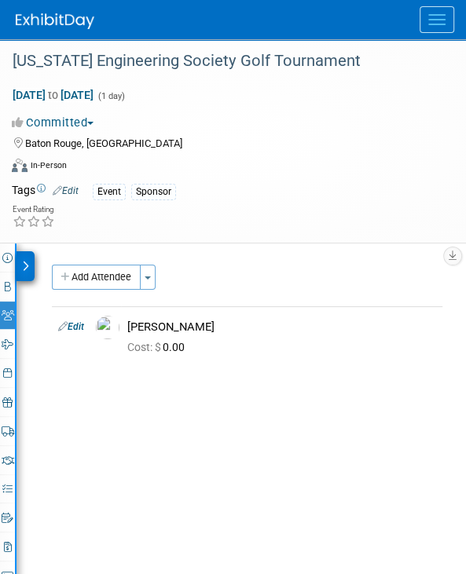
click at [25, 261] on icon at bounding box center [25, 266] width 7 height 11
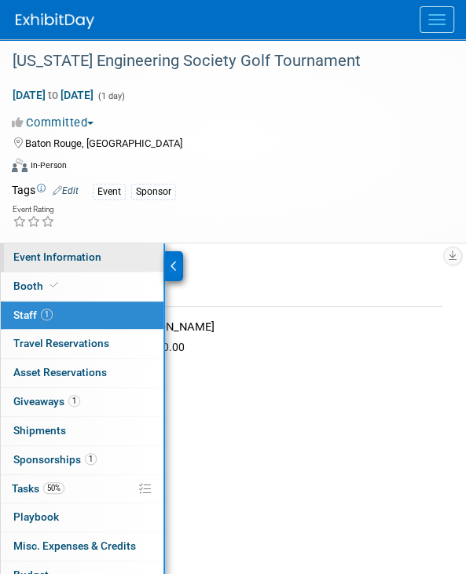
click at [34, 253] on span "Event Information" at bounding box center [57, 256] width 88 height 13
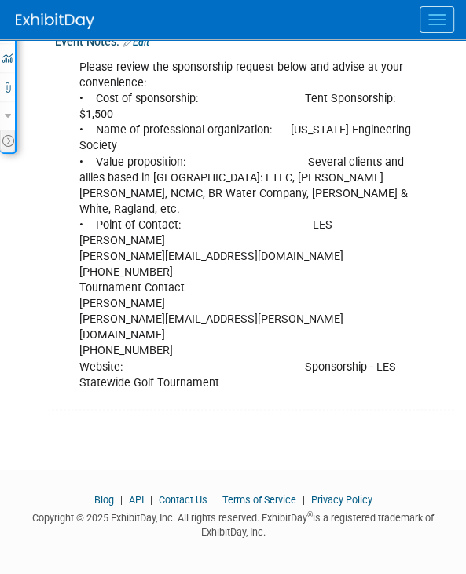
scroll to position [546, 0]
drag, startPoint x: 82, startPoint y: 266, endPoint x: 216, endPoint y: 263, distance: 133.5
click at [216, 263] on div "Please review the sponsorship request below and advise at your convenience: • C…" at bounding box center [246, 225] width 356 height 347
copy div "[PERSON_NAME][EMAIL_ADDRESS][DOMAIN_NAME]"
click at [245, 310] on div "Please review the sponsorship request below and advise at your convenience: • C…" at bounding box center [246, 225] width 356 height 347
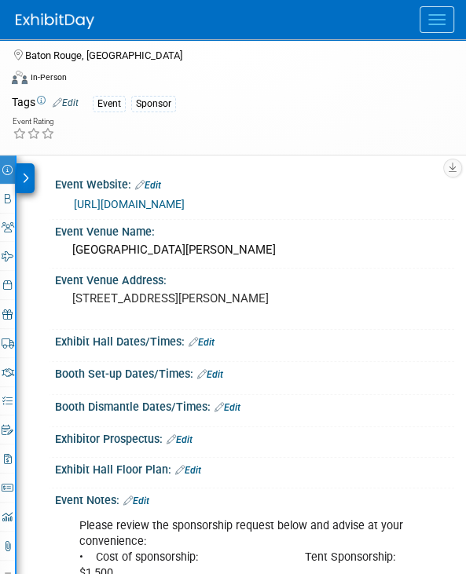
scroll to position [0, 0]
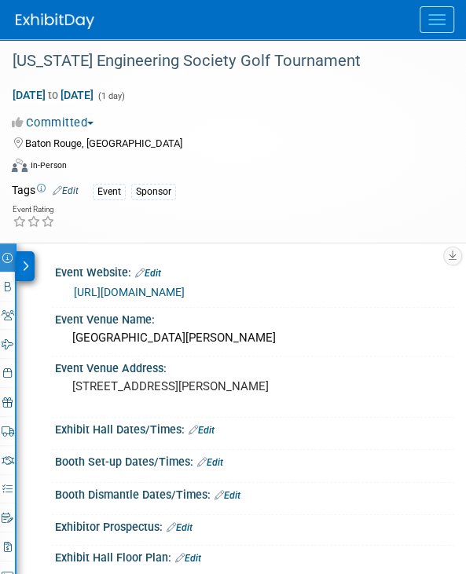
click at [23, 266] on icon at bounding box center [25, 266] width 7 height 11
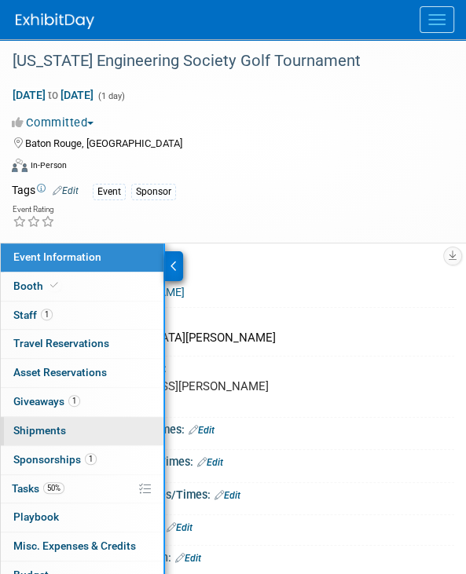
click at [43, 439] on link "0 Shipments 0" at bounding box center [82, 431] width 163 height 28
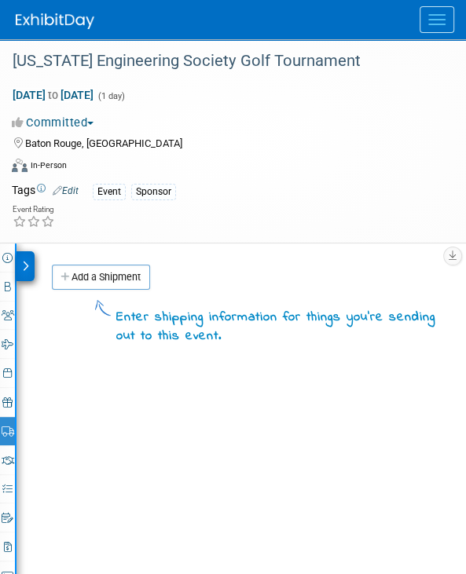
click at [24, 264] on icon at bounding box center [25, 266] width 7 height 11
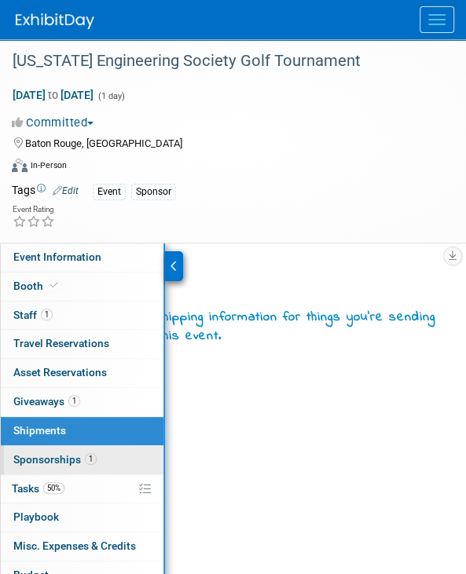
click at [37, 447] on link "1 Sponsorships 1" at bounding box center [82, 460] width 163 height 28
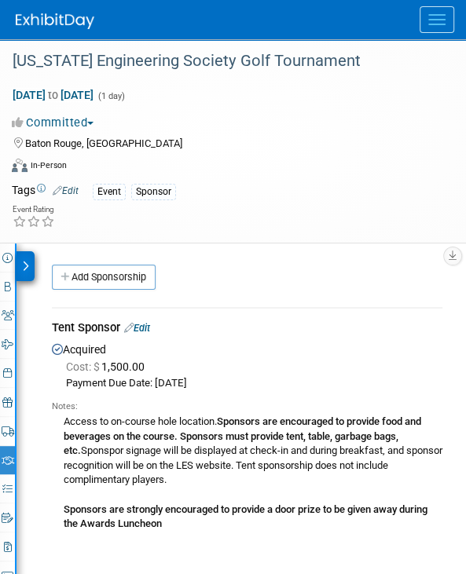
click at [250, 456] on div "Access to on-course hole location. Sponsors are encouraged to provide food and …" at bounding box center [247, 472] width 390 height 119
click at [25, 263] on icon at bounding box center [25, 266] width 7 height 11
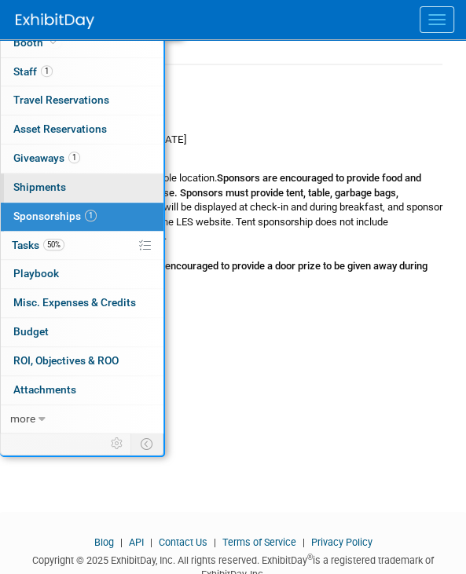
scroll to position [289, 0]
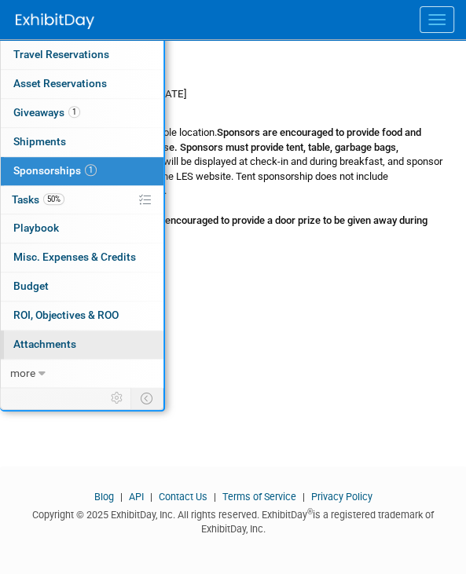
click at [70, 343] on span "Attachments 0" at bounding box center [44, 344] width 63 height 13
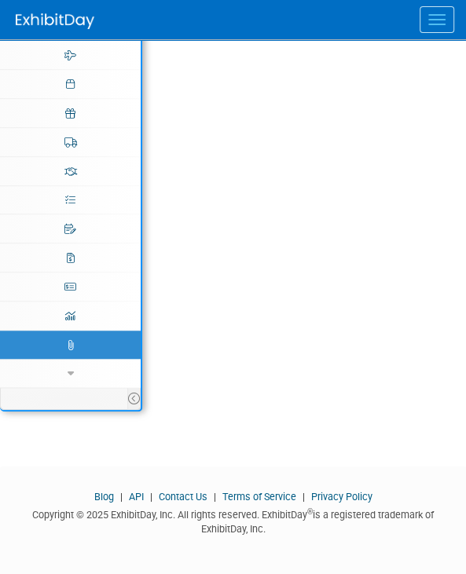
scroll to position [0, 0]
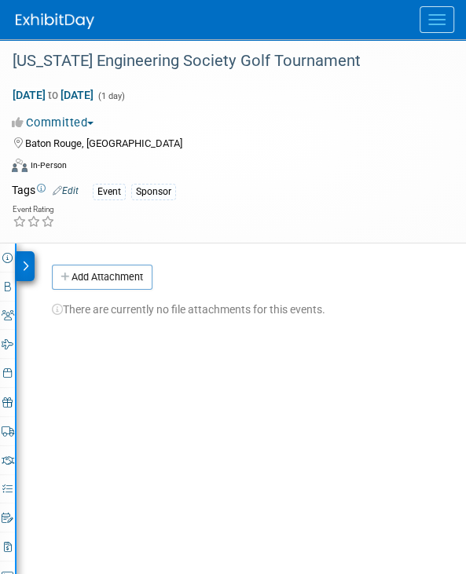
click at [23, 265] on icon at bounding box center [25, 266] width 7 height 11
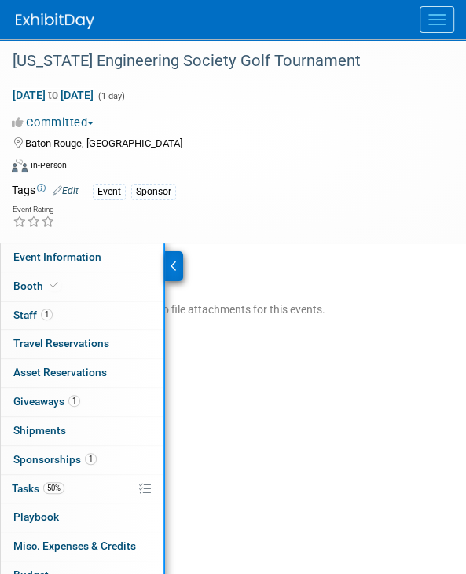
click at [310, 342] on div "Event Information Event Info Booth Booth 1 Staff 1 Staff 0 Travel Reservations …" at bounding box center [233, 469] width 466 height 452
click at [299, 17] on div at bounding box center [241, 19] width 450 height 39
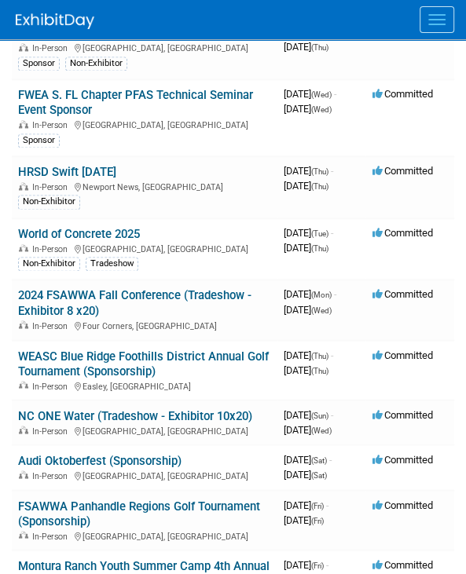
scroll to position [3140, 0]
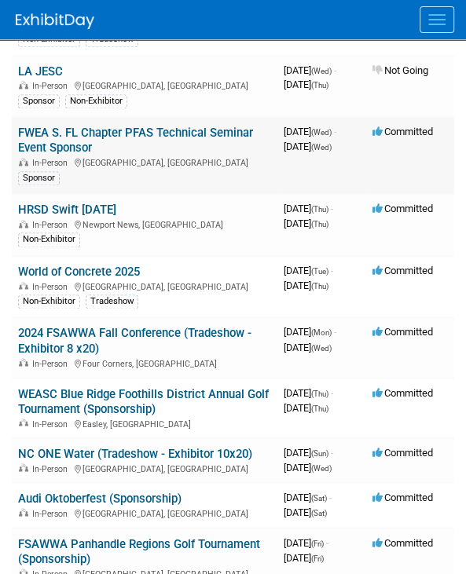
click at [119, 155] on link "FWEA S. FL Chapter PFAS Technical Seminar Event Sponsor" at bounding box center [135, 140] width 235 height 29
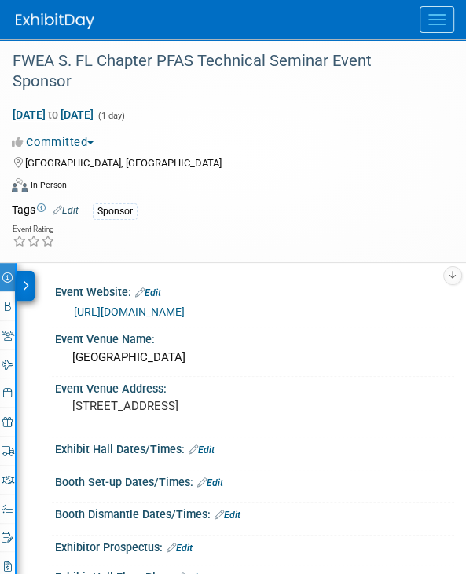
click at [25, 290] on icon at bounding box center [25, 285] width 7 height 11
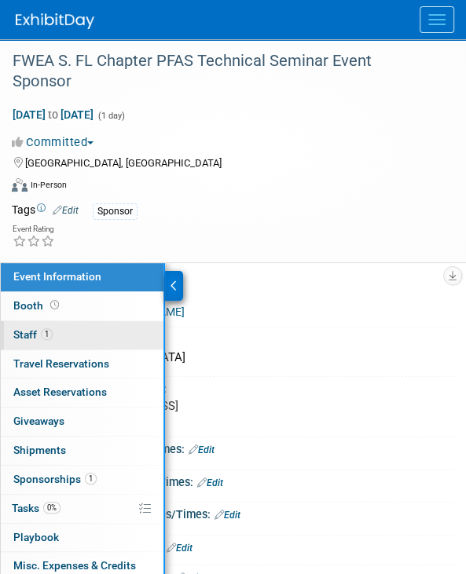
click at [42, 337] on span "1" at bounding box center [47, 334] width 12 height 12
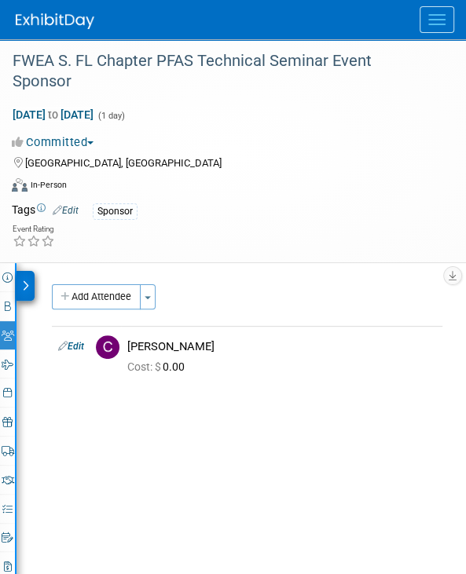
click at [31, 282] on div at bounding box center [25, 286] width 18 height 30
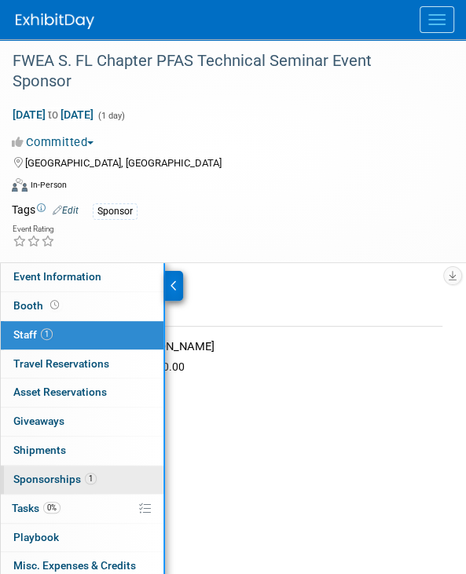
click at [60, 478] on span "Sponsorships 1" at bounding box center [54, 479] width 83 height 13
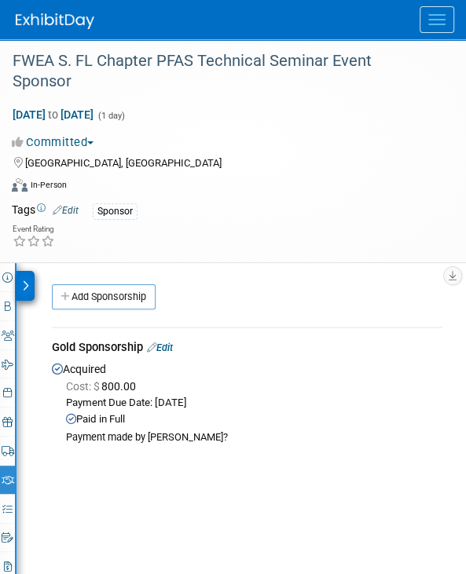
click at [22, 283] on icon at bounding box center [25, 285] width 7 height 11
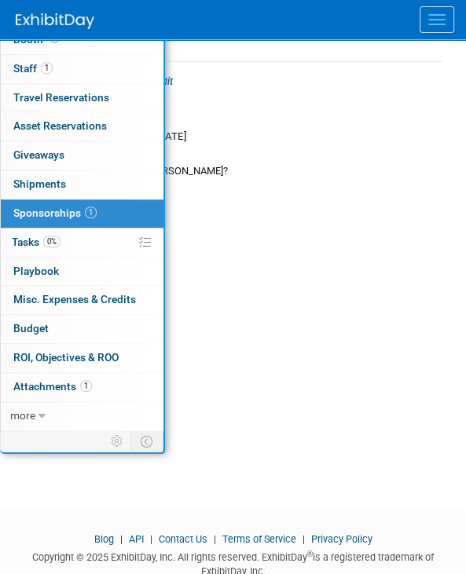
scroll to position [309, 0]
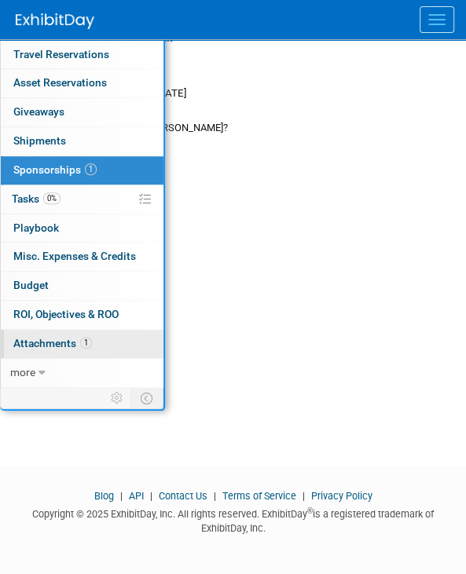
click at [36, 337] on span "Attachments 1" at bounding box center [52, 343] width 79 height 13
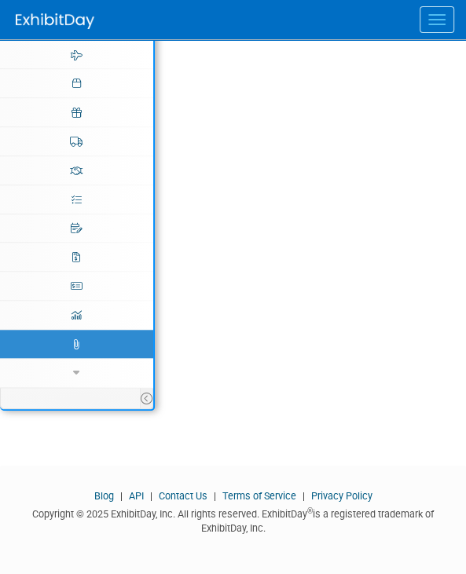
scroll to position [0, 0]
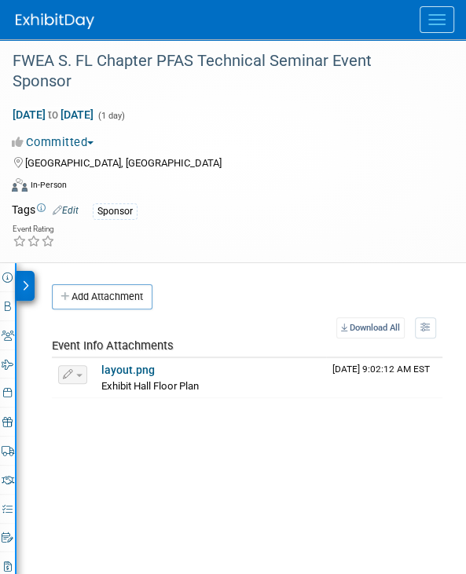
click at [22, 276] on div at bounding box center [25, 286] width 18 height 30
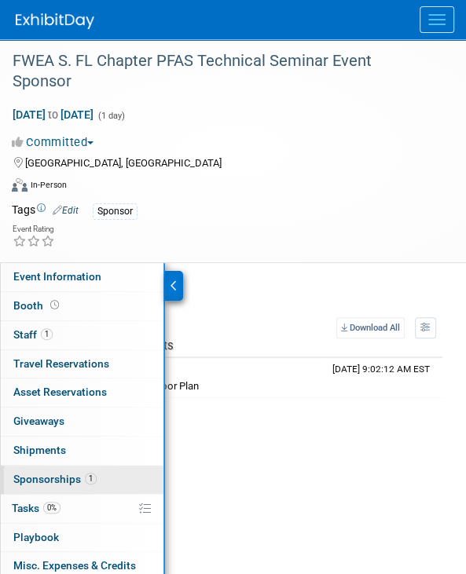
click at [47, 473] on span "Sponsorships 1" at bounding box center [54, 479] width 83 height 13
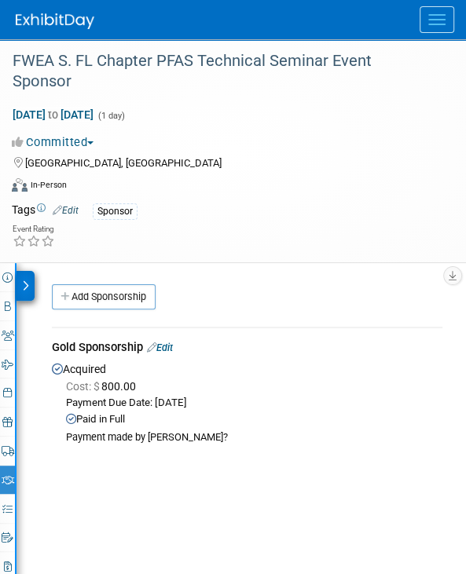
click at [311, 250] on div "FWEA S. FL Chapter PFAS Technical Seminar Event Sponsor [DATE] to [DATE] (1 day…" at bounding box center [233, 150] width 466 height 223
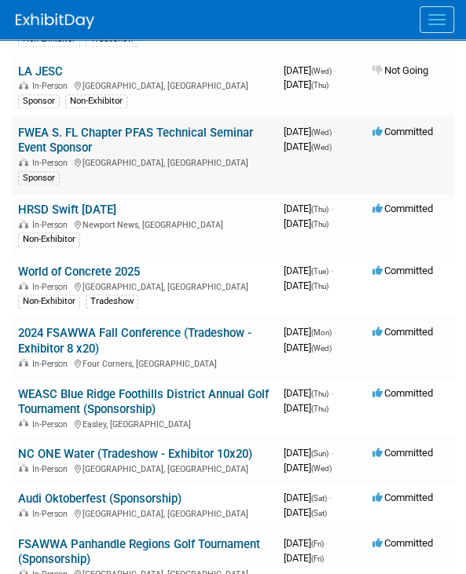
click at [210, 168] on div "In-Person Miami, FL" at bounding box center [144, 161] width 253 height 13
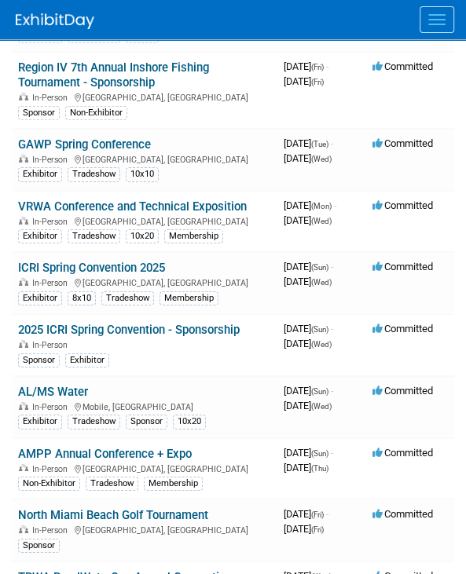
scroll to position [1884, 0]
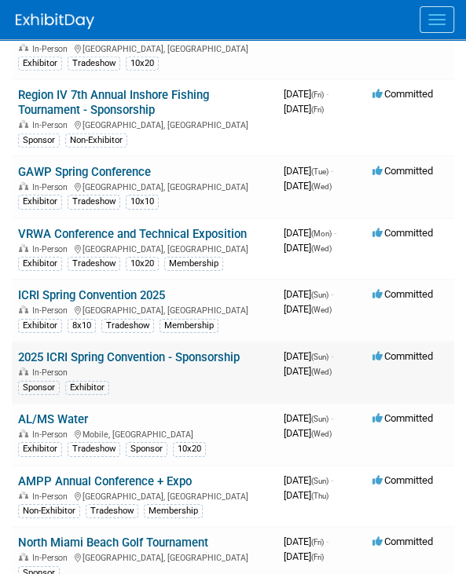
click at [74, 364] on link "2025 ICRI Spring Convention - Sponsorship" at bounding box center [128, 357] width 221 height 14
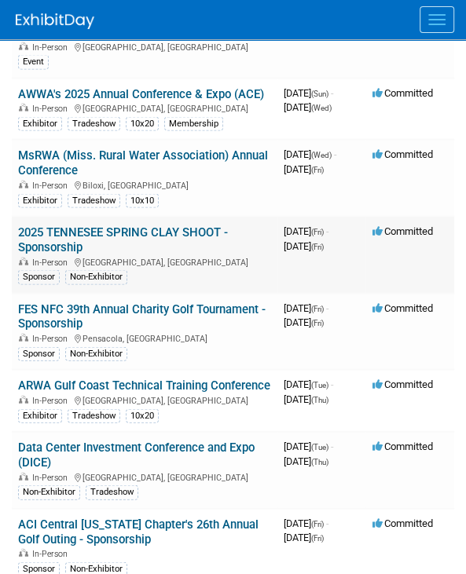
scroll to position [1178, 0]
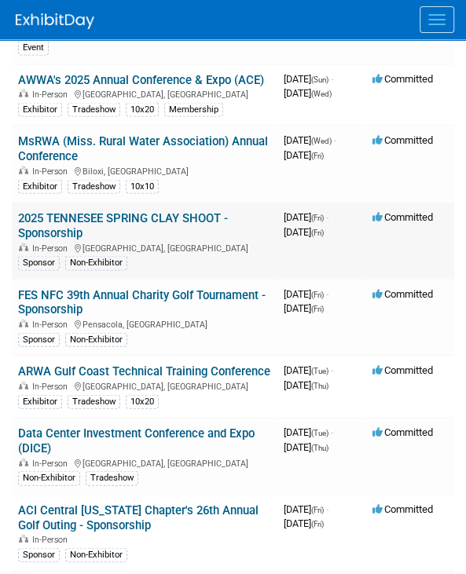
click at [75, 235] on link "2025 TENNESEE SPRING CLAY SHOOT - Sponsorship" at bounding box center [123, 225] width 210 height 29
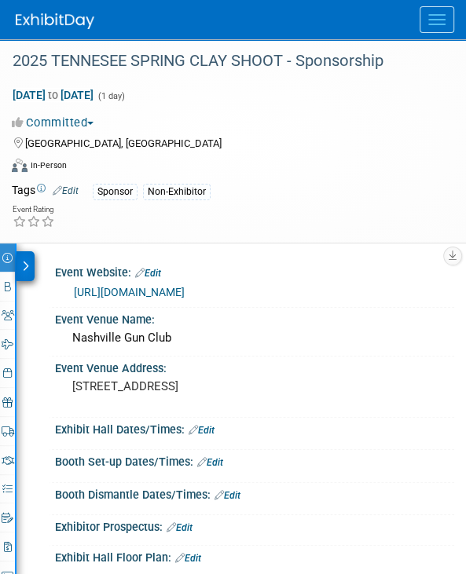
click at [28, 262] on icon at bounding box center [25, 266] width 7 height 11
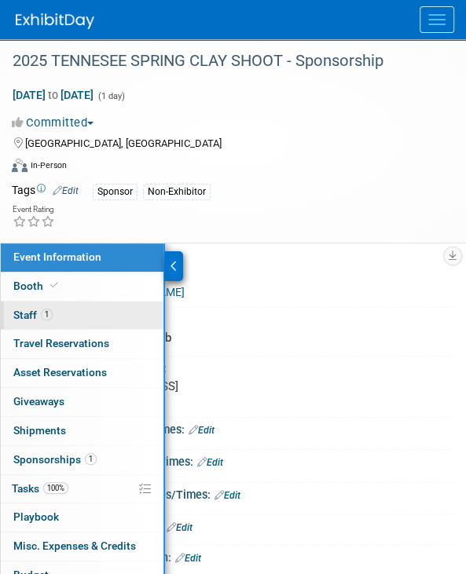
click at [25, 311] on span "Staff 1" at bounding box center [32, 315] width 39 height 13
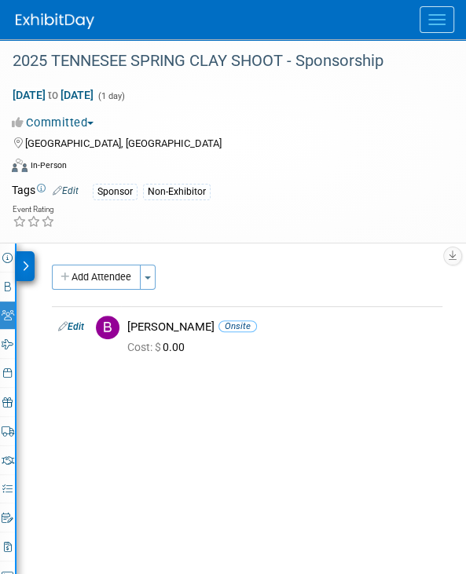
click at [27, 263] on icon at bounding box center [25, 266] width 7 height 11
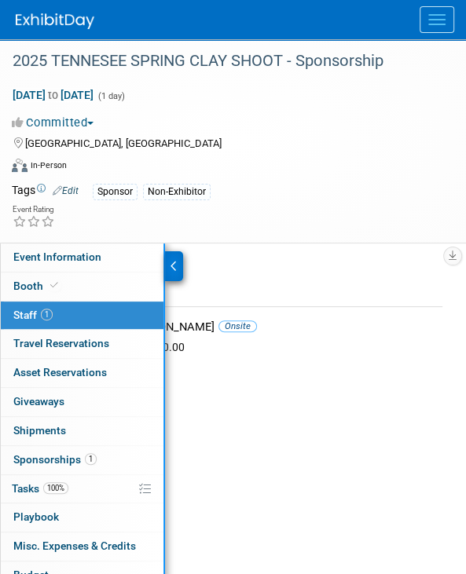
click at [41, 450] on link "1 Sponsorships 1" at bounding box center [82, 460] width 163 height 28
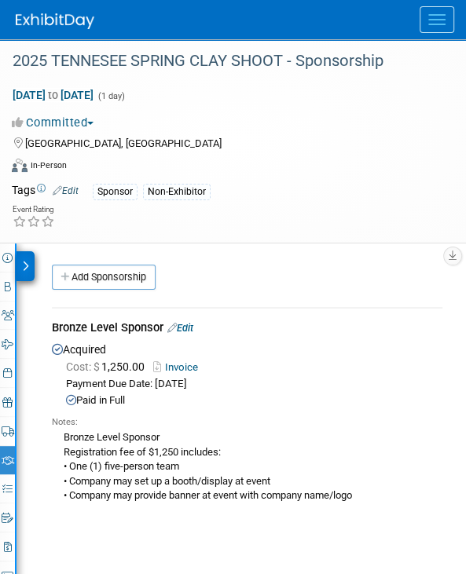
click at [19, 254] on div at bounding box center [25, 266] width 18 height 30
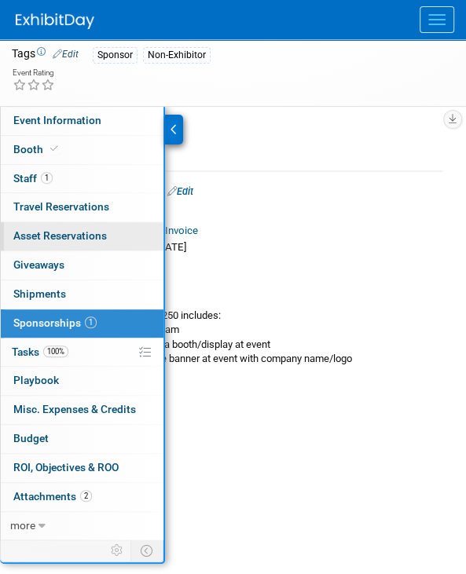
scroll to position [289, 0]
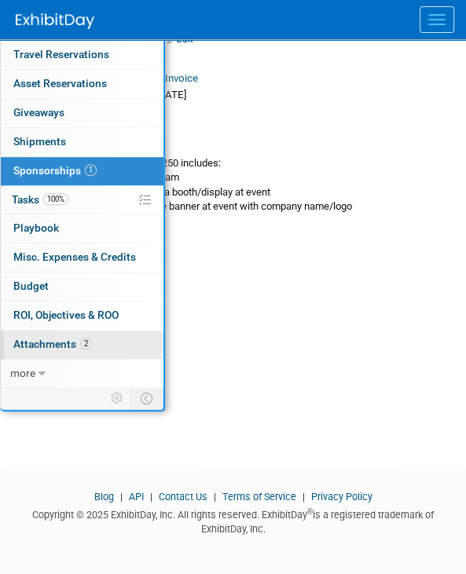
click at [49, 345] on span "Attachments 2" at bounding box center [52, 344] width 79 height 13
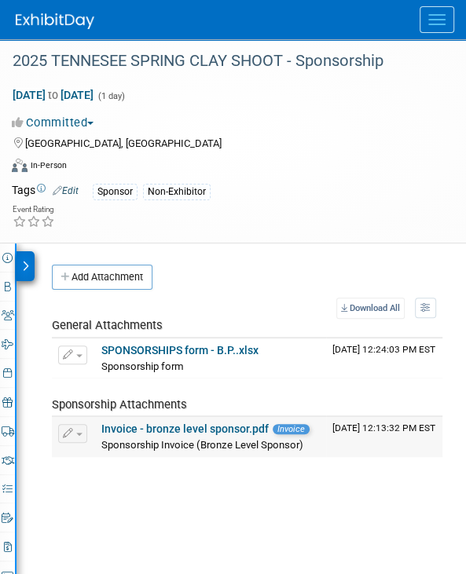
click at [144, 423] on link "Invoice - bronze level sponsor.pdf" at bounding box center [184, 428] width 167 height 13
click at [19, 262] on div at bounding box center [25, 266] width 18 height 30
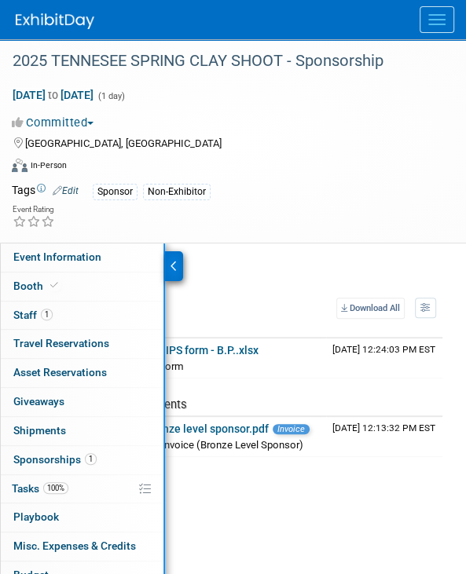
click at [19, 262] on span "Event Information" at bounding box center [57, 256] width 88 height 13
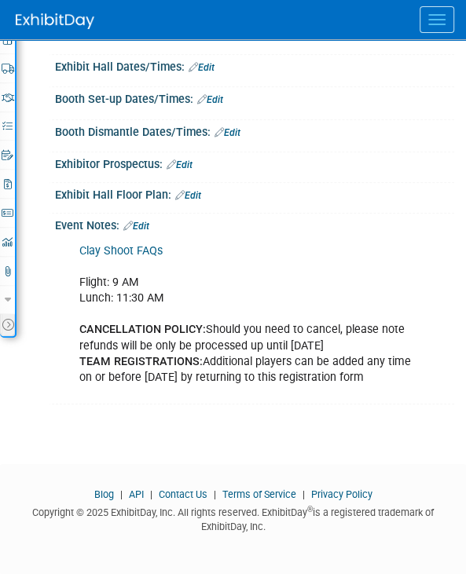
scroll to position [374, 0]
click at [132, 251] on link "Clay Shoot FAQs" at bounding box center [120, 250] width 83 height 13
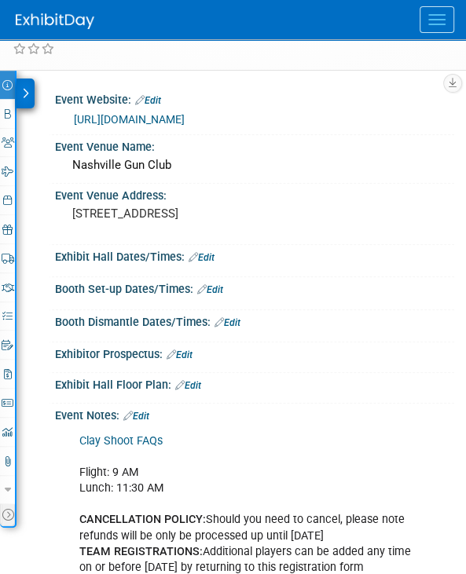
scroll to position [138, 0]
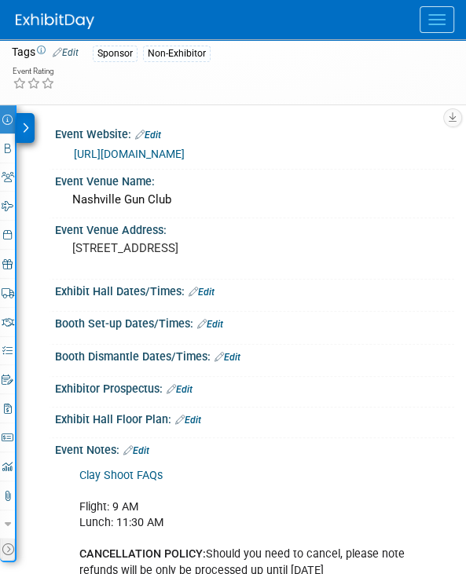
click at [144, 160] on link "https://kytnwpc.swoogo.com/25clayshoottn/7732423?i=v6IjeigvnOe8_sTVDM5-8XsngNDH…" at bounding box center [129, 154] width 111 height 13
click at [26, 128] on icon at bounding box center [25, 127] width 7 height 11
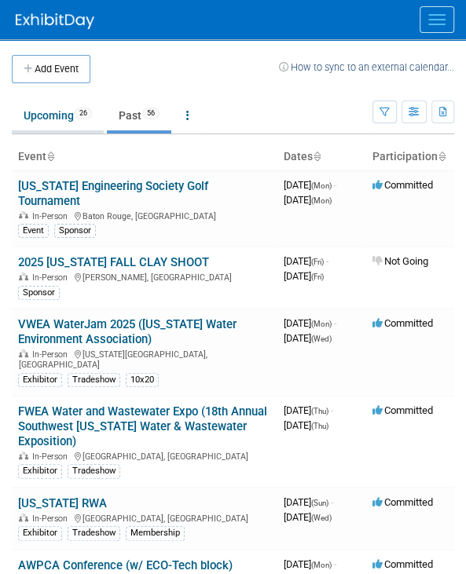
click at [82, 114] on span "26" at bounding box center [83, 114] width 17 height 12
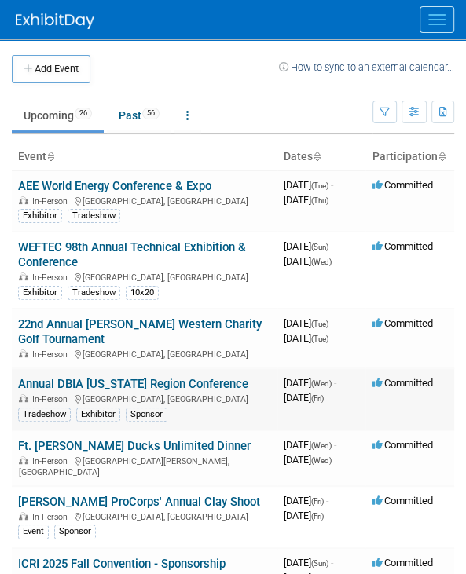
scroll to position [157, 0]
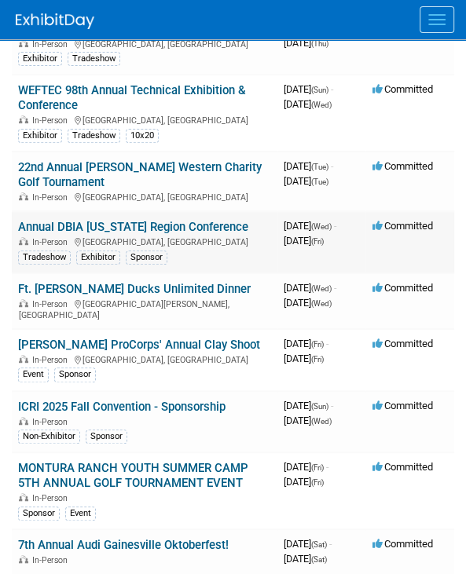
click at [122, 225] on link "Annual DBIA [US_STATE] Region Conference" at bounding box center [133, 227] width 230 height 14
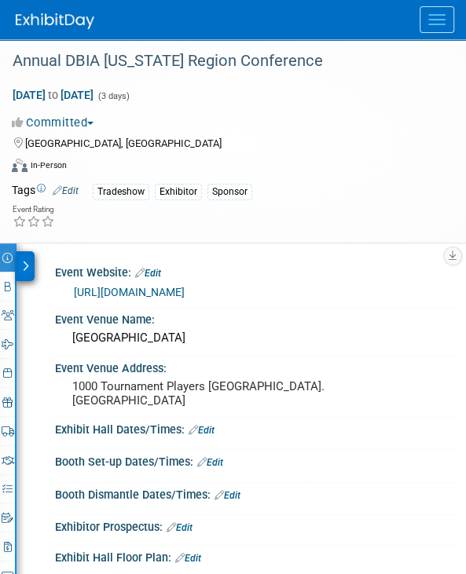
click at [25, 256] on div at bounding box center [25, 266] width 18 height 30
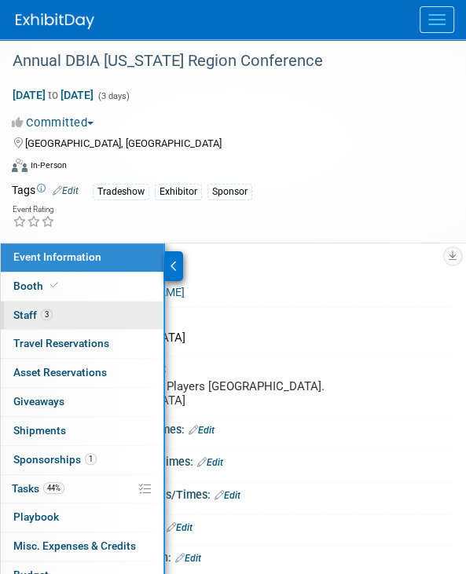
click at [32, 314] on span "Staff 3" at bounding box center [32, 315] width 39 height 13
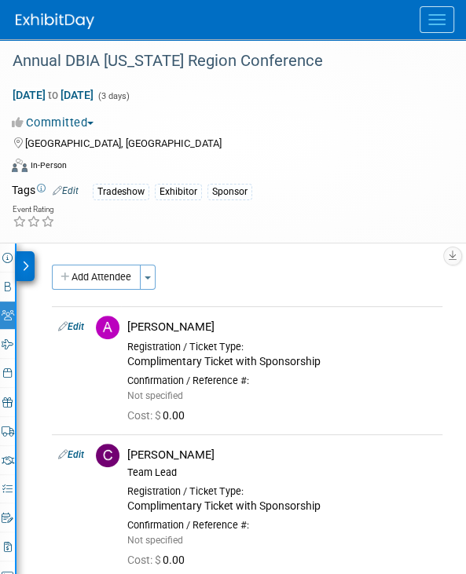
click at [24, 261] on icon at bounding box center [25, 266] width 7 height 11
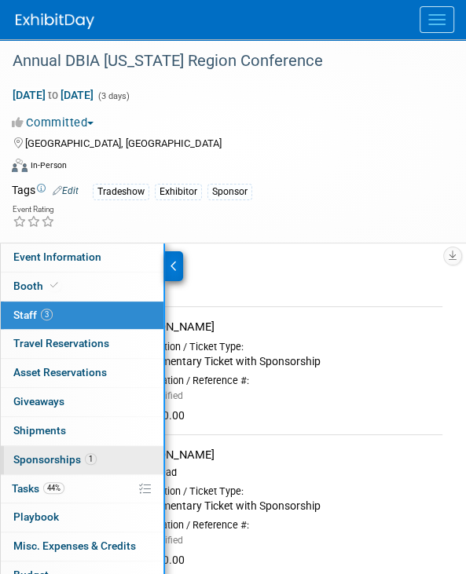
click at [31, 460] on span "Sponsorships 1" at bounding box center [54, 459] width 83 height 13
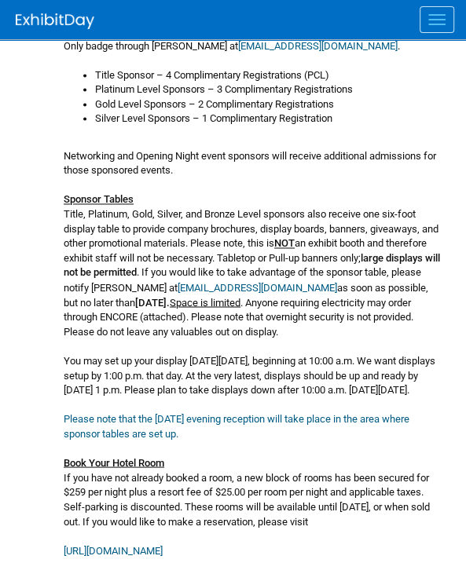
scroll to position [888, 0]
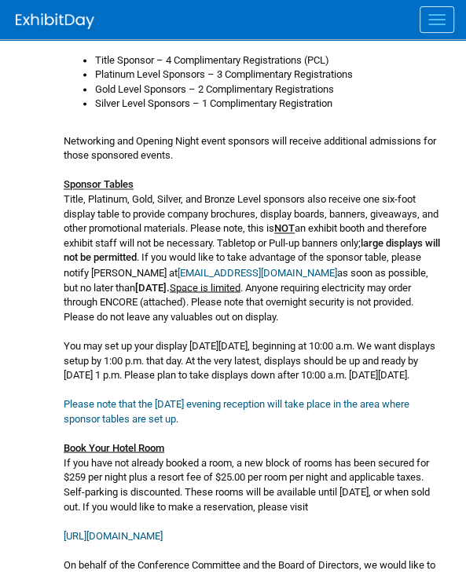
drag, startPoint x: 111, startPoint y: 323, endPoint x: 358, endPoint y: 308, distance: 247.0
click at [358, 308] on div "Your support in sponsoring the Florida Region Design-Build Conference to be hel…" at bounding box center [247, 78] width 390 height 1075
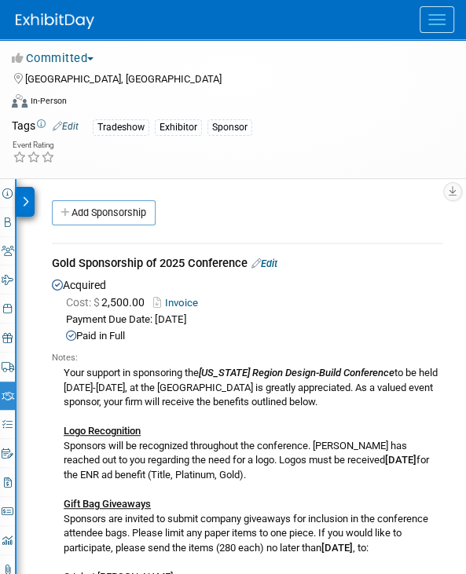
scroll to position [0, 0]
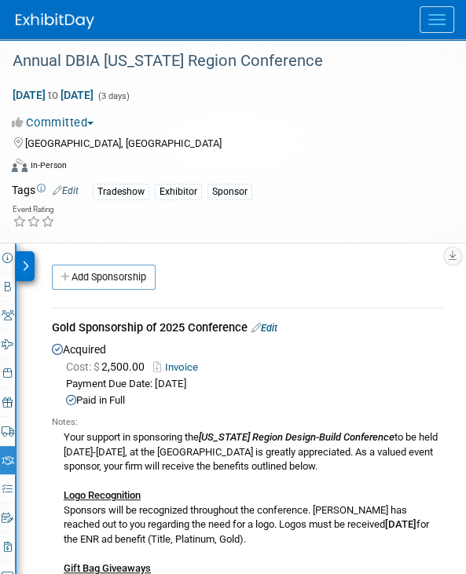
click at [26, 257] on div at bounding box center [25, 266] width 18 height 30
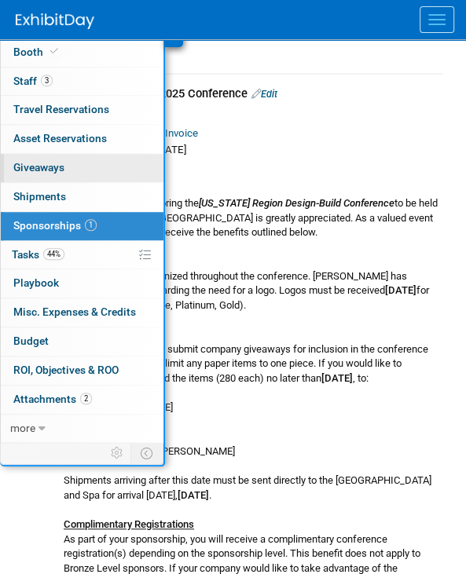
scroll to position [236, 0]
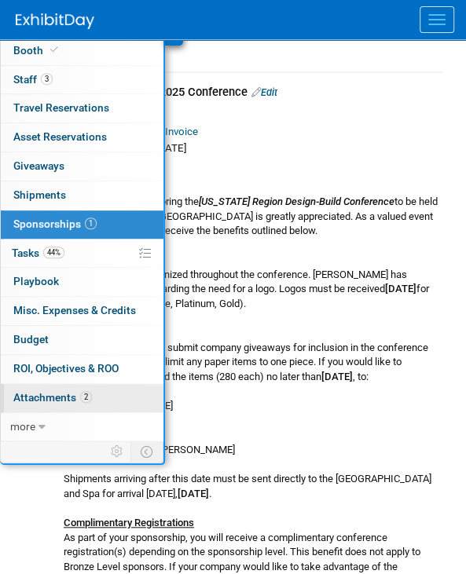
click at [42, 398] on span "Attachments 2" at bounding box center [52, 397] width 79 height 13
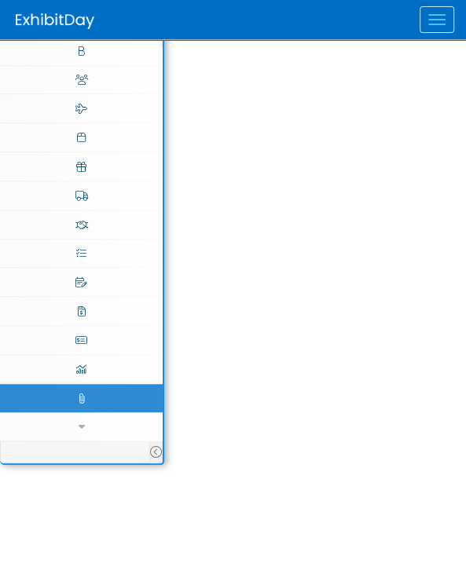
scroll to position [0, 0]
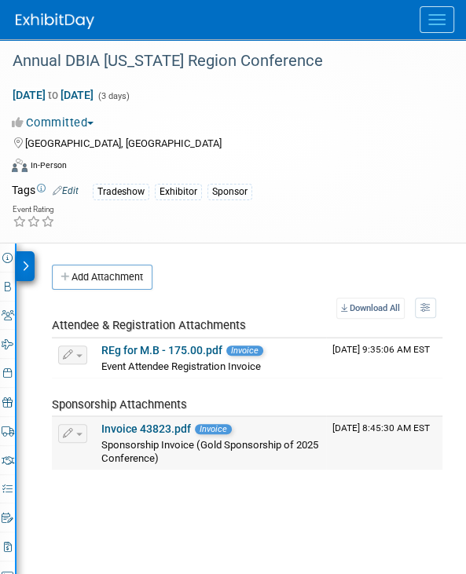
click at [114, 422] on link "Invoice 43823.pdf" at bounding box center [146, 428] width 90 height 13
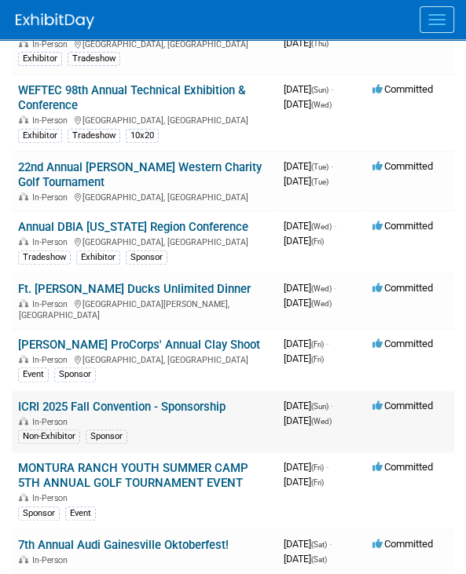
click at [79, 400] on link "ICRI 2025 Fall Convention - Sponsorship" at bounding box center [121, 407] width 207 height 14
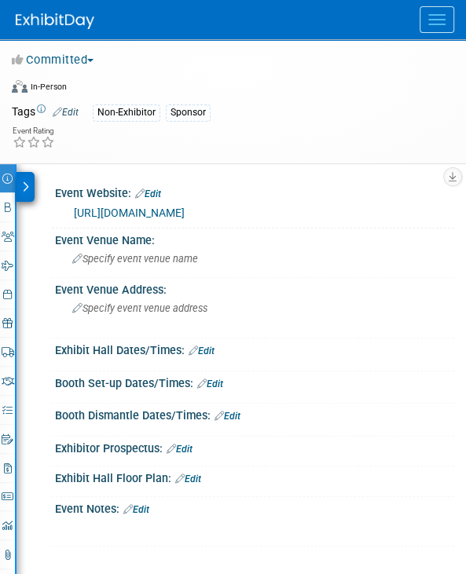
scroll to position [79, 0]
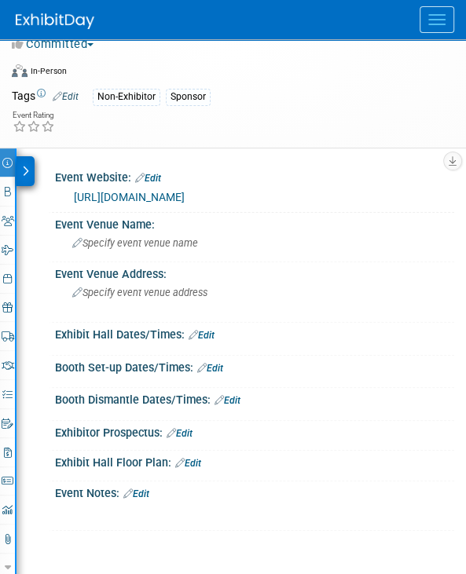
click at [26, 172] on icon at bounding box center [25, 171] width 7 height 11
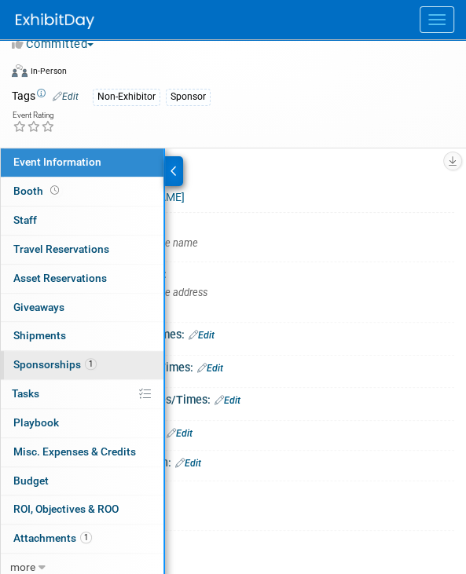
click at [63, 358] on span "Sponsorships 1" at bounding box center [54, 364] width 83 height 13
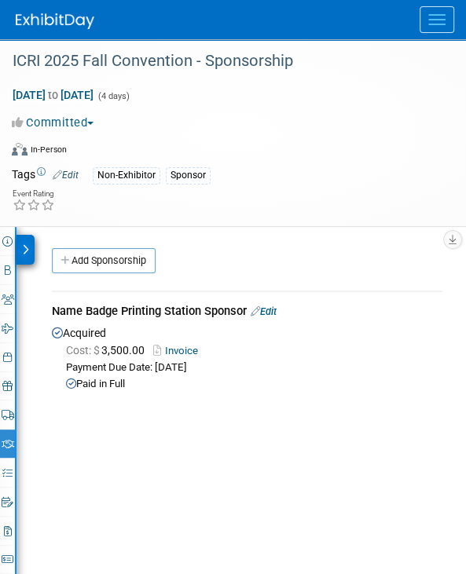
drag, startPoint x: 283, startPoint y: 128, endPoint x: 261, endPoint y: 126, distance: 22.0
click at [283, 128] on div "Committed Committed Considering Not Going" at bounding box center [223, 122] width 422 height 17
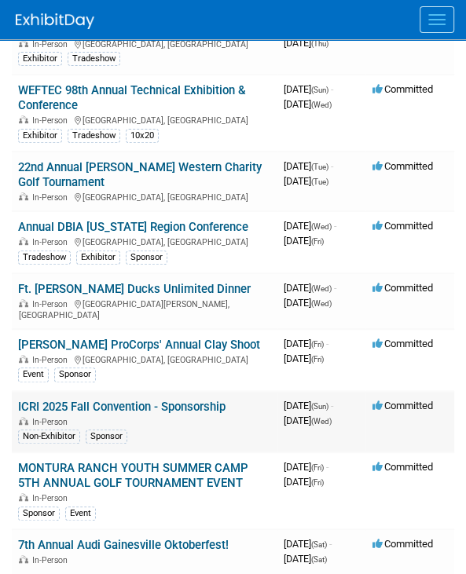
click at [217, 400] on link "ICRI 2025 Fall Convention - Sponsorship" at bounding box center [121, 407] width 207 height 14
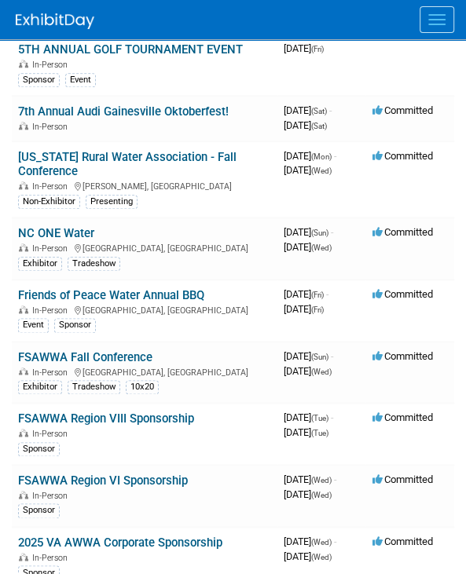
scroll to position [628, 0]
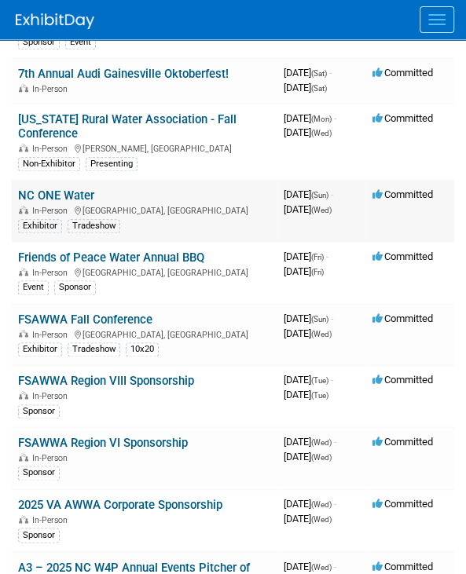
click at [87, 191] on link "NC ONE Water" at bounding box center [56, 195] width 76 height 14
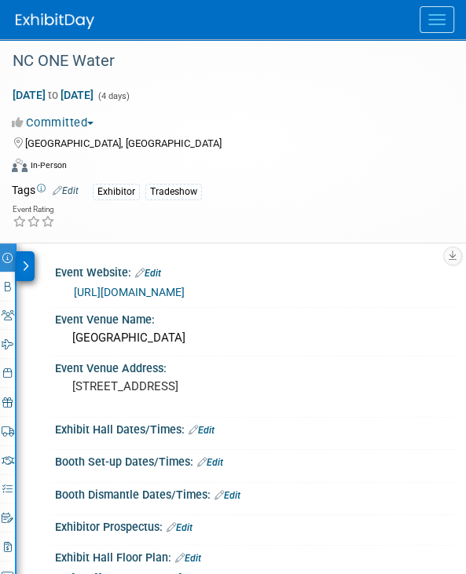
click at [25, 261] on icon at bounding box center [25, 266] width 7 height 11
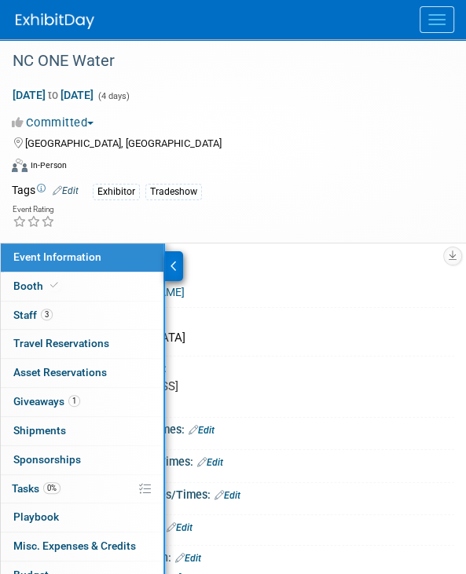
click at [291, 183] on div "Exhibitor Tradeshow" at bounding box center [264, 191] width 342 height 17
click at [180, 263] on div at bounding box center [174, 266] width 18 height 30
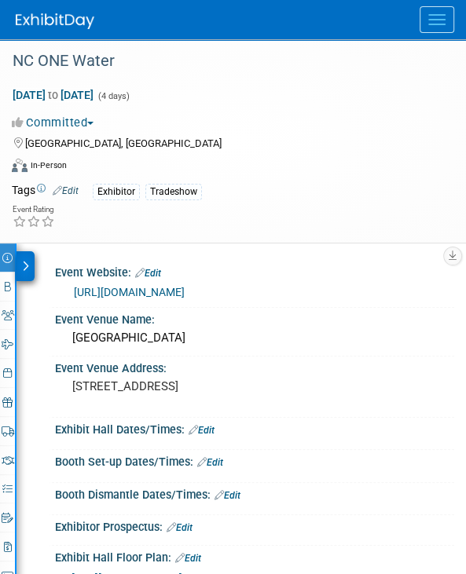
click at [28, 263] on icon at bounding box center [25, 266] width 7 height 11
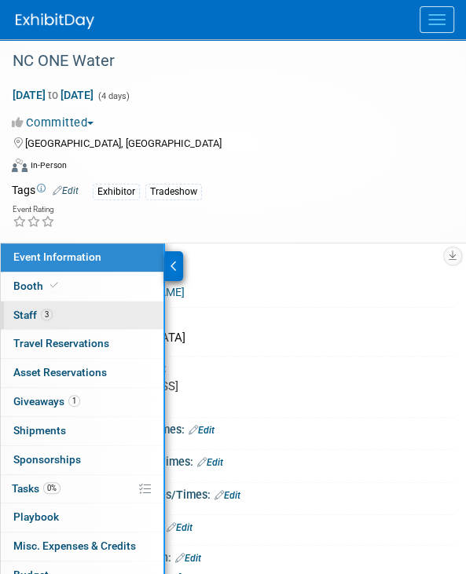
click at [36, 305] on link "3 Staff 3" at bounding box center [82, 315] width 163 height 28
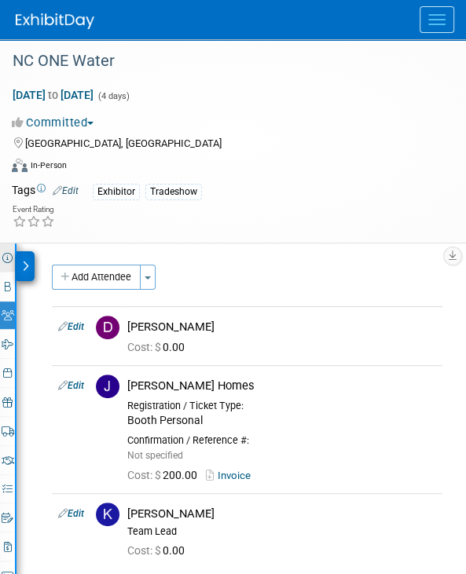
click at [28, 258] on div at bounding box center [25, 266] width 18 height 30
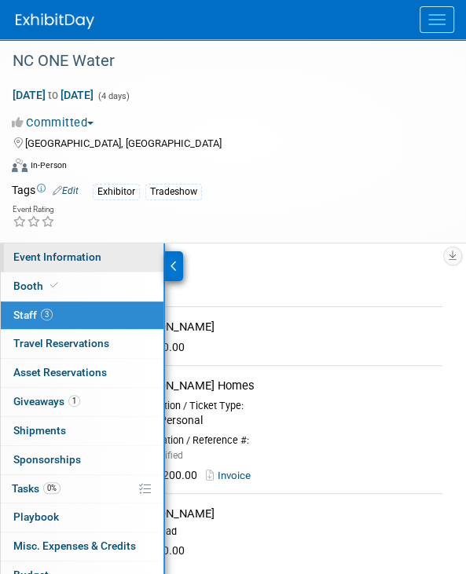
click at [40, 250] on span "Event Information" at bounding box center [57, 256] width 88 height 13
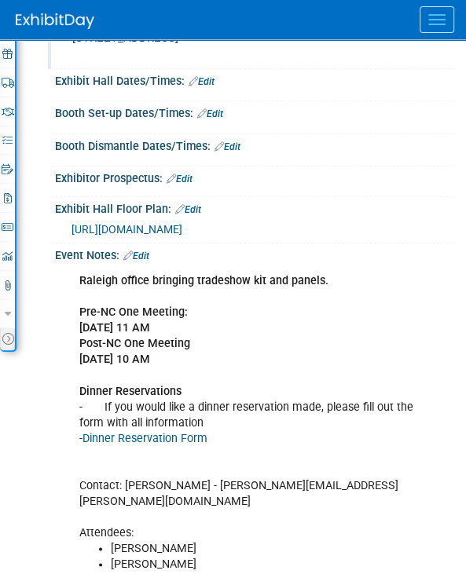
scroll to position [393, 0]
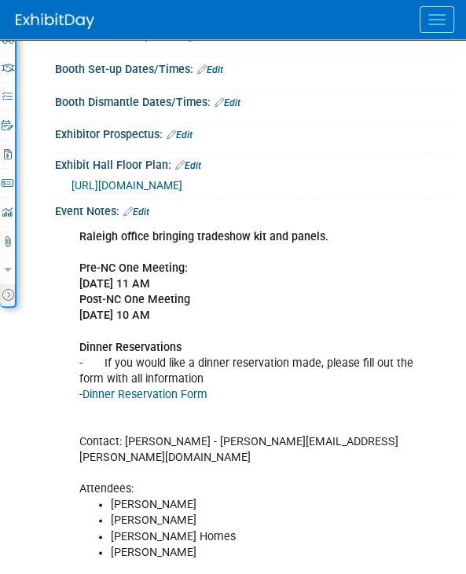
click at [230, 438] on div "Raleigh office bringing tradeshow kit and panels. Pre-NC One Meeting: 10/20/25 …" at bounding box center [246, 394] width 356 height 347
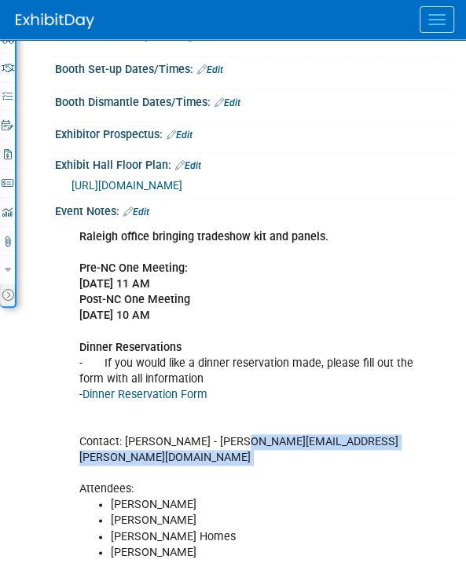
drag, startPoint x: 230, startPoint y: 438, endPoint x: 389, endPoint y: 440, distance: 159.4
click at [389, 440] on div "Raleigh office bringing tradeshow kit and panels. Pre-NC One Meeting: 10/20/25 …" at bounding box center [246, 394] width 356 height 347
copy div "jennifer.picarella@nconewater.org"
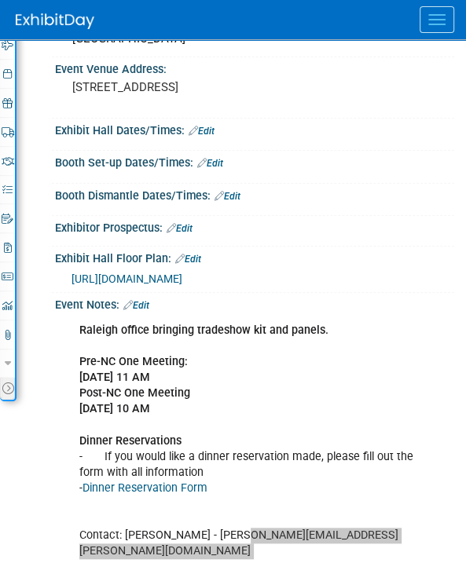
scroll to position [157, 0]
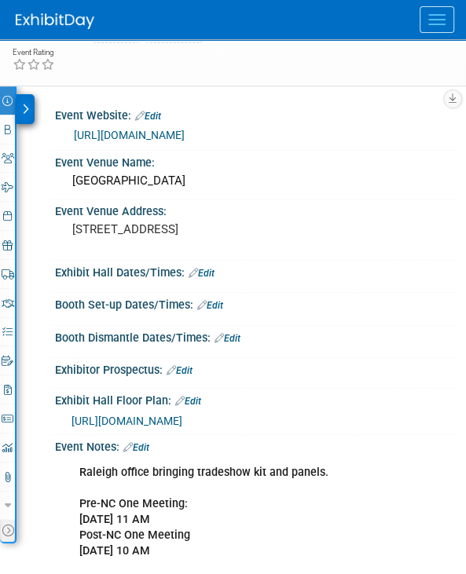
click at [20, 108] on div at bounding box center [25, 109] width 18 height 30
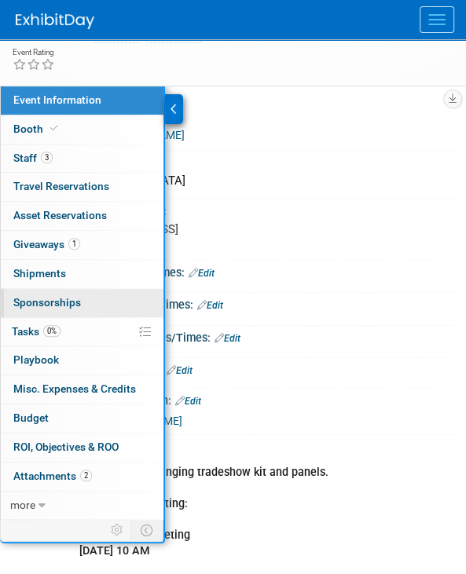
click at [50, 296] on span "Sponsorships 0" at bounding box center [47, 302] width 68 height 13
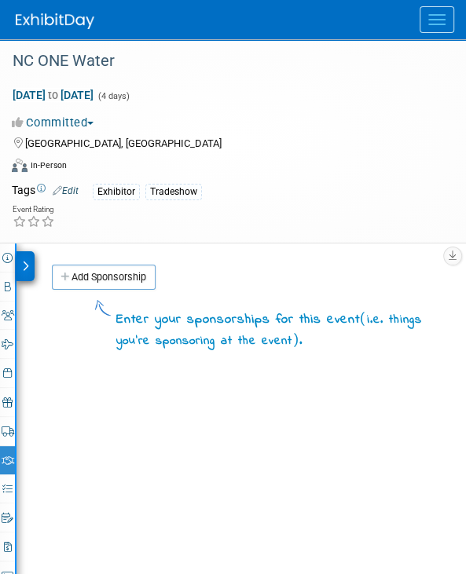
click at [301, 217] on div "Event Rating" at bounding box center [223, 216] width 446 height 27
click at [25, 261] on icon at bounding box center [25, 266] width 7 height 11
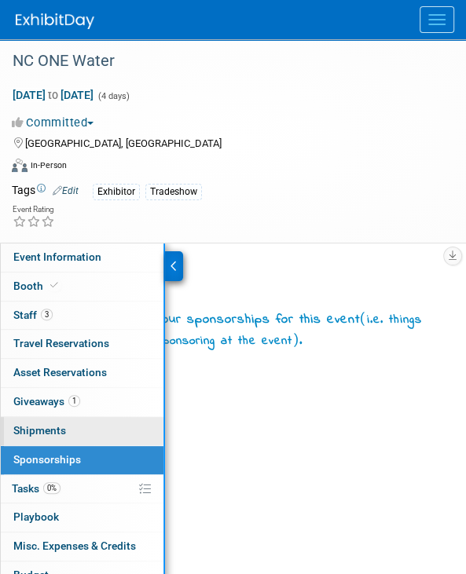
scroll to position [289, 0]
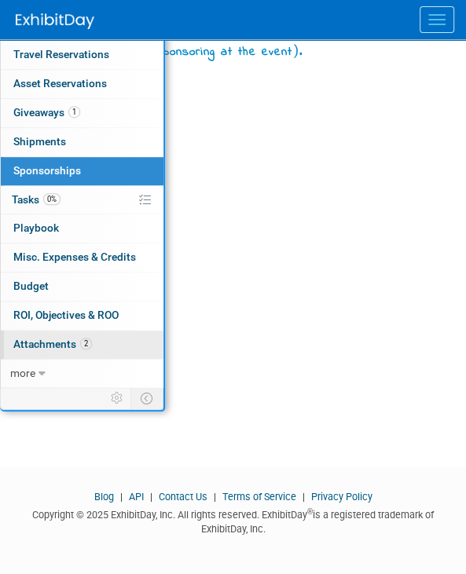
click at [62, 342] on span "Attachments 2" at bounding box center [52, 344] width 79 height 13
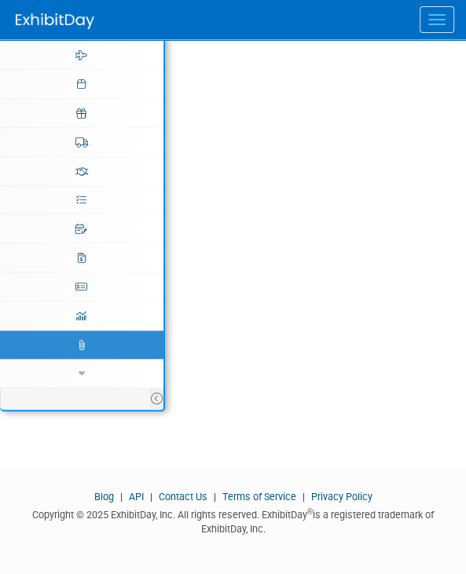
scroll to position [0, 0]
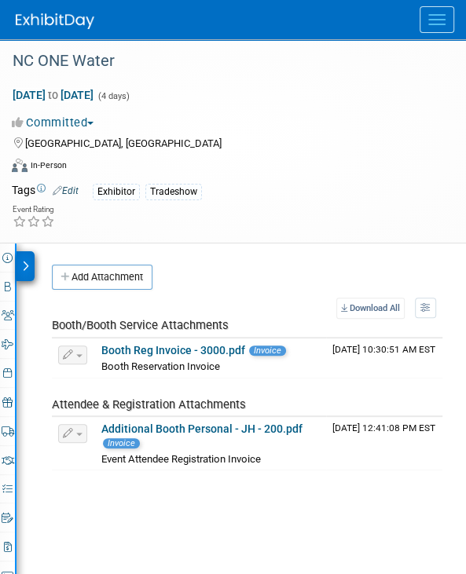
click at [22, 266] on icon at bounding box center [25, 266] width 7 height 11
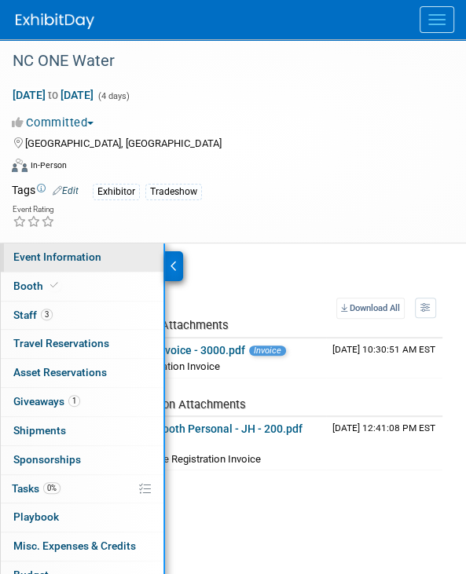
click at [22, 254] on span "Event Information" at bounding box center [57, 256] width 88 height 13
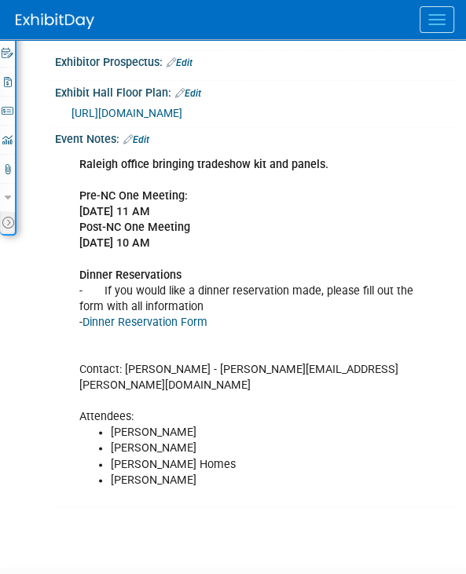
scroll to position [471, 0]
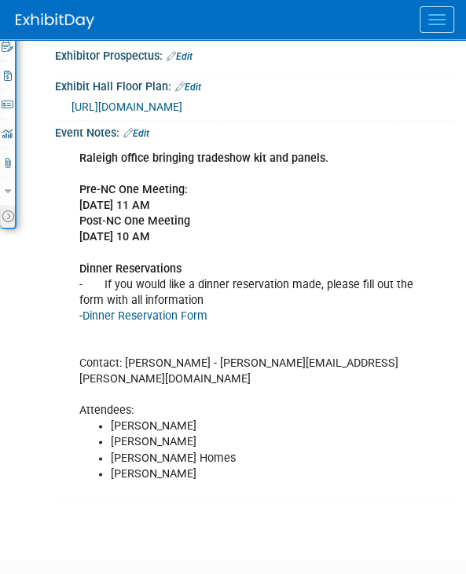
drag, startPoint x: 179, startPoint y: 145, endPoint x: 146, endPoint y: 116, distance: 43.9
click at [179, 144] on div "Raleigh office bringing tradeshow kit and panels. Pre-NC One Meeting: 10/20/25 …" at bounding box center [246, 316] width 356 height 347
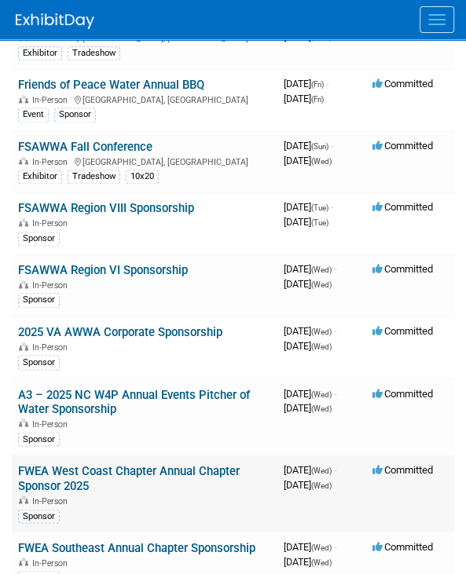
scroll to position [707, 0]
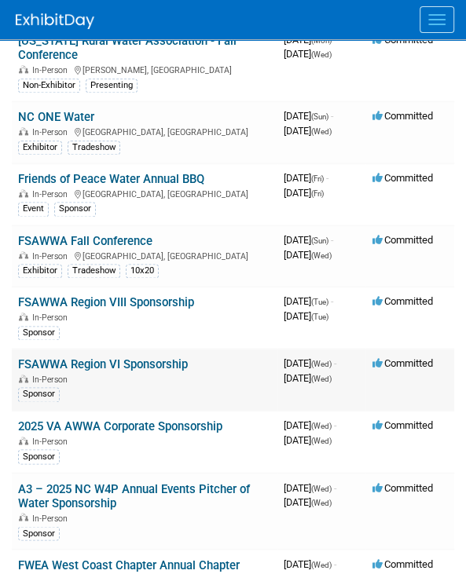
click at [114, 360] on link "FSAWWA Region VI Sponsorship" at bounding box center [103, 364] width 170 height 14
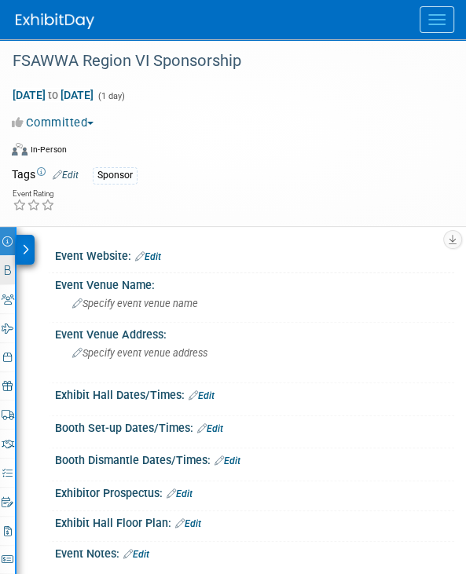
drag, startPoint x: 25, startPoint y: 244, endPoint x: 25, endPoint y: 266, distance: 22.0
click at [25, 244] on icon at bounding box center [25, 249] width 7 height 11
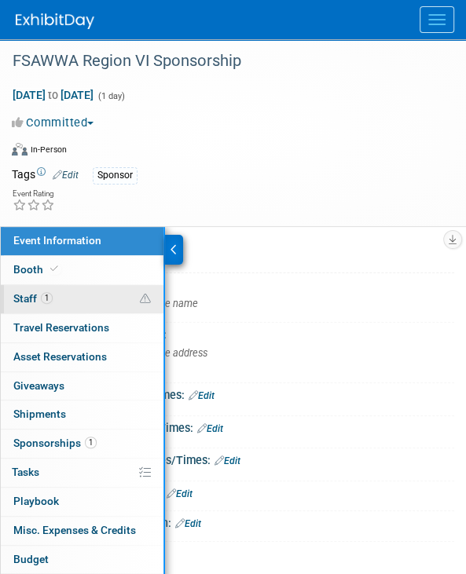
click at [38, 292] on span "Staff 1" at bounding box center [32, 298] width 39 height 13
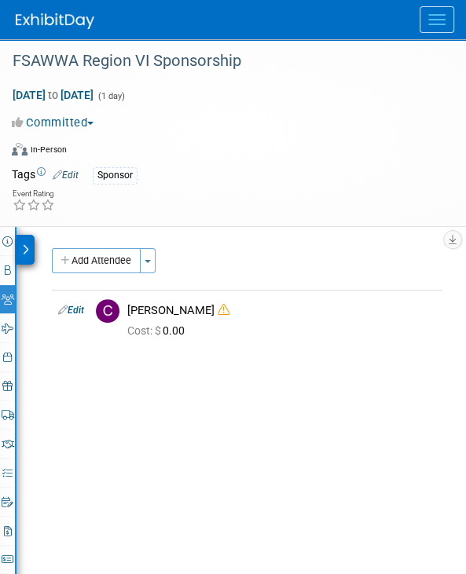
click at [23, 243] on div at bounding box center [25, 250] width 18 height 30
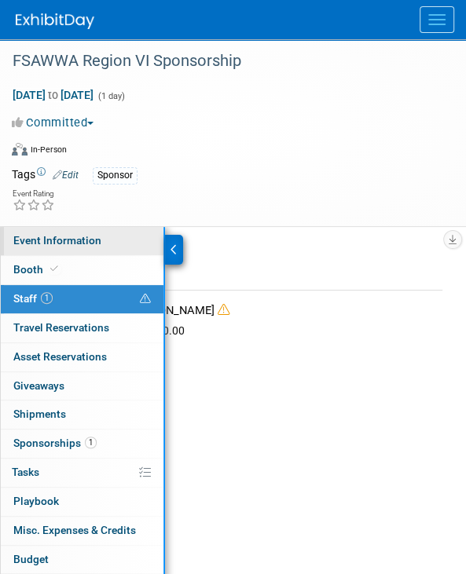
click at [53, 228] on link "Event Information" at bounding box center [82, 241] width 163 height 28
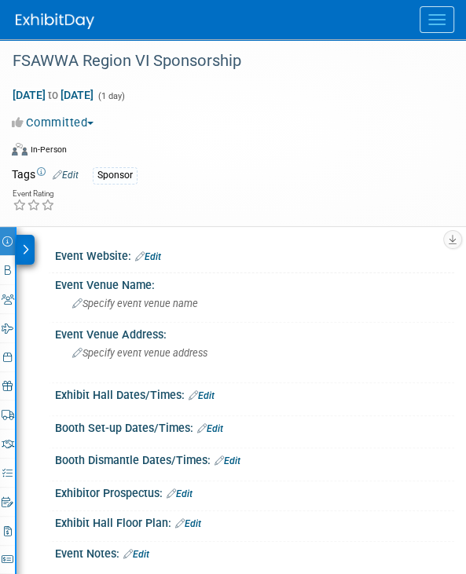
click at [27, 241] on div at bounding box center [25, 250] width 18 height 30
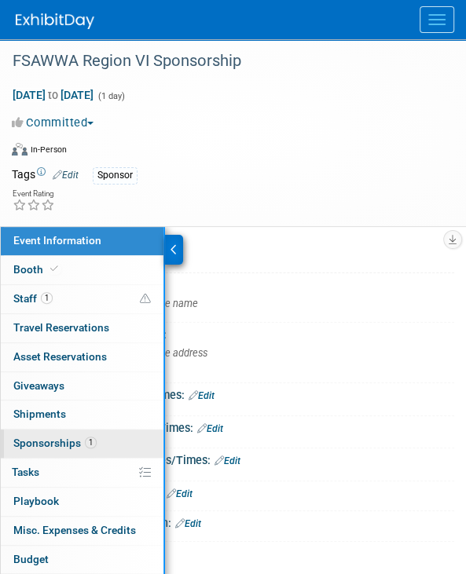
click at [49, 439] on span "Sponsorships 1" at bounding box center [54, 443] width 83 height 13
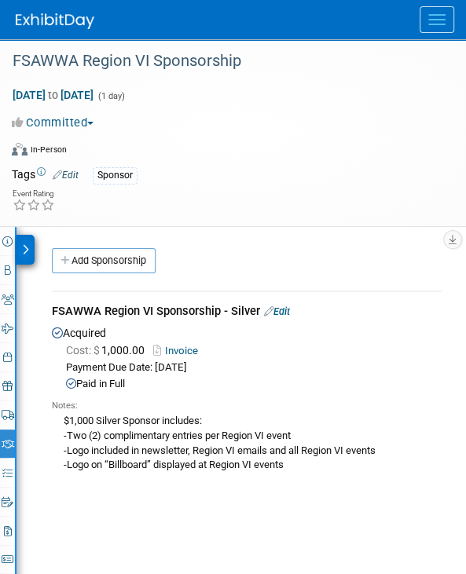
click at [25, 254] on icon at bounding box center [25, 249] width 7 height 11
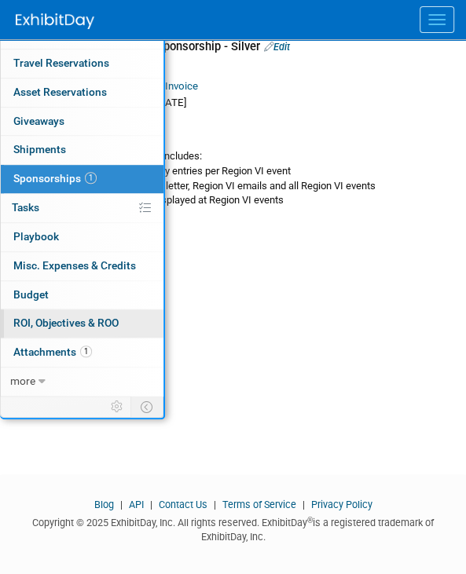
scroll to position [273, 0]
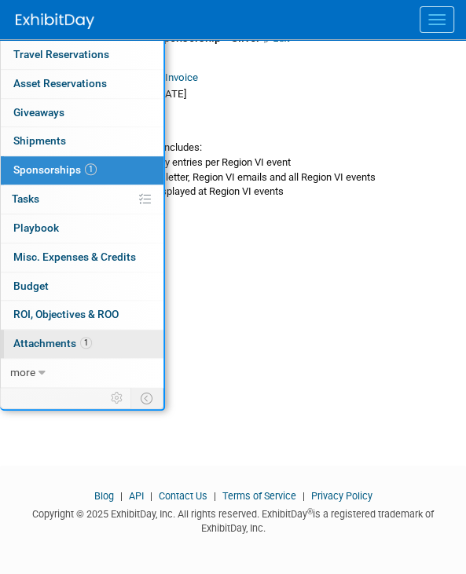
click at [39, 338] on span "Attachments 1" at bounding box center [52, 343] width 79 height 13
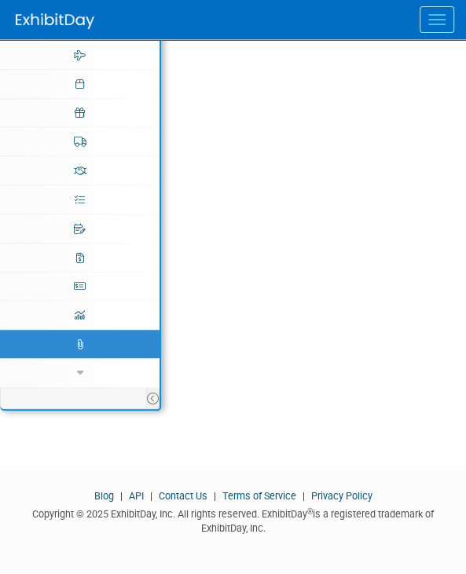
scroll to position [0, 0]
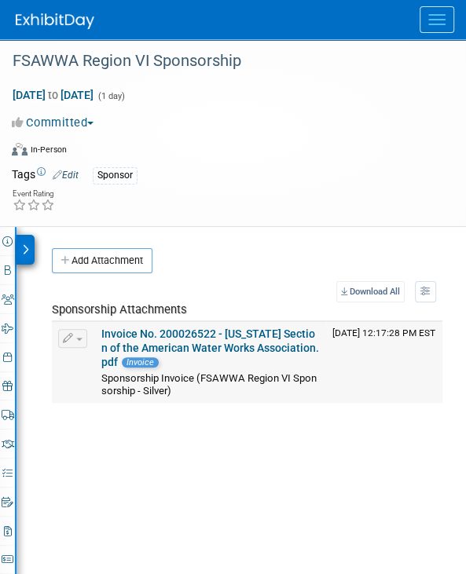
click at [118, 330] on link "Invoice No. 200026522 - Florida Section of the American Water Works Association…" at bounding box center [209, 347] width 217 height 41
click at [23, 251] on icon at bounding box center [25, 249] width 7 height 11
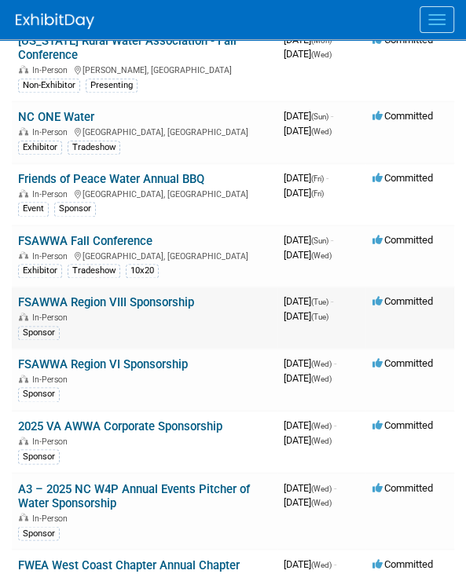
click at [120, 295] on link "FSAWWA Region VIII Sponsorship" at bounding box center [106, 302] width 176 height 14
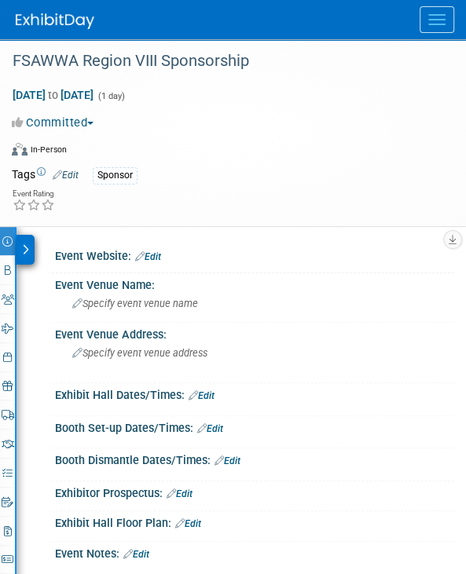
click at [31, 242] on div at bounding box center [25, 250] width 18 height 30
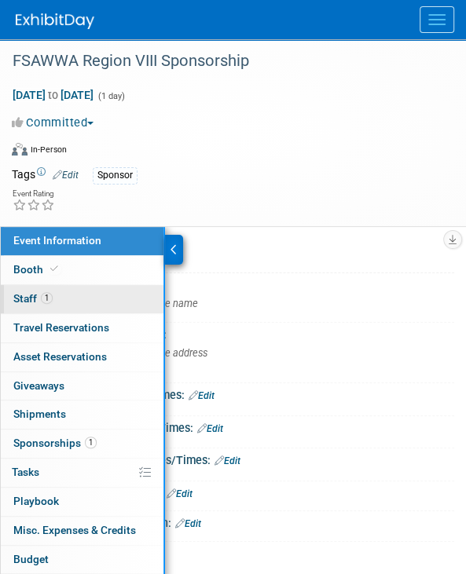
click at [36, 287] on link "1 Staff 1" at bounding box center [82, 299] width 163 height 28
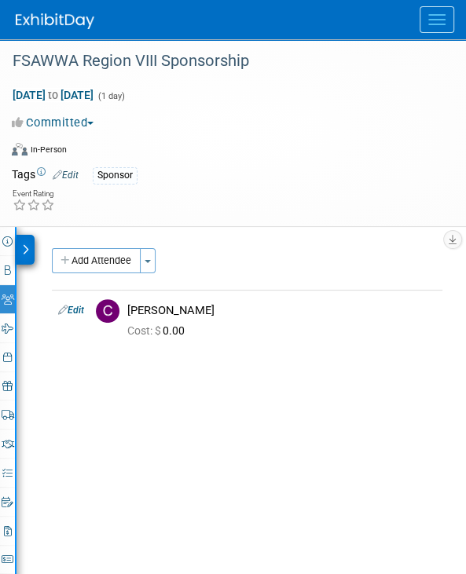
click at [24, 244] on icon at bounding box center [25, 249] width 7 height 11
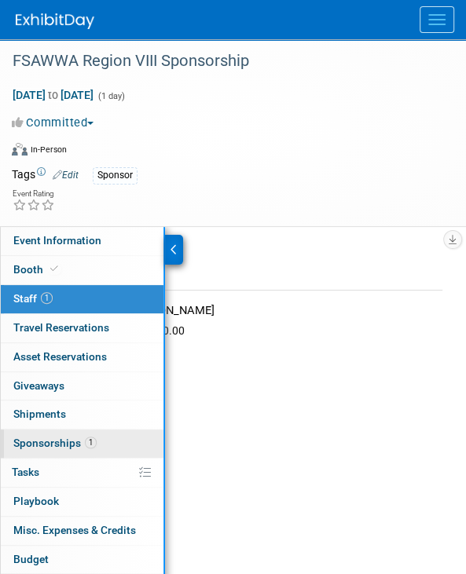
click at [49, 437] on span "Sponsorships 1" at bounding box center [54, 443] width 83 height 13
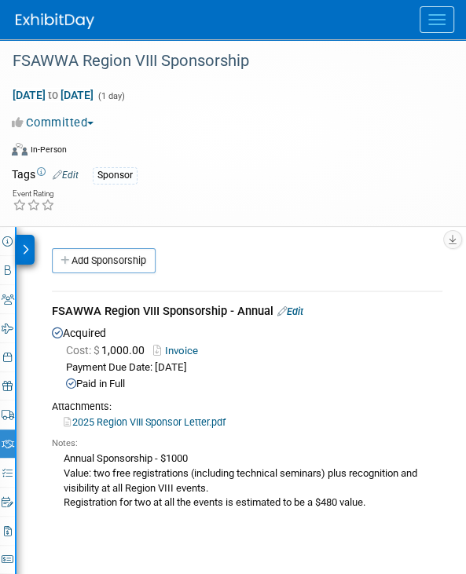
click at [298, 484] on div "Annual Sponsorship - $1000 Value: two free registrations (including technical s…" at bounding box center [247, 480] width 390 height 60
click at [24, 241] on div at bounding box center [25, 250] width 18 height 30
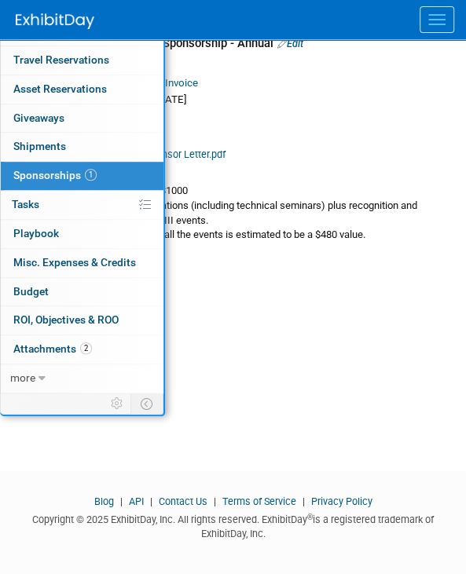
scroll to position [273, 0]
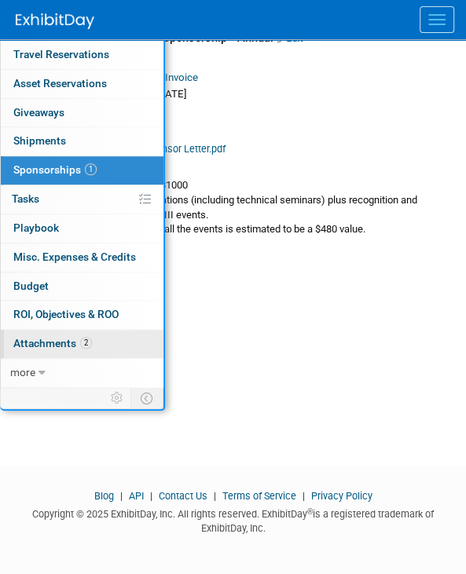
click at [42, 338] on span "Attachments 2" at bounding box center [52, 343] width 79 height 13
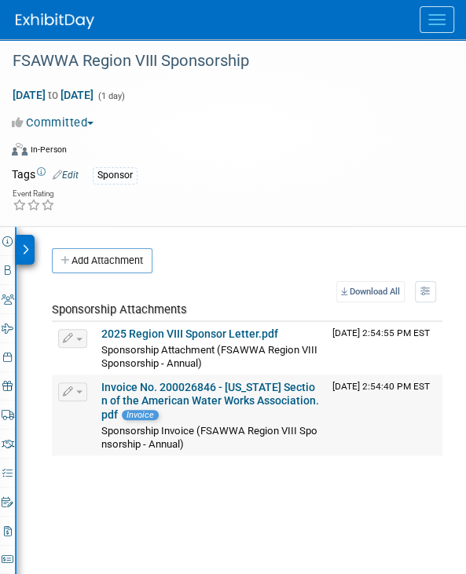
click at [151, 389] on link "Invoice No. 200026846 - Florida Section of the American Water Works Association…" at bounding box center [209, 401] width 217 height 41
click at [22, 251] on icon at bounding box center [25, 249] width 7 height 11
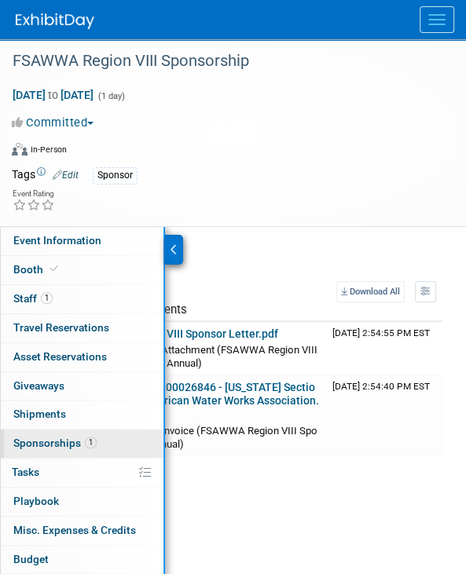
click at [46, 437] on span "Sponsorships 1" at bounding box center [54, 443] width 83 height 13
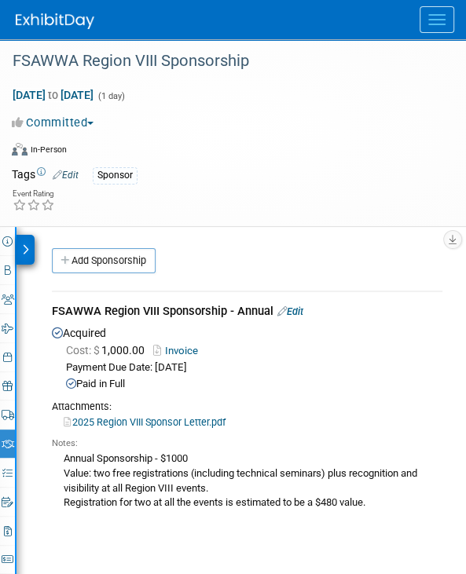
click at [20, 247] on div at bounding box center [25, 250] width 18 height 30
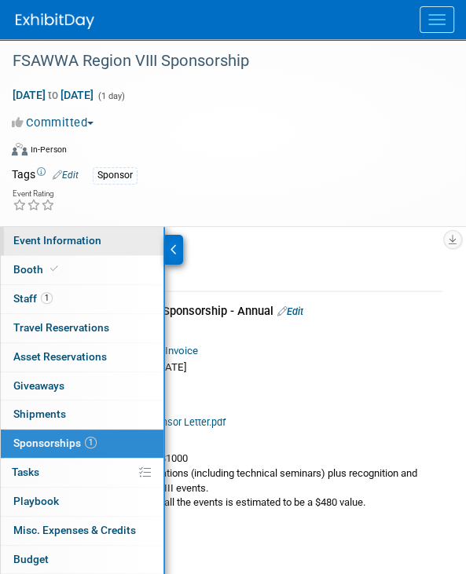
click at [31, 246] on span "Event Information" at bounding box center [57, 240] width 88 height 13
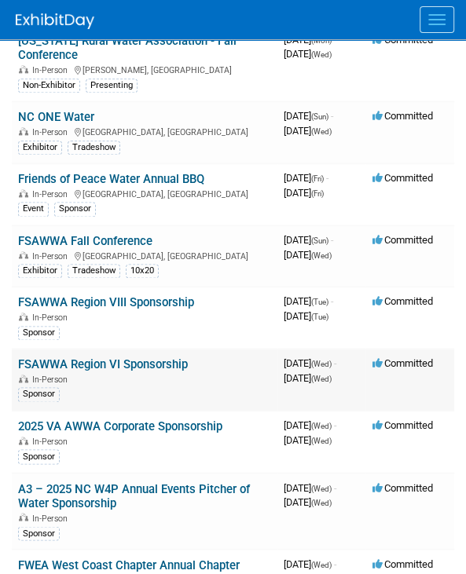
click at [178, 351] on td "FSAWWA Region VI Sponsorship In-Person Sponsor" at bounding box center [144, 380] width 265 height 62
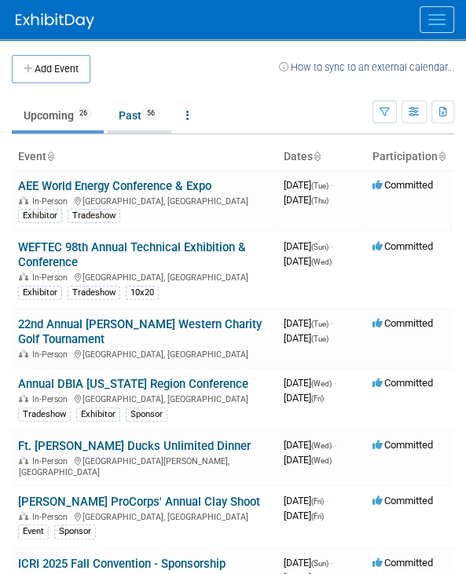
click at [149, 103] on link "Past 56" at bounding box center [139, 115] width 64 height 30
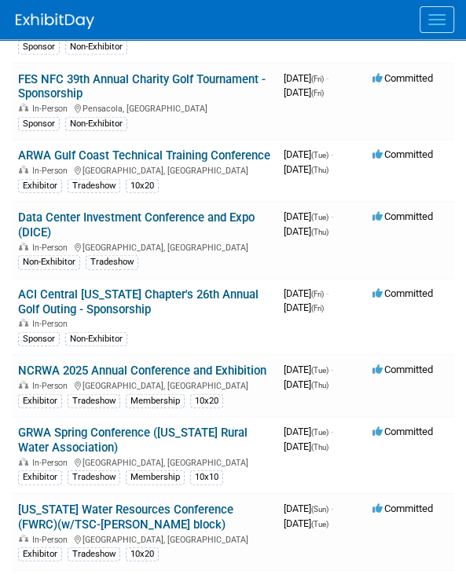
scroll to position [1413, 0]
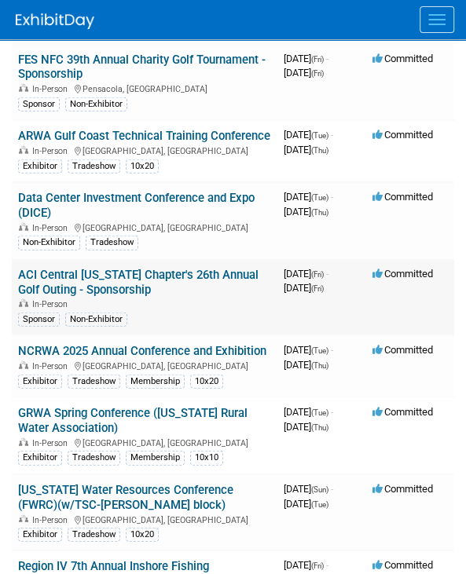
click at [107, 297] on link "ACI Central [US_STATE] Chapter's 26th Annual Golf Outing - Sponsorship" at bounding box center [138, 282] width 240 height 29
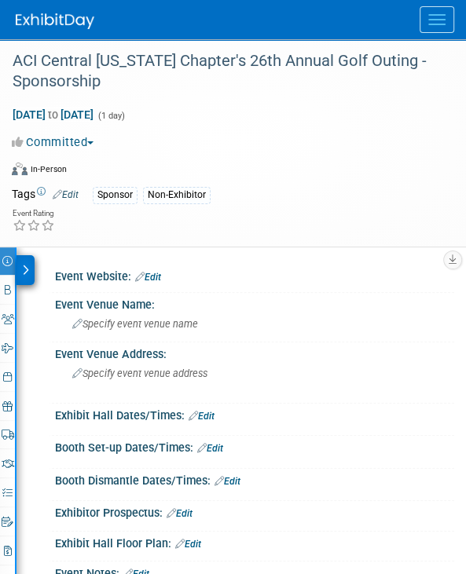
click at [29, 261] on div at bounding box center [25, 270] width 18 height 30
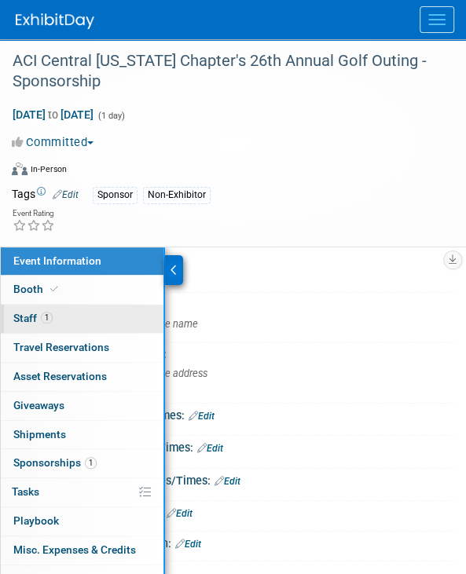
click at [42, 312] on span "1" at bounding box center [47, 318] width 12 height 12
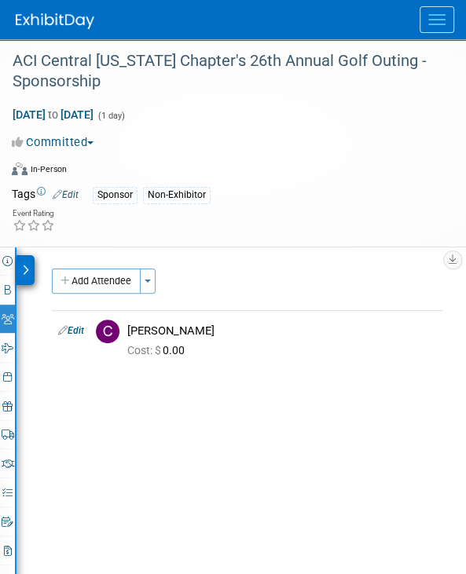
click at [27, 270] on icon at bounding box center [25, 270] width 7 height 11
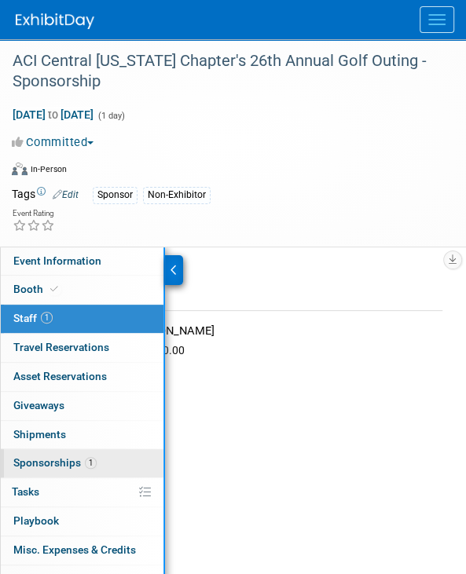
click at [49, 452] on link "1 Sponsorships 1" at bounding box center [82, 463] width 163 height 28
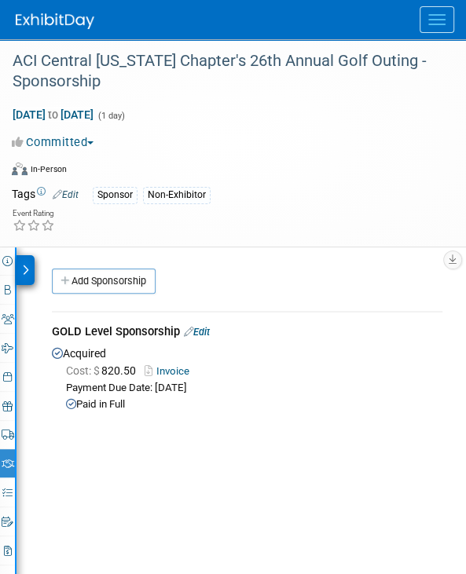
click at [31, 266] on div at bounding box center [25, 270] width 18 height 30
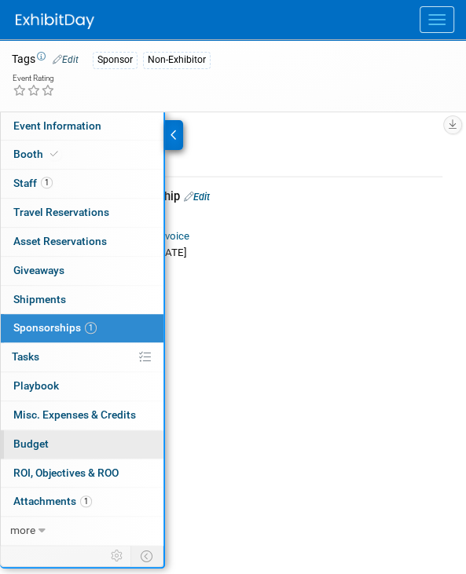
scroll to position [157, 0]
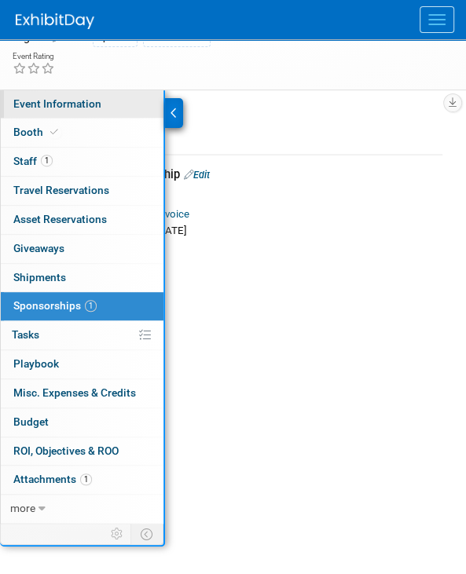
click at [60, 110] on link "Event Information" at bounding box center [82, 104] width 163 height 28
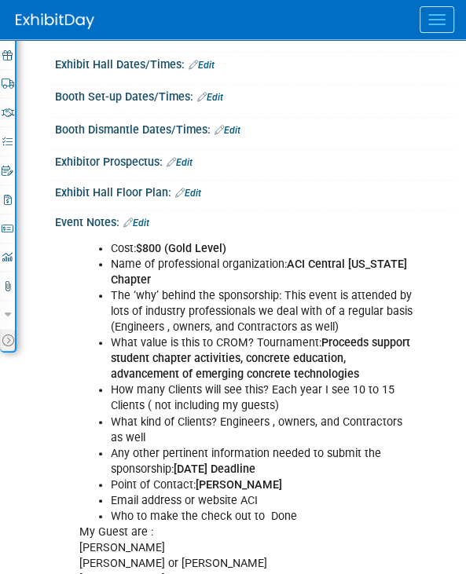
scroll to position [393, 0]
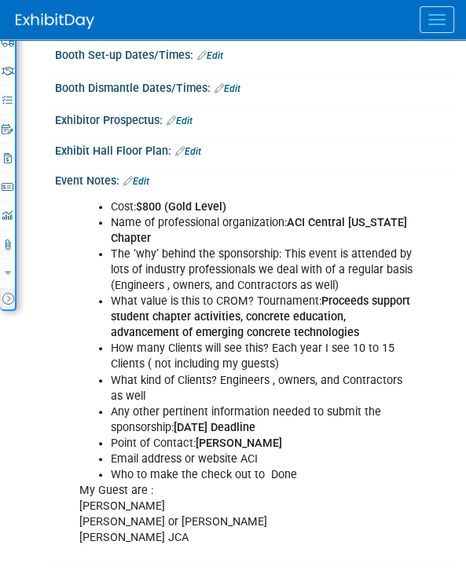
click at [334, 298] on b "Proceeds support student chapter activities, concrete education, advancement of…" at bounding box center [260, 316] width 299 height 45
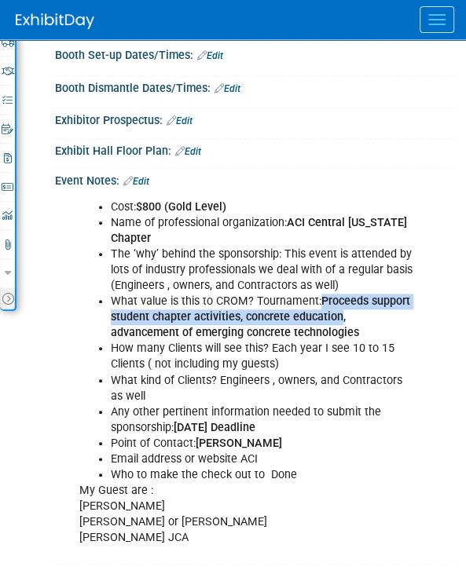
drag, startPoint x: 334, startPoint y: 298, endPoint x: 334, endPoint y: 322, distance: 23.6
click at [334, 322] on li "What value is this to CROM? Tournament: Proceeds support student chapter activi…" at bounding box center [263, 317] width 305 height 47
click at [334, 313] on b "Proceeds support student chapter activities, concrete education, advancement of…" at bounding box center [260, 316] width 299 height 45
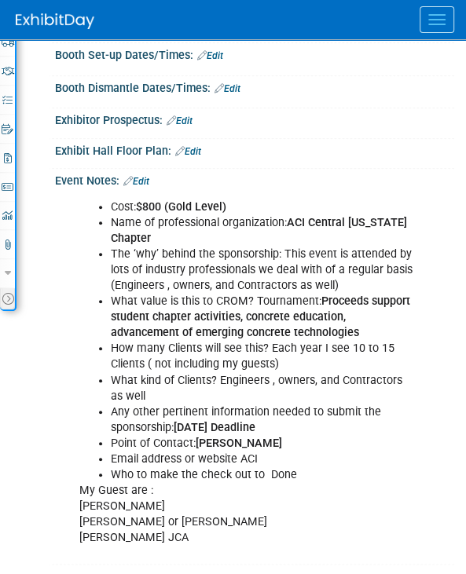
click at [330, 294] on b "Proceeds support student chapter activities, concrete education, advancement of…" at bounding box center [260, 316] width 299 height 45
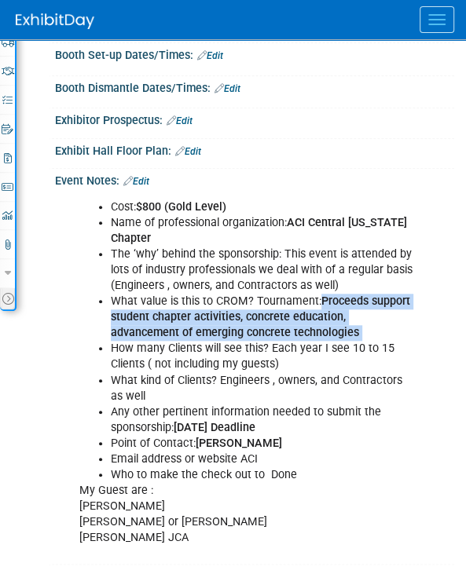
drag, startPoint x: 330, startPoint y: 292, endPoint x: 295, endPoint y: 323, distance: 46.7
click at [295, 323] on li "What value is this to CROM? Tournament: Proceeds support student chapter activi…" at bounding box center [263, 317] width 305 height 47
copy b "Proceeds support student chapter activities, concrete education, advancement of…"
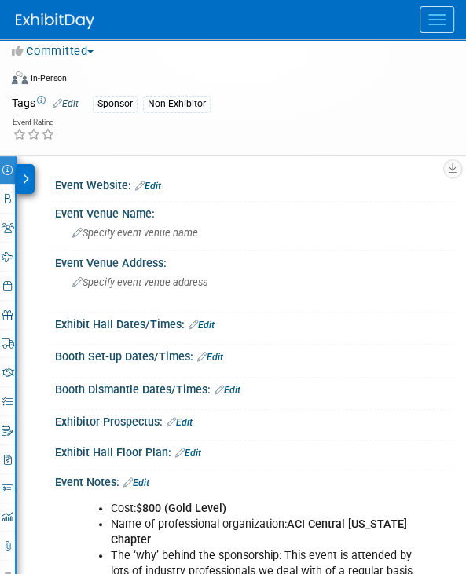
scroll to position [79, 0]
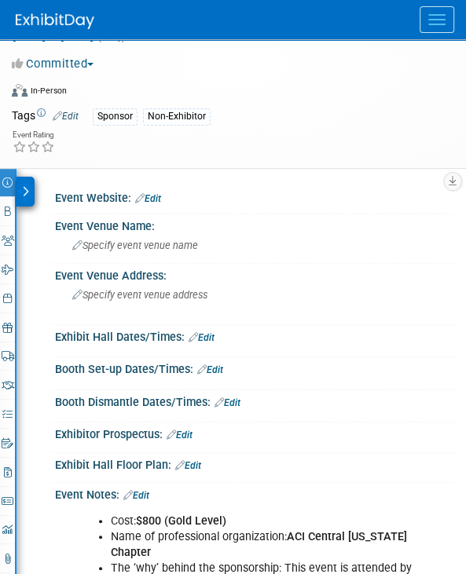
click at [25, 195] on icon at bounding box center [25, 191] width 7 height 11
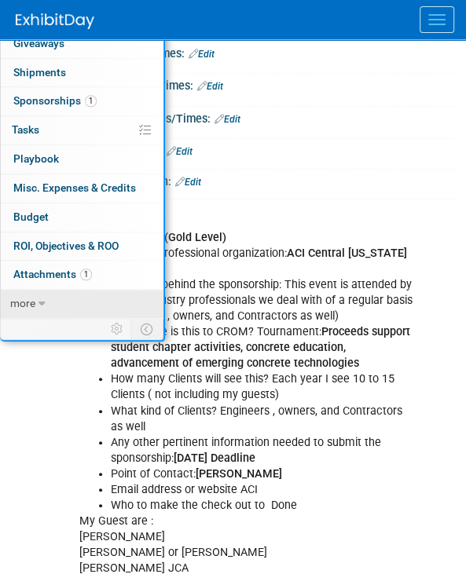
scroll to position [393, 0]
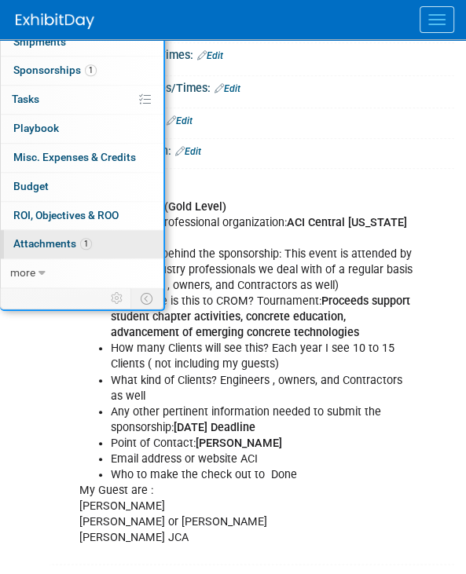
click at [41, 237] on span "Attachments 1" at bounding box center [52, 243] width 79 height 13
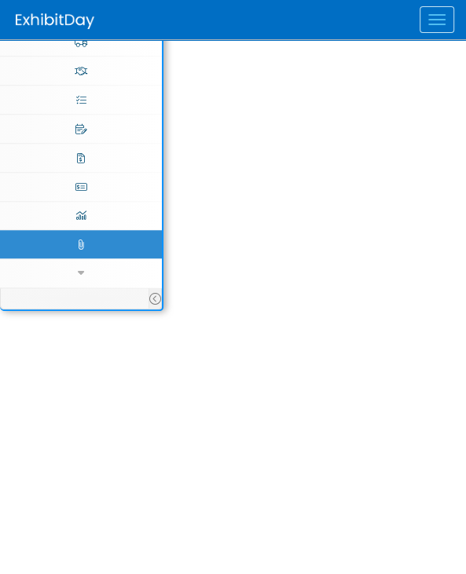
scroll to position [0, 0]
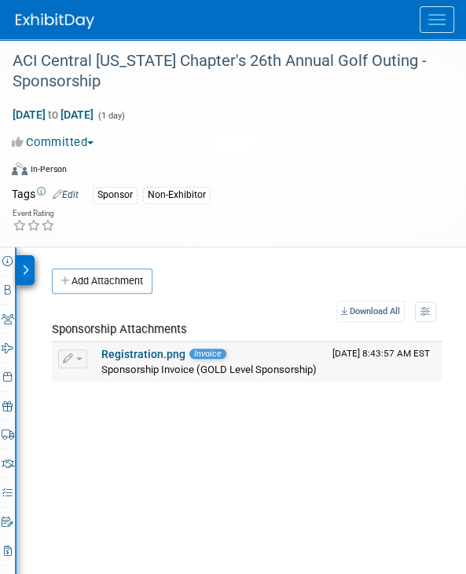
click at [120, 351] on link "Registration.png" at bounding box center [143, 354] width 84 height 13
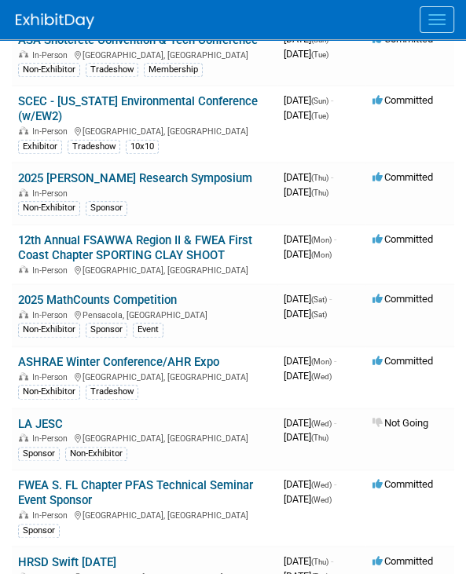
scroll to position [2826, 0]
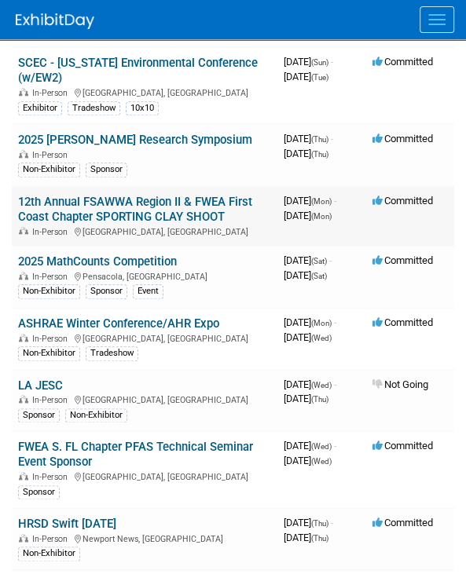
click at [62, 224] on link "12th Annual FSAWWA Region II & FWEA First Coast Chapter SPORTING CLAY SHOOT" at bounding box center [135, 209] width 234 height 29
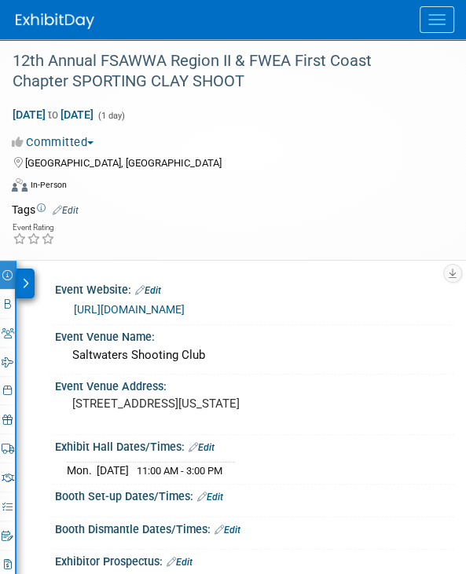
click at [25, 276] on div at bounding box center [25, 284] width 18 height 30
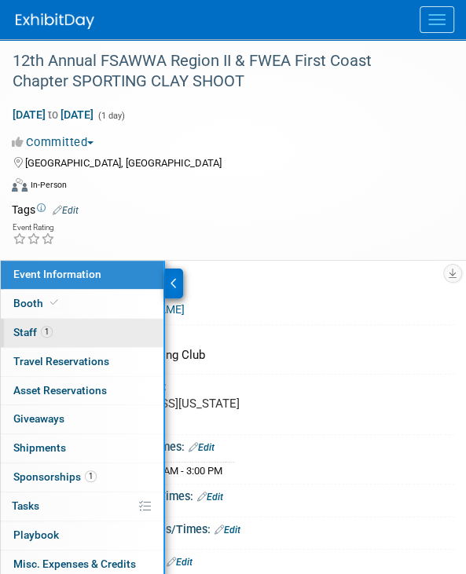
click at [35, 326] on span "Staff 1" at bounding box center [32, 332] width 39 height 13
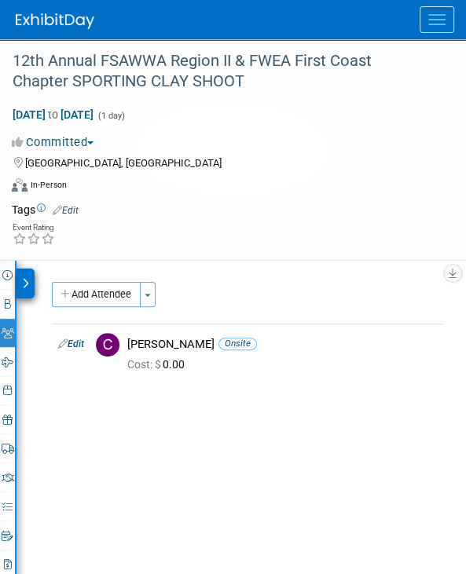
click at [23, 278] on icon at bounding box center [25, 283] width 7 height 11
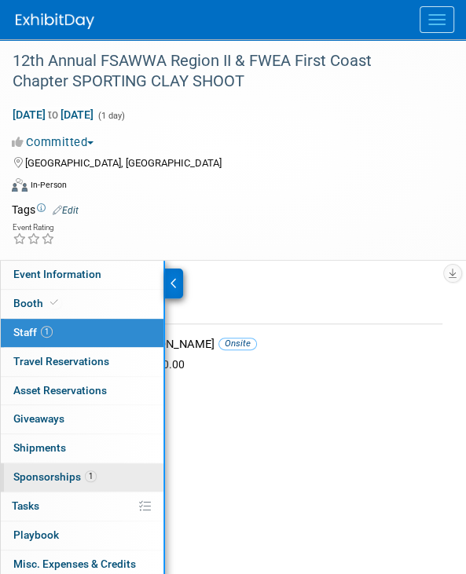
click at [49, 468] on link "1 Sponsorships 1" at bounding box center [82, 477] width 163 height 28
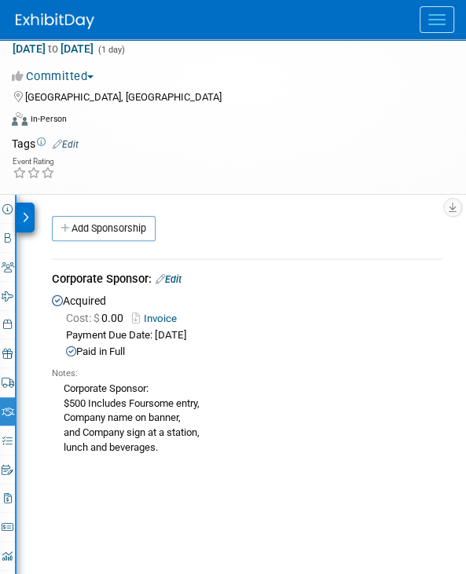
scroll to position [157, 0]
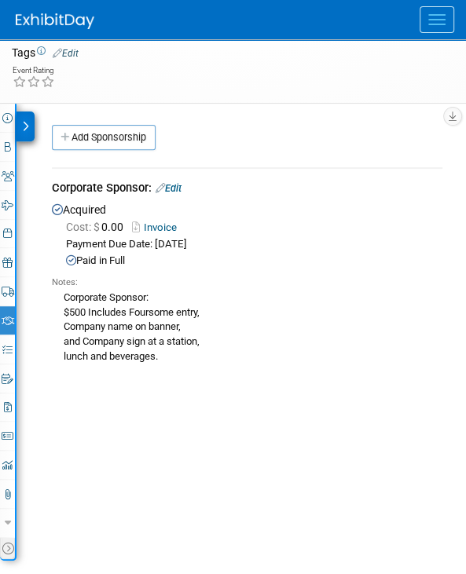
click at [20, 115] on div at bounding box center [25, 126] width 18 height 30
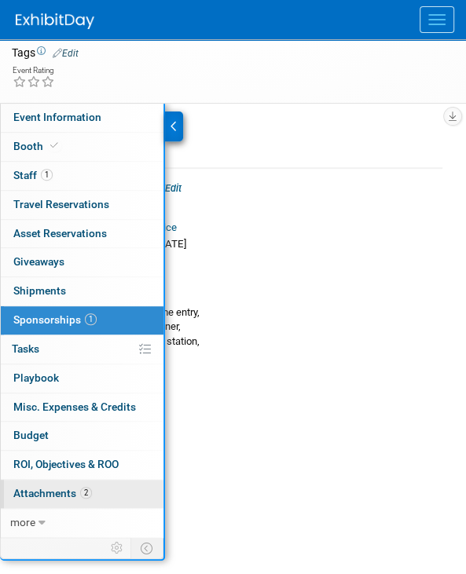
click at [16, 492] on span "Attachments 2" at bounding box center [52, 493] width 79 height 13
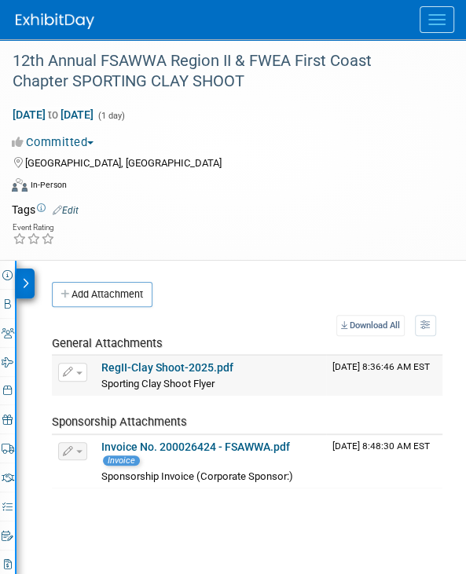
click at [142, 367] on link "RegII-Clay Shoot-2025.pdf" at bounding box center [167, 367] width 132 height 13
click at [125, 440] on link "Invoice No. 200026424 - FSAWWA.pdf" at bounding box center [195, 446] width 188 height 13
click at [122, 358] on td "RegII-Clay Shoot-2025.pdf Sporting Clay Shoot Flyer Sporting Clay Shoot Flyer X" at bounding box center [210, 375] width 231 height 39
click at [27, 272] on div at bounding box center [25, 284] width 18 height 30
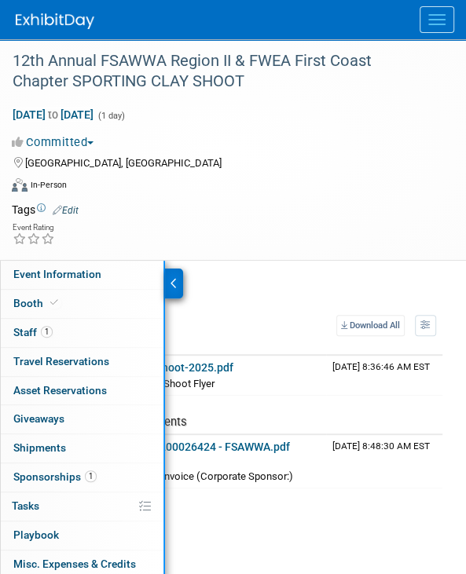
click at [27, 272] on span "Event Information" at bounding box center [57, 274] width 88 height 13
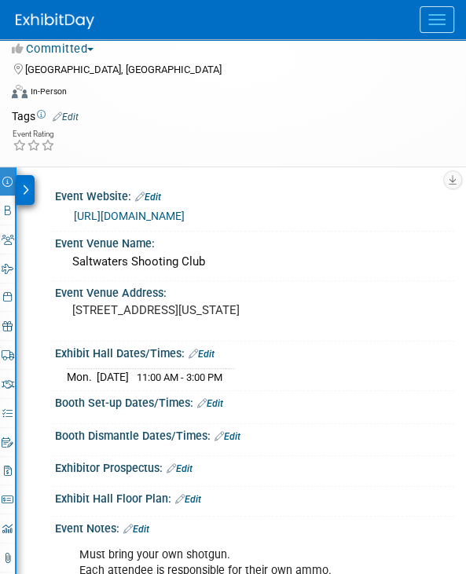
scroll to position [72, 0]
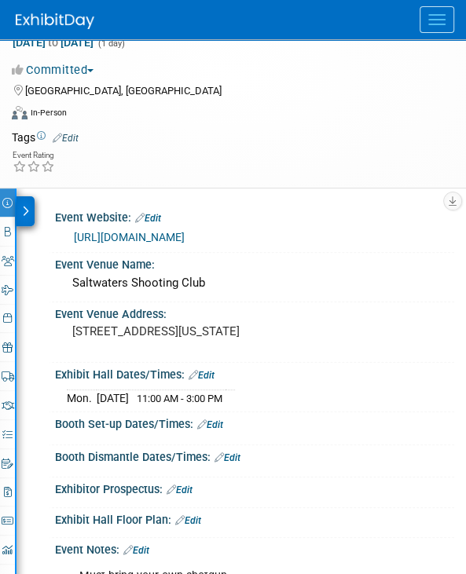
click at [19, 210] on div at bounding box center [25, 211] width 18 height 30
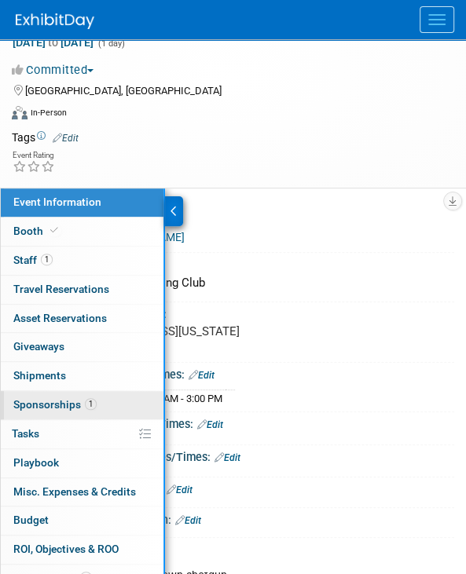
click at [54, 406] on span "Sponsorships 1" at bounding box center [54, 404] width 83 height 13
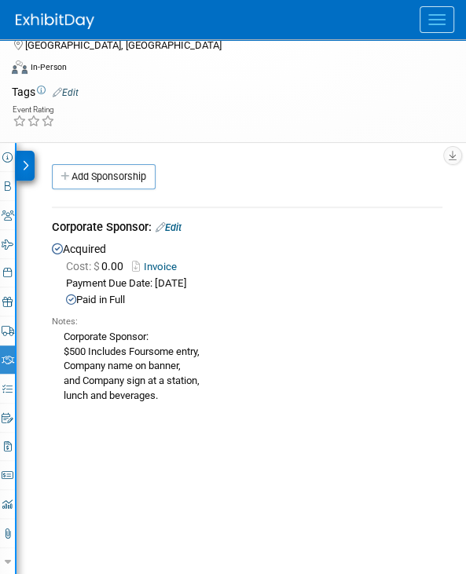
scroll to position [157, 0]
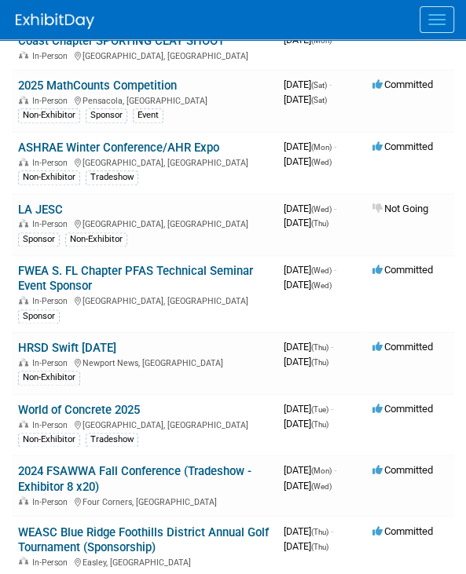
scroll to position [3062, 0]
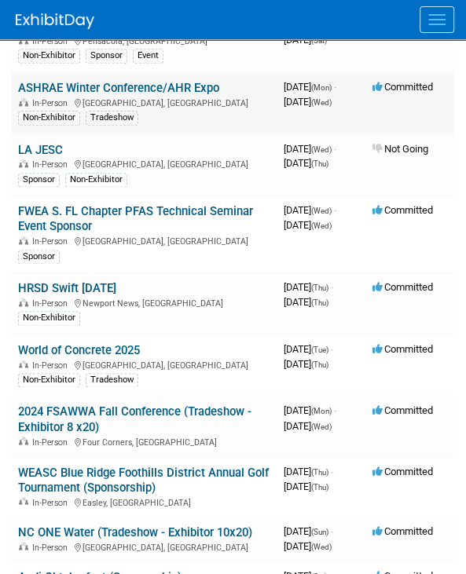
click at [174, 108] on div "In-Person Orlando, FL" at bounding box center [144, 102] width 253 height 13
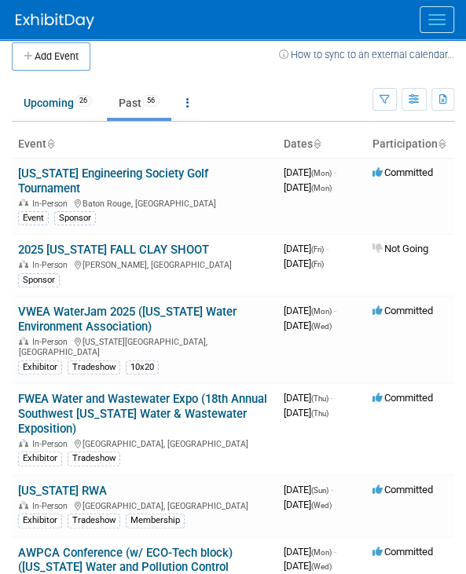
scroll to position [0, 0]
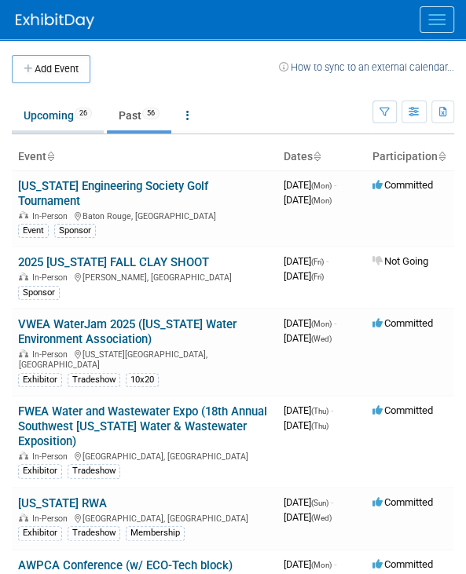
click at [71, 111] on link "Upcoming 26" at bounding box center [58, 115] width 92 height 30
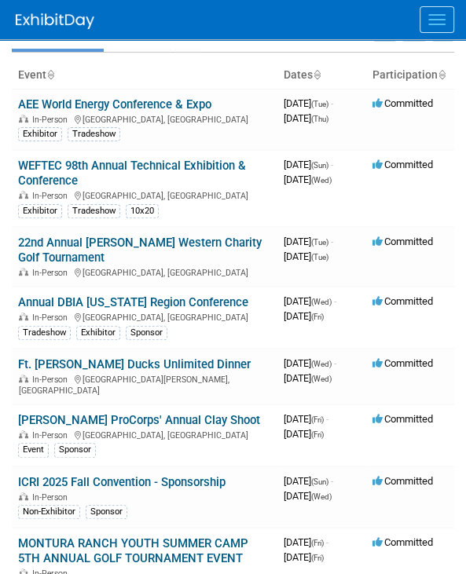
scroll to position [35, 0]
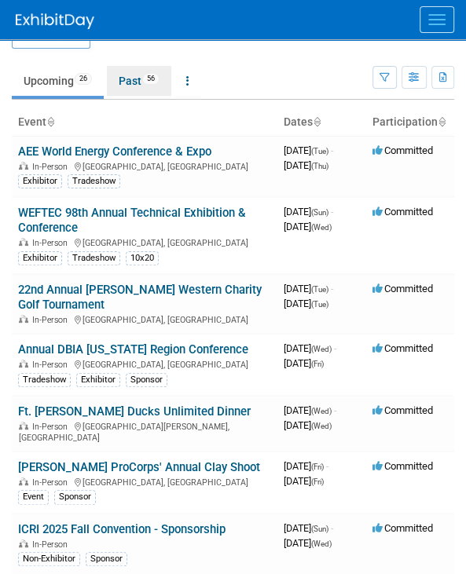
drag, startPoint x: 142, startPoint y: 77, endPoint x: 135, endPoint y: 82, distance: 9.0
click at [142, 77] on link "Past 56" at bounding box center [139, 81] width 64 height 30
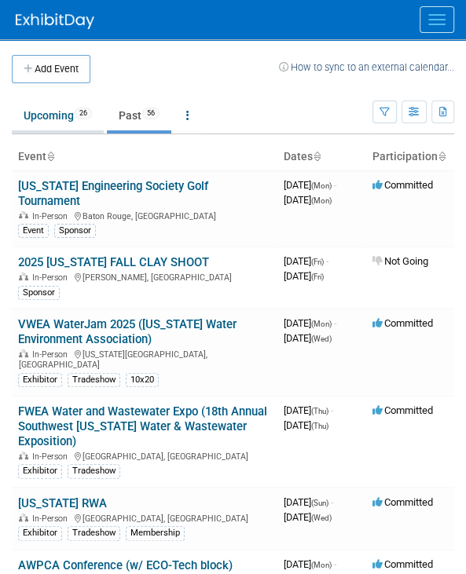
click at [60, 113] on link "Upcoming 26" at bounding box center [58, 115] width 92 height 30
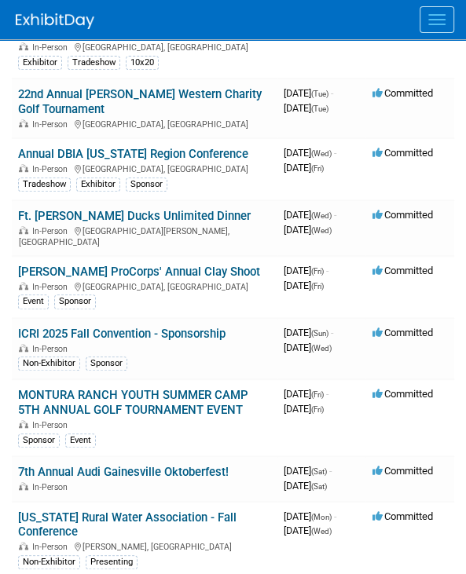
scroll to position [314, 0]
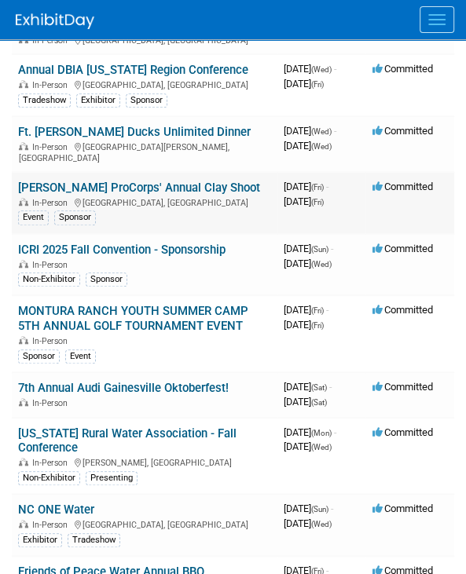
click at [114, 208] on div "Event Sponsor" at bounding box center [144, 216] width 253 height 16
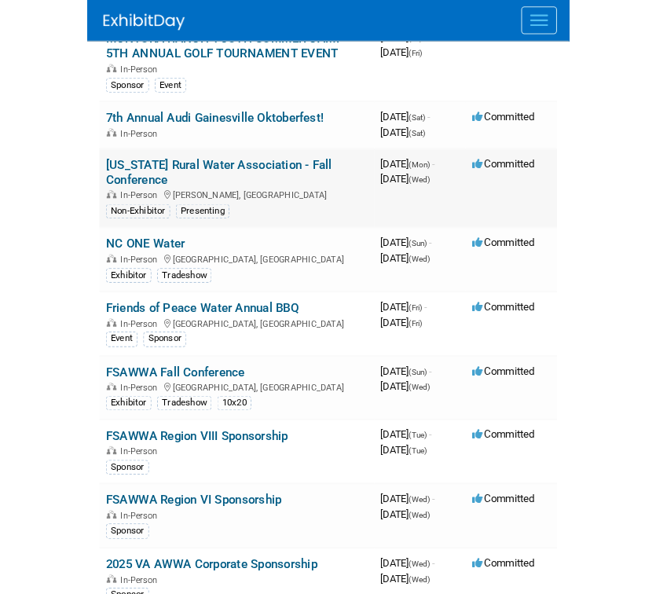
scroll to position [628, 0]
